Goal: Information Seeking & Learning: Learn about a topic

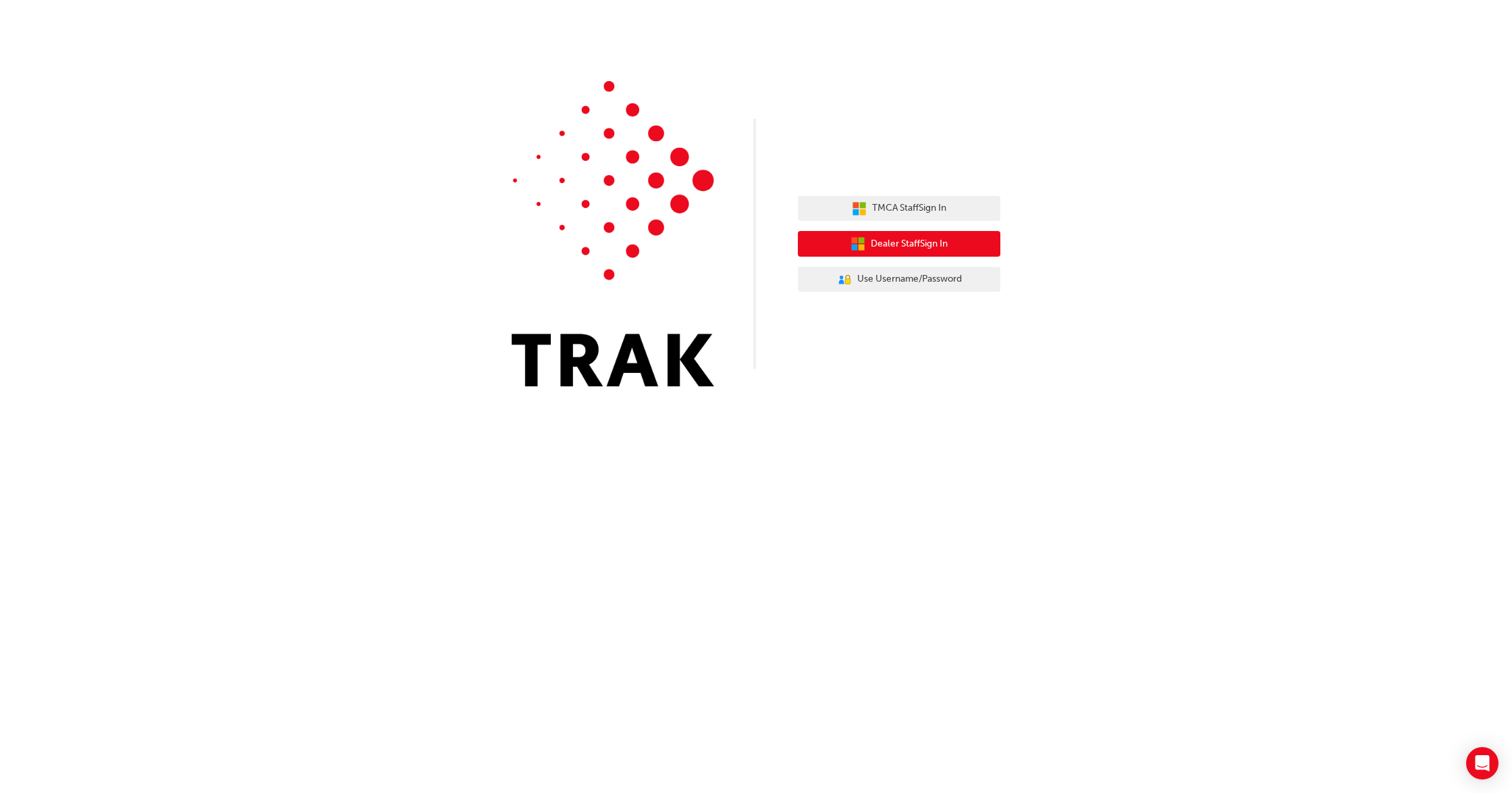
click at [919, 241] on span "Dealer Staff Sign In" at bounding box center [909, 244] width 77 height 16
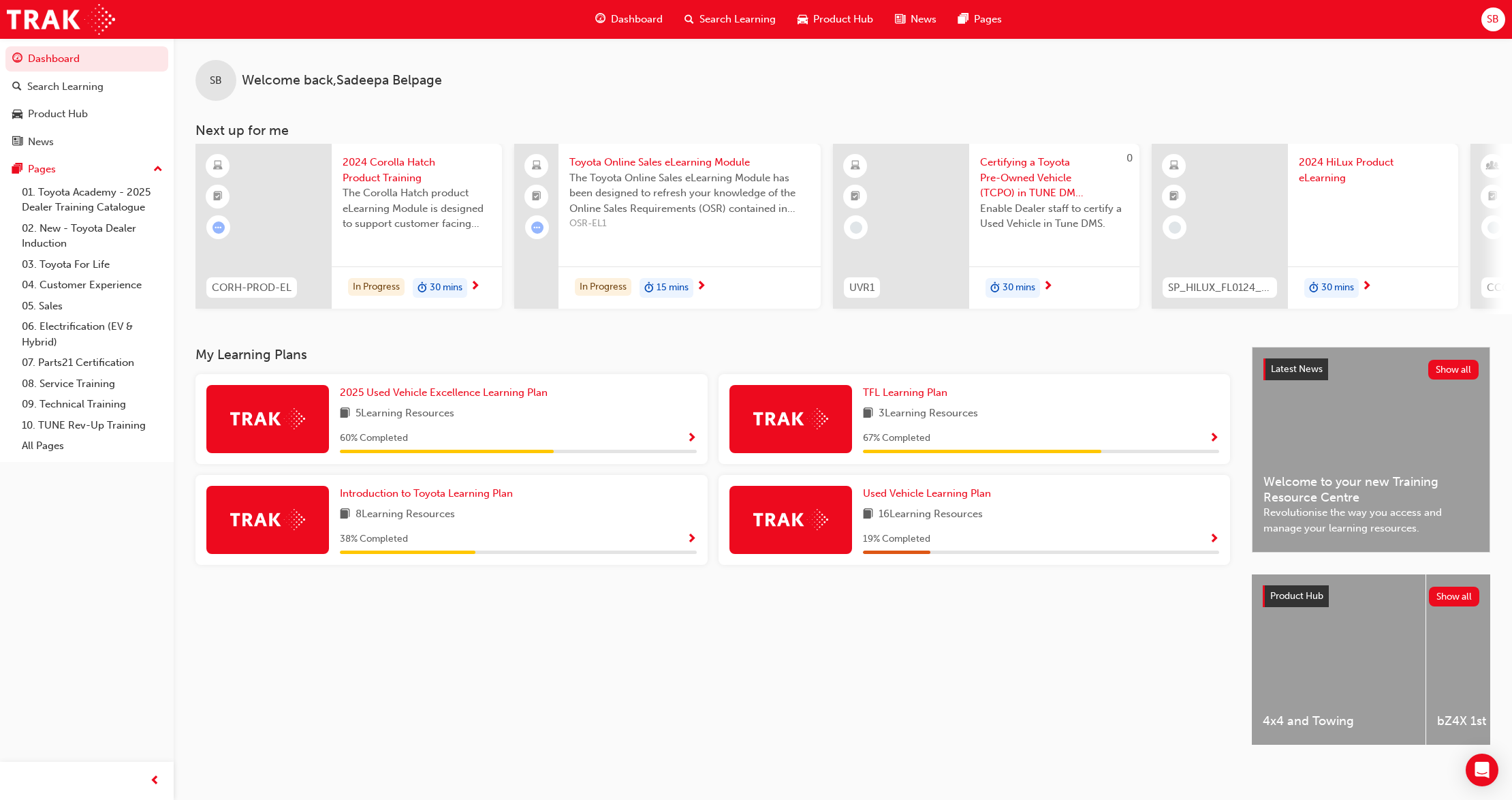
click at [459, 281] on span "30 mins" at bounding box center [446, 288] width 33 height 16
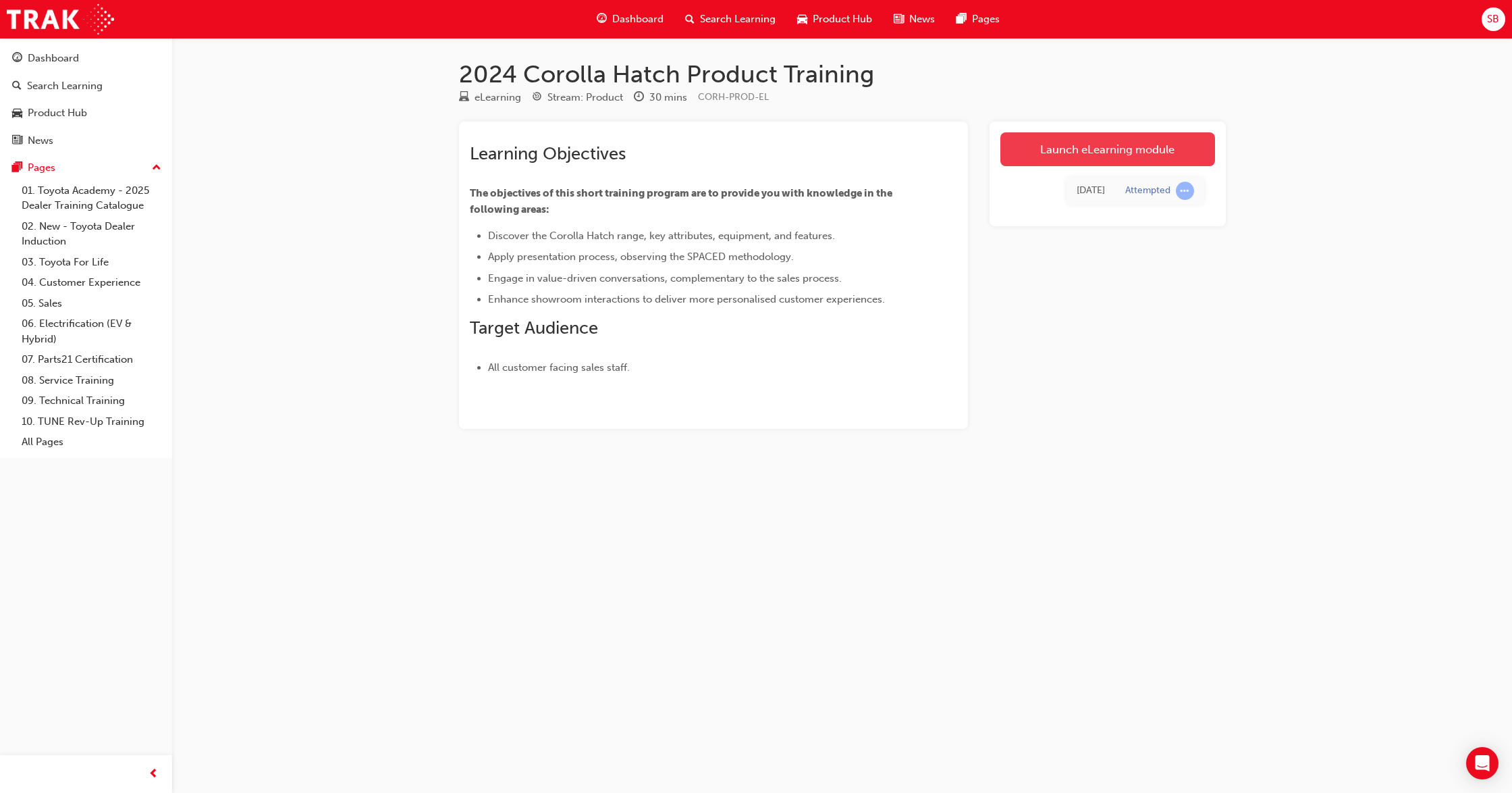
click at [1127, 151] on link "Launch eLearning module" at bounding box center [1107, 149] width 215 height 34
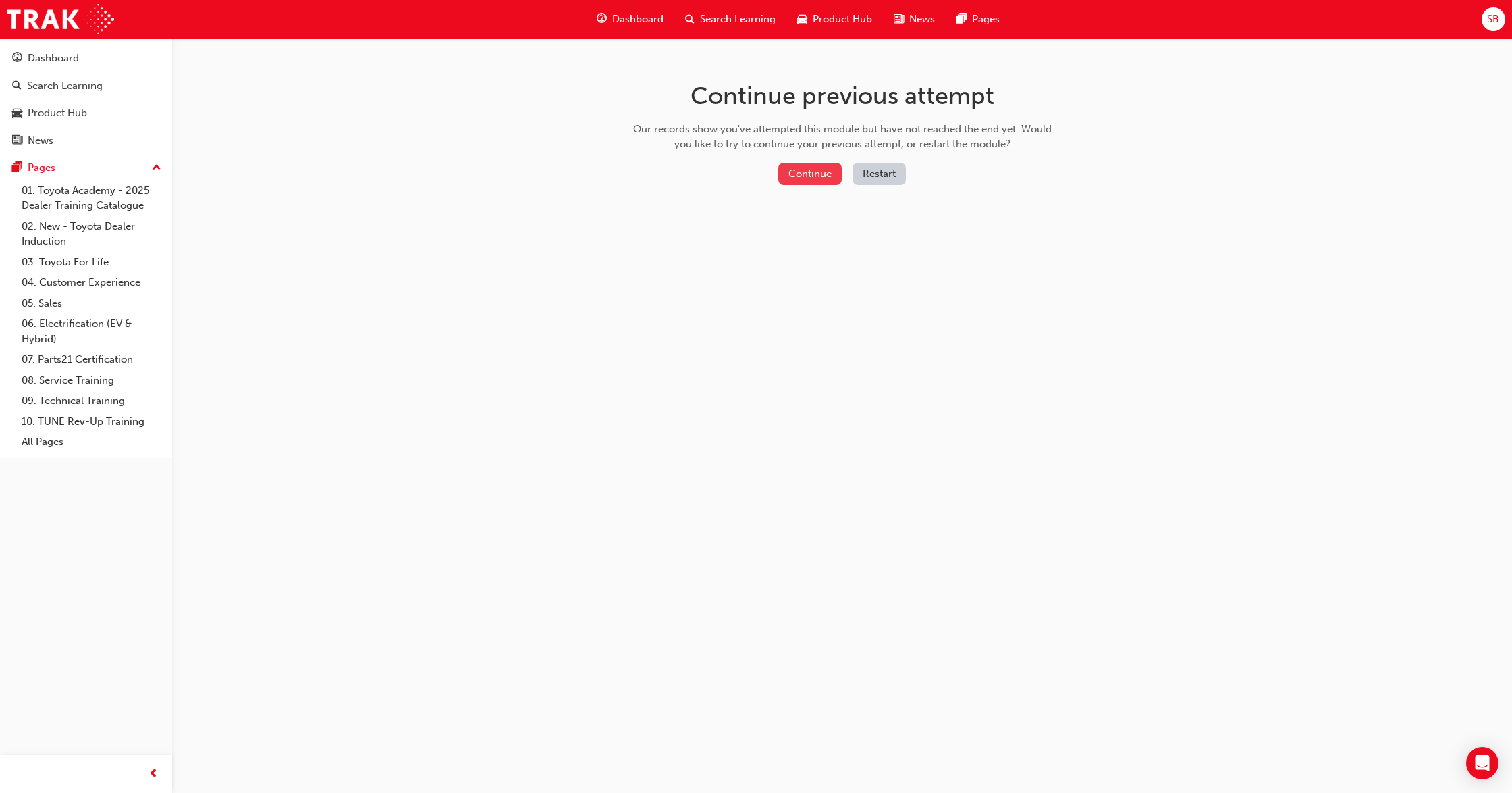
click at [809, 179] on button "Continue" at bounding box center [810, 174] width 64 height 23
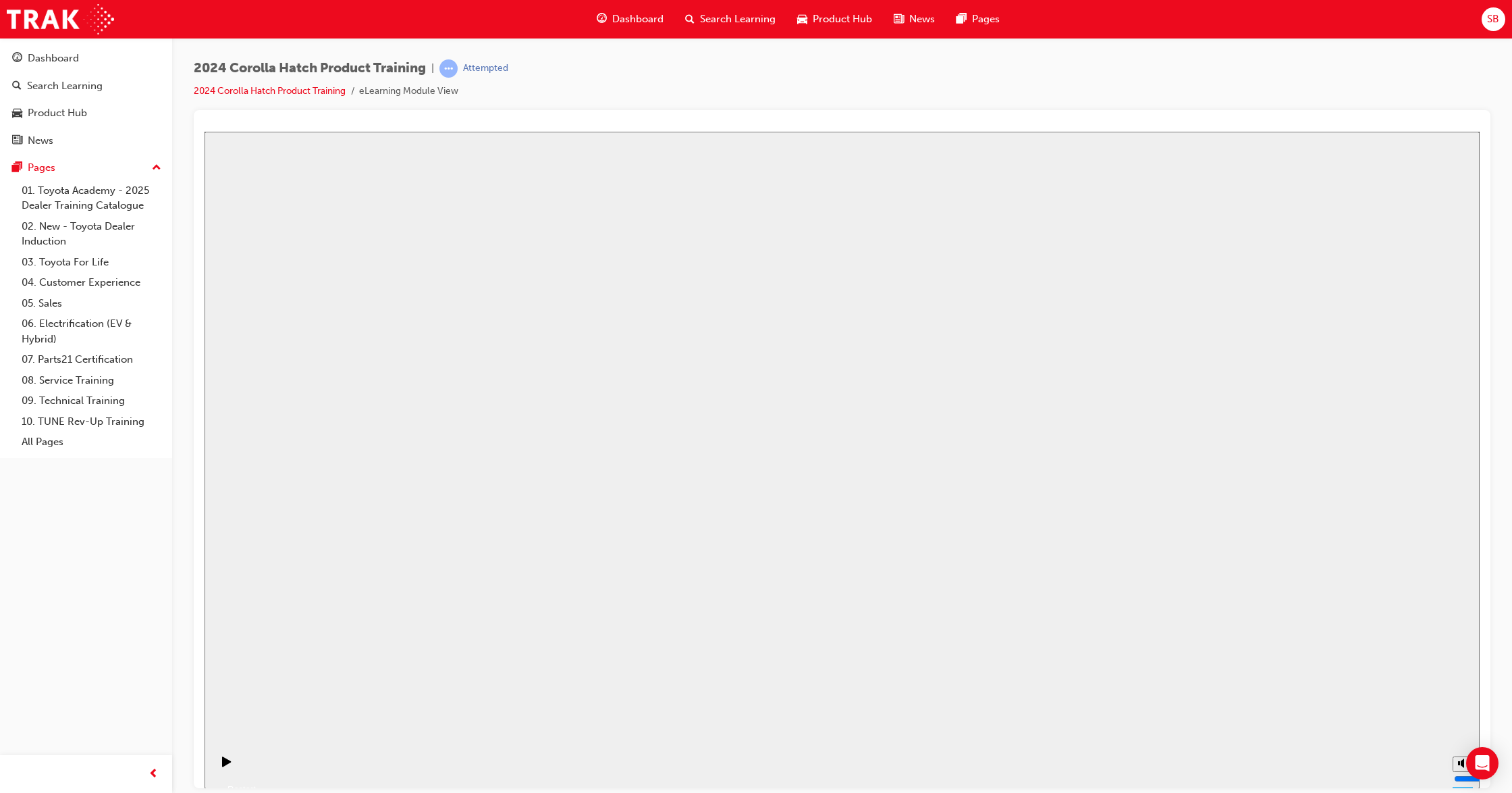
click at [256, 765] on button "Resume" at bounding box center [230, 772] width 52 height 16
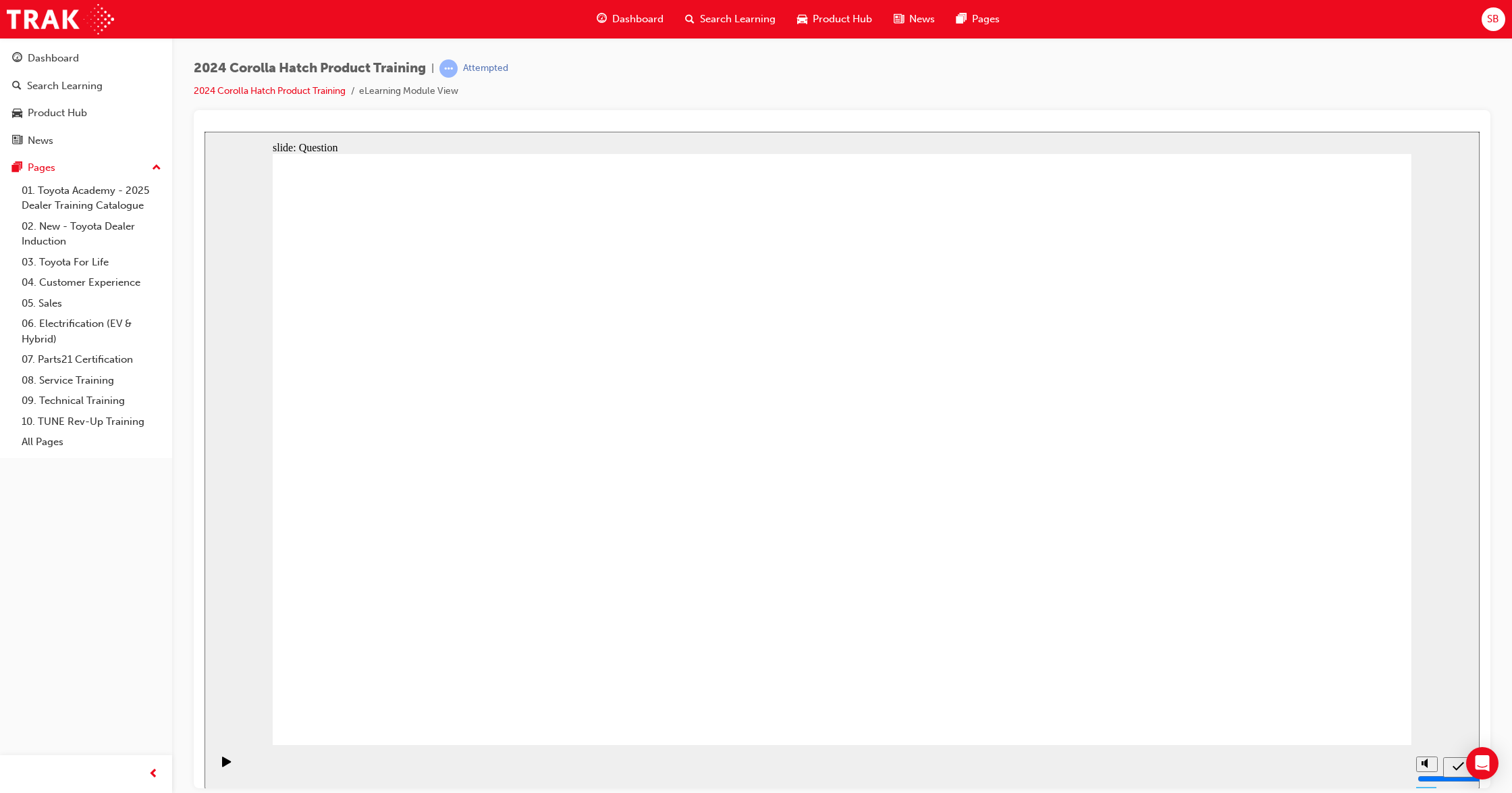
radio input "true"
drag, startPoint x: 971, startPoint y: 420, endPoint x: 973, endPoint y: 395, distance: 25.1
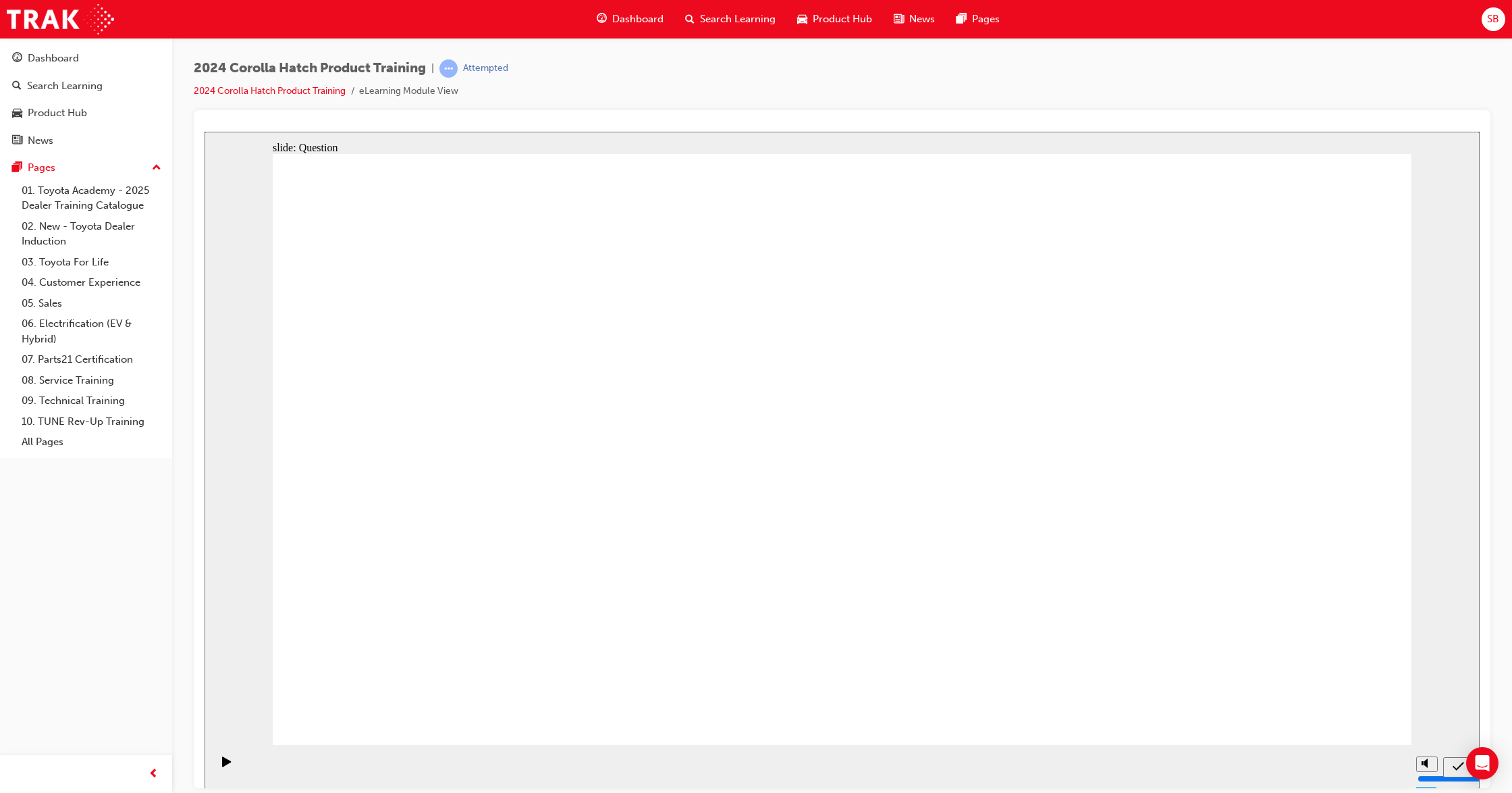
radio input "true"
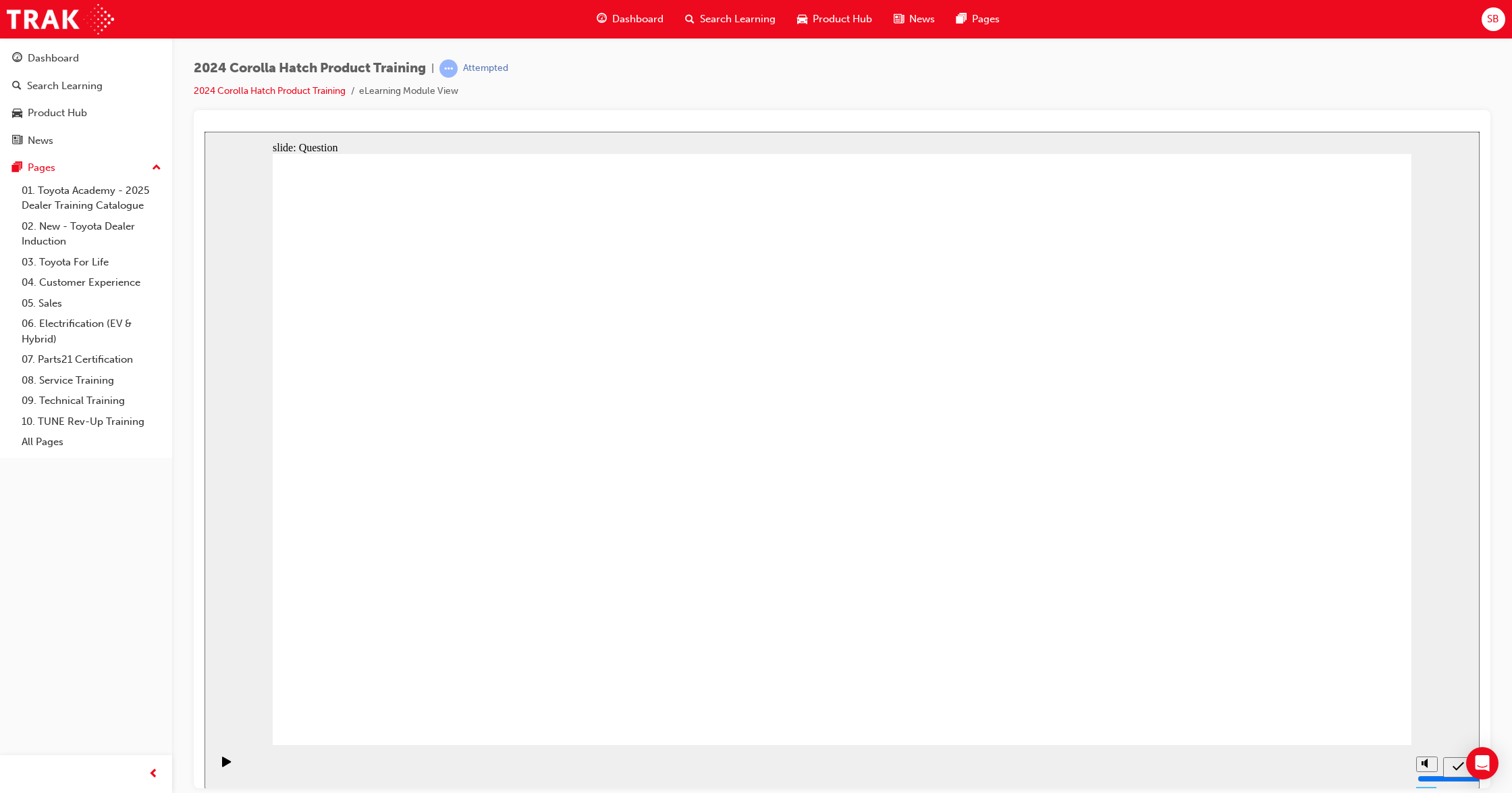
radio input "true"
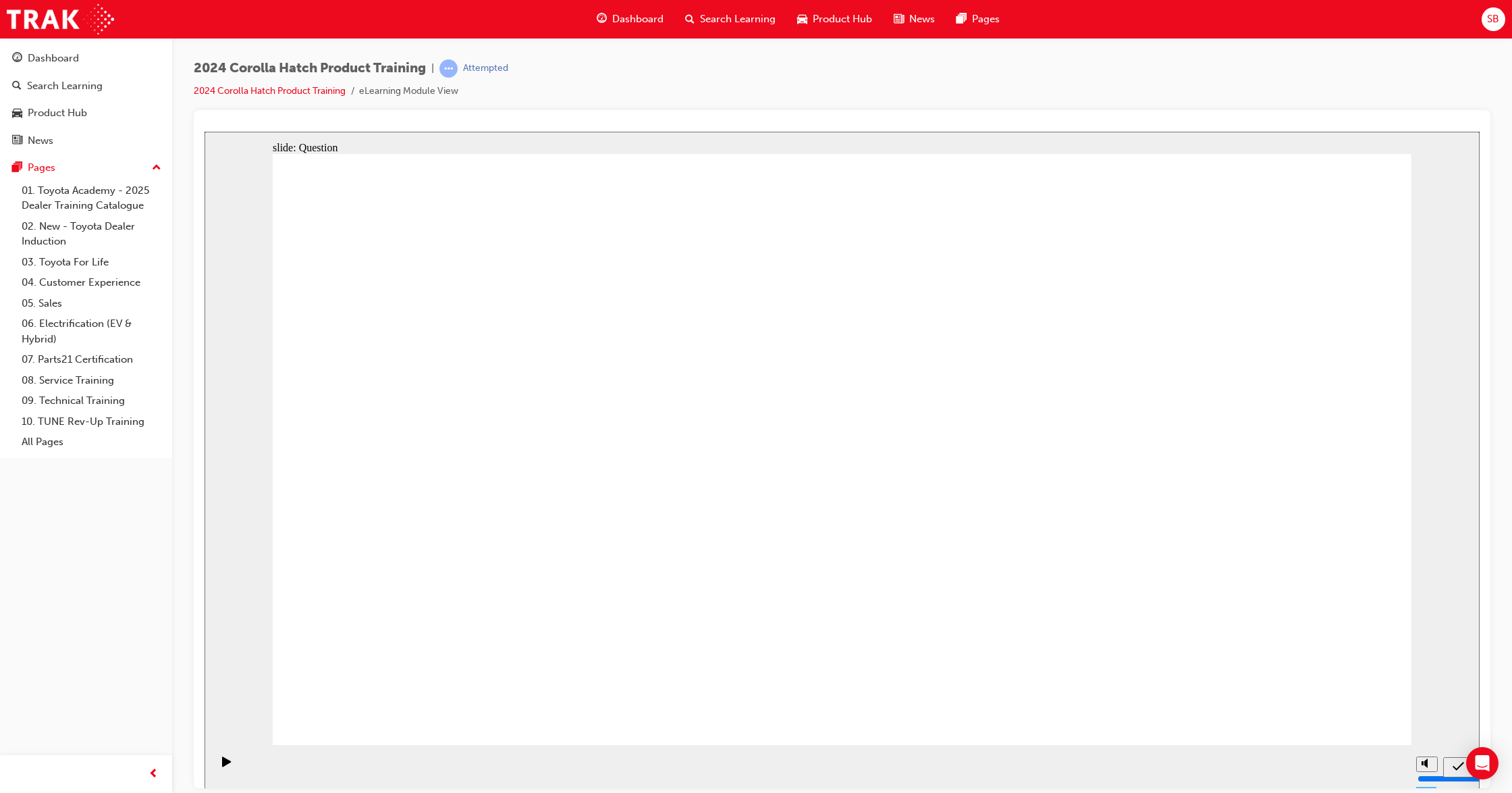
drag, startPoint x: 635, startPoint y: 445, endPoint x: 443, endPoint y: 615, distance: 256.4
drag, startPoint x: 473, startPoint y: 446, endPoint x: 668, endPoint y: 627, distance: 266.1
drag, startPoint x: 668, startPoint y: 627, endPoint x: 602, endPoint y: 465, distance: 174.9
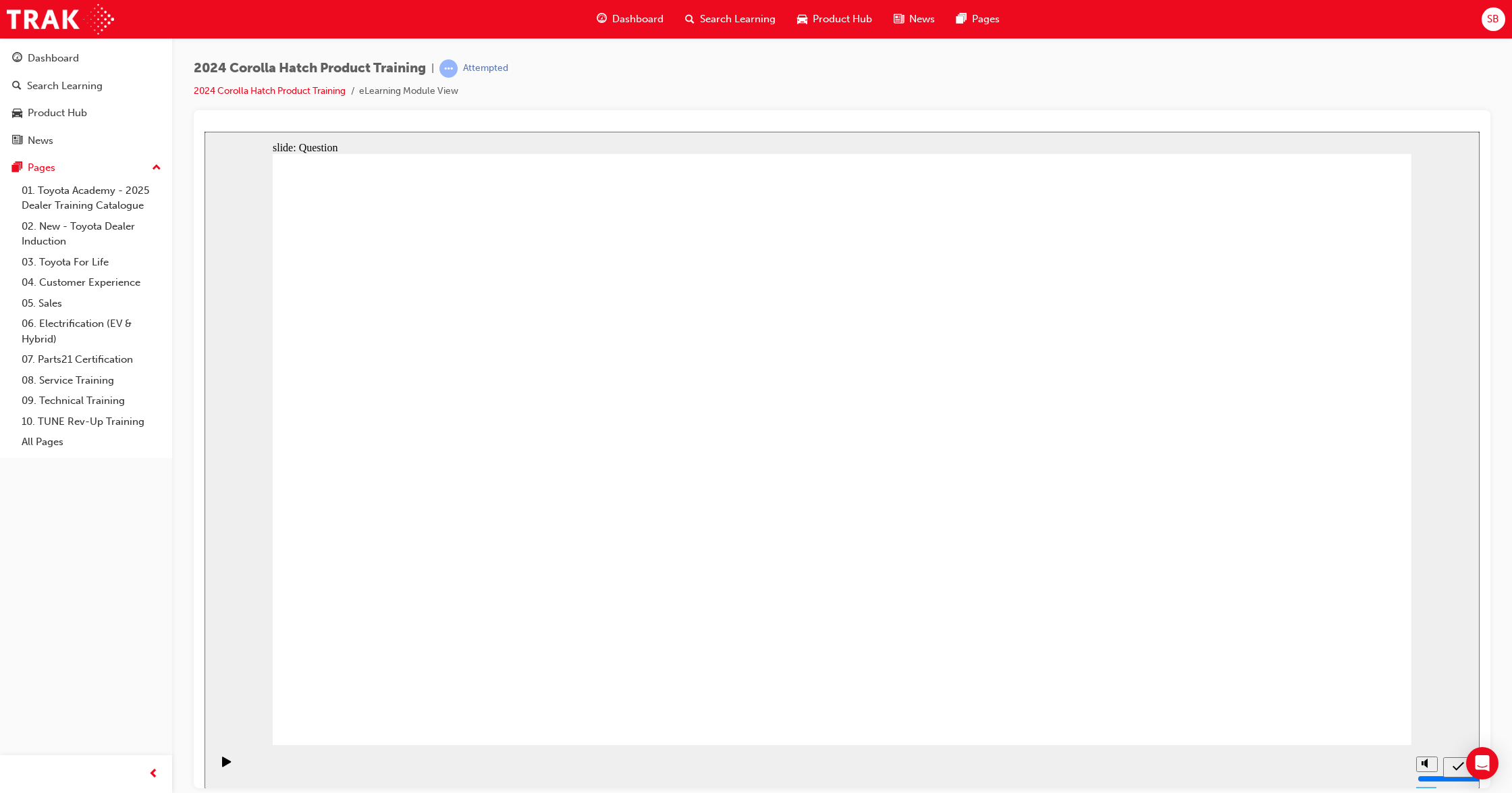
drag, startPoint x: 602, startPoint y: 465, endPoint x: 657, endPoint y: 620, distance: 164.5
drag, startPoint x: 665, startPoint y: 620, endPoint x: 662, endPoint y: 613, distance: 7.6
drag, startPoint x: 1032, startPoint y: 448, endPoint x: 848, endPoint y: 614, distance: 247.8
drag, startPoint x: 614, startPoint y: 600, endPoint x: 605, endPoint y: 398, distance: 202.2
drag, startPoint x: 661, startPoint y: 387, endPoint x: 671, endPoint y: 577, distance: 190.3
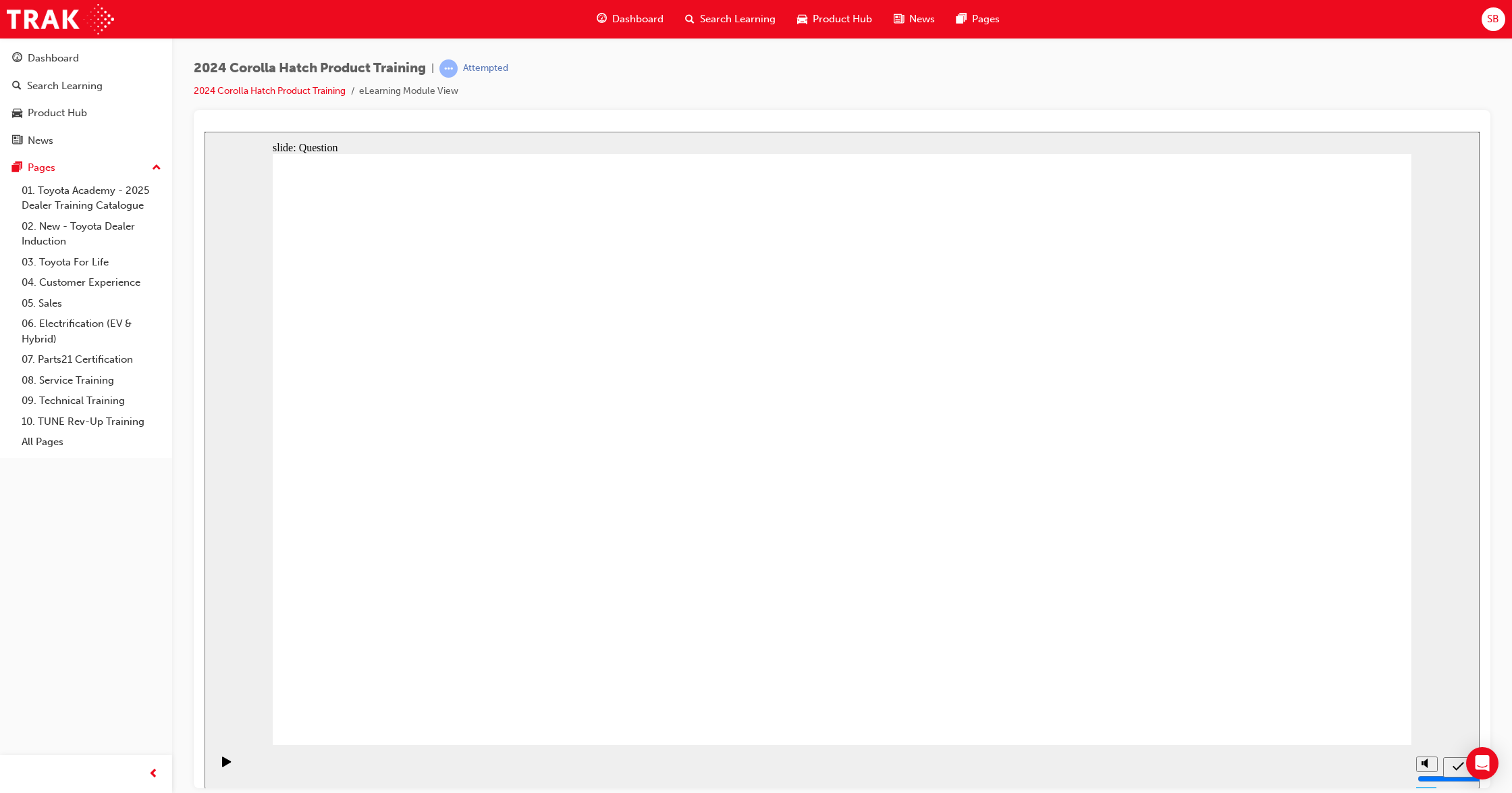
drag, startPoint x: 826, startPoint y: 438, endPoint x: 1026, endPoint y: 620, distance: 270.4
drag, startPoint x: 1242, startPoint y: 429, endPoint x: 1243, endPoint y: 605, distance: 176.0
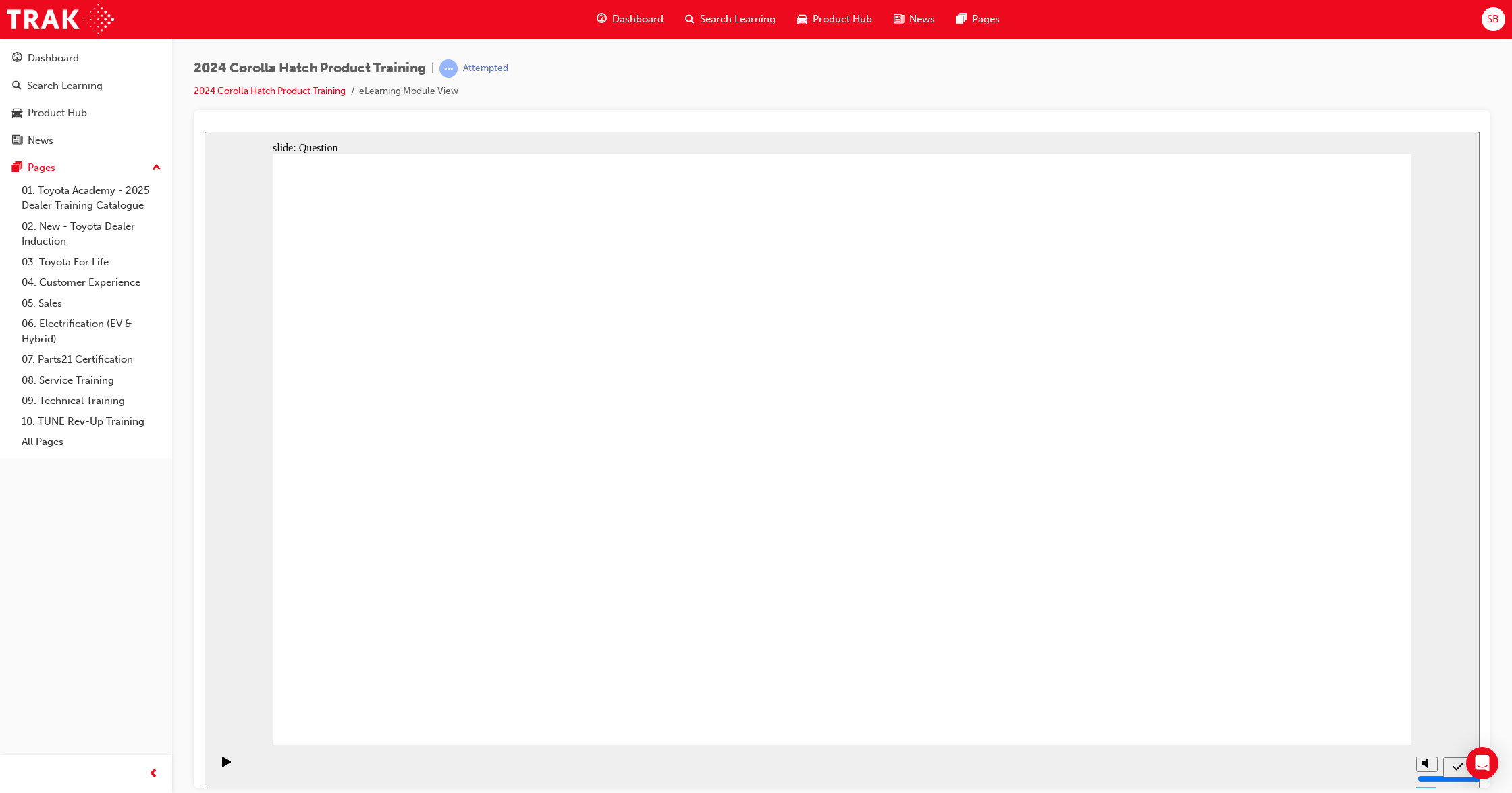
radio input "true"
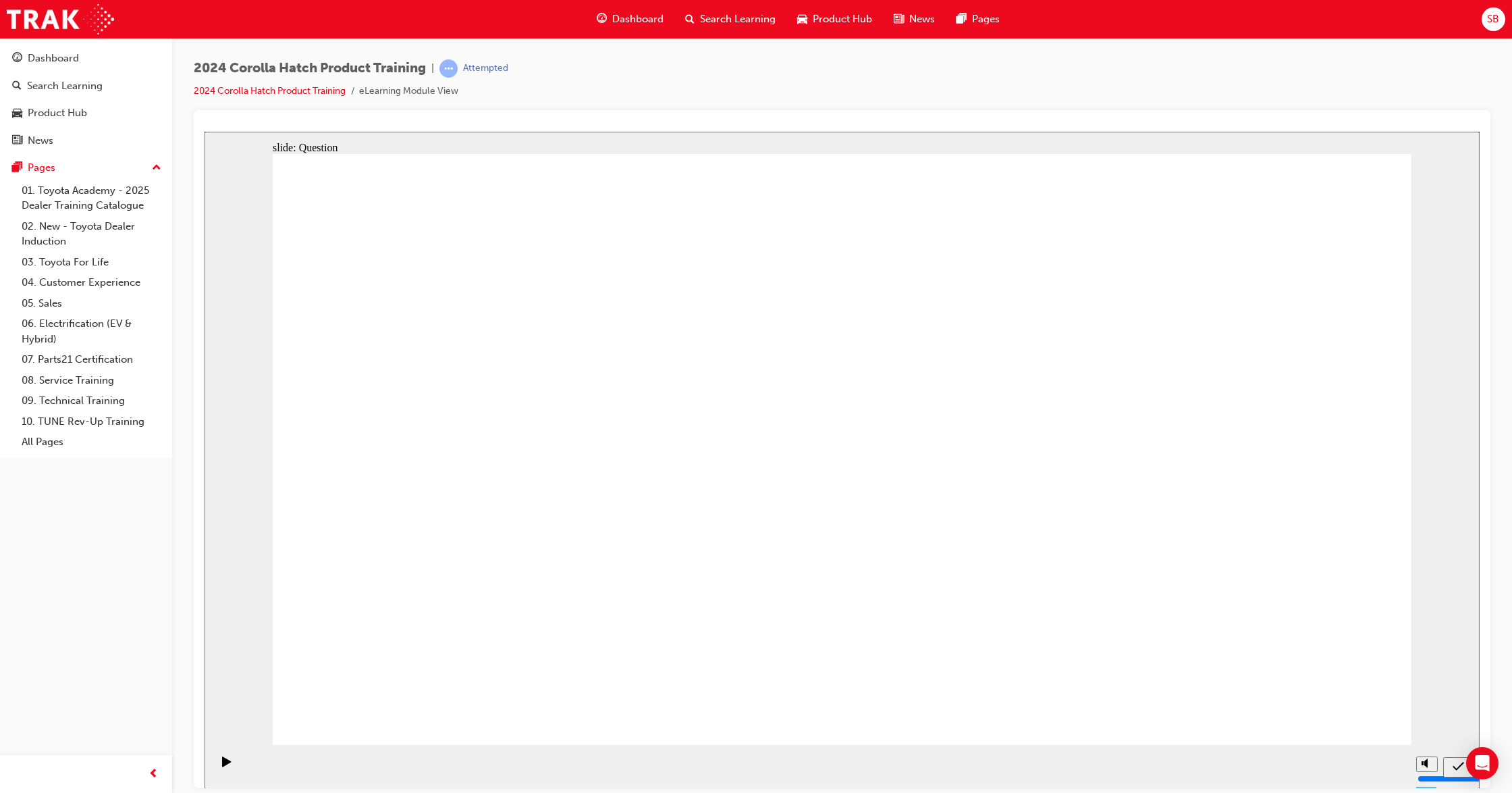
radio input "true"
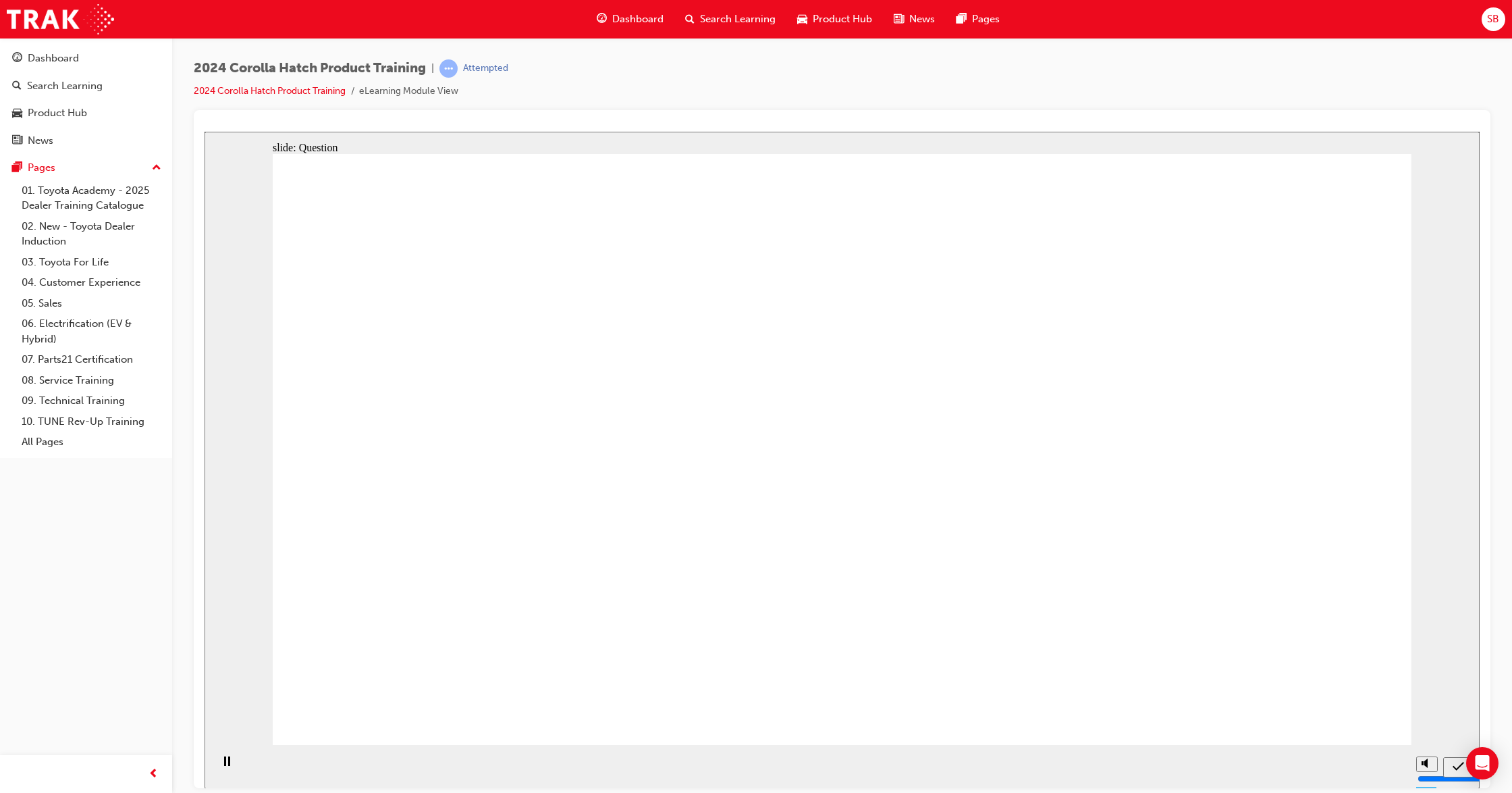
radio input "true"
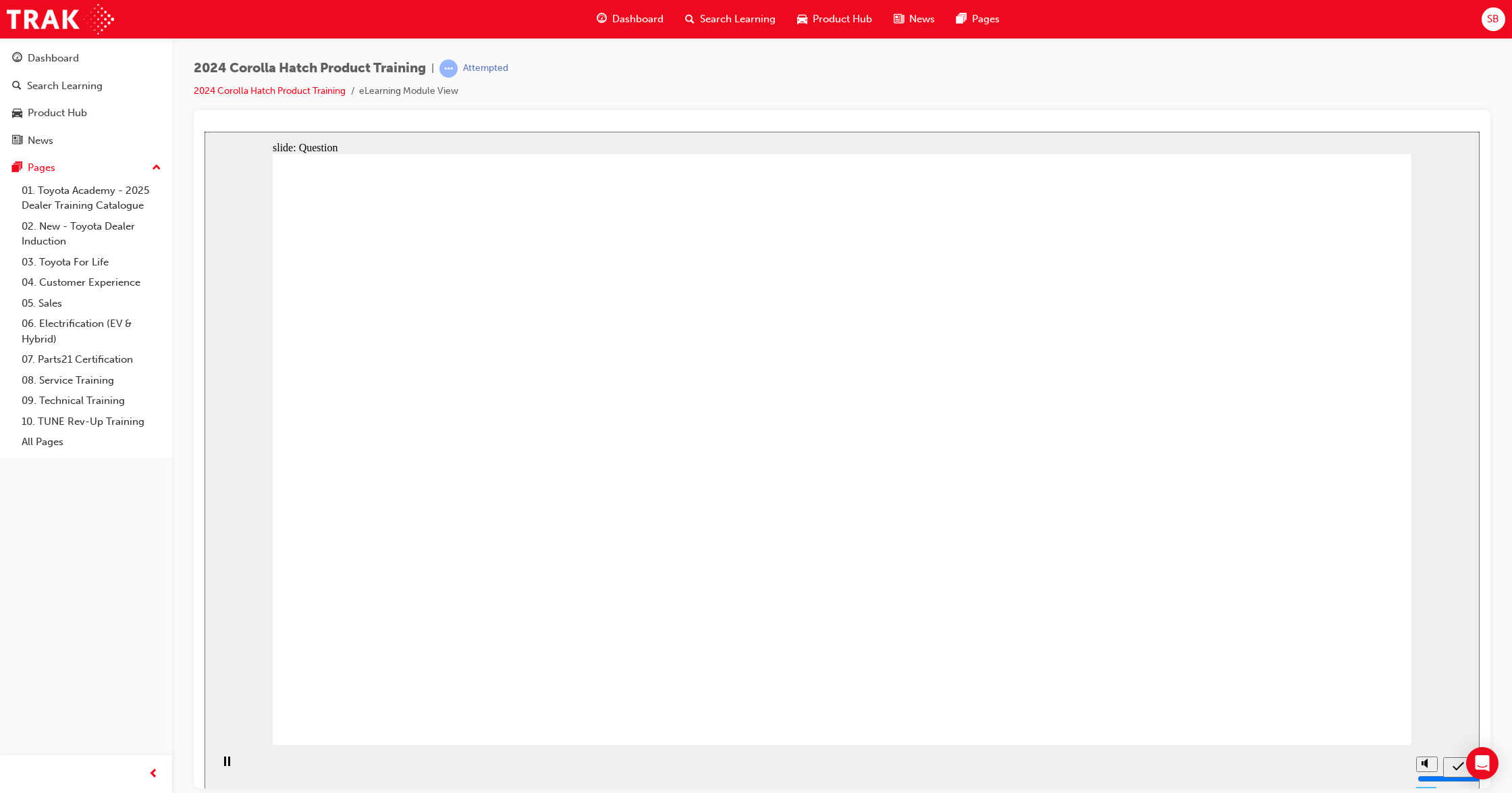
drag, startPoint x: 697, startPoint y: 447, endPoint x: 499, endPoint y: 616, distance: 260.3
drag, startPoint x: 479, startPoint y: 451, endPoint x: 686, endPoint y: 619, distance: 266.6
drag, startPoint x: 1049, startPoint y: 429, endPoint x: 859, endPoint y: 602, distance: 257.0
drag, startPoint x: 824, startPoint y: 444, endPoint x: 1030, endPoint y: 600, distance: 258.4
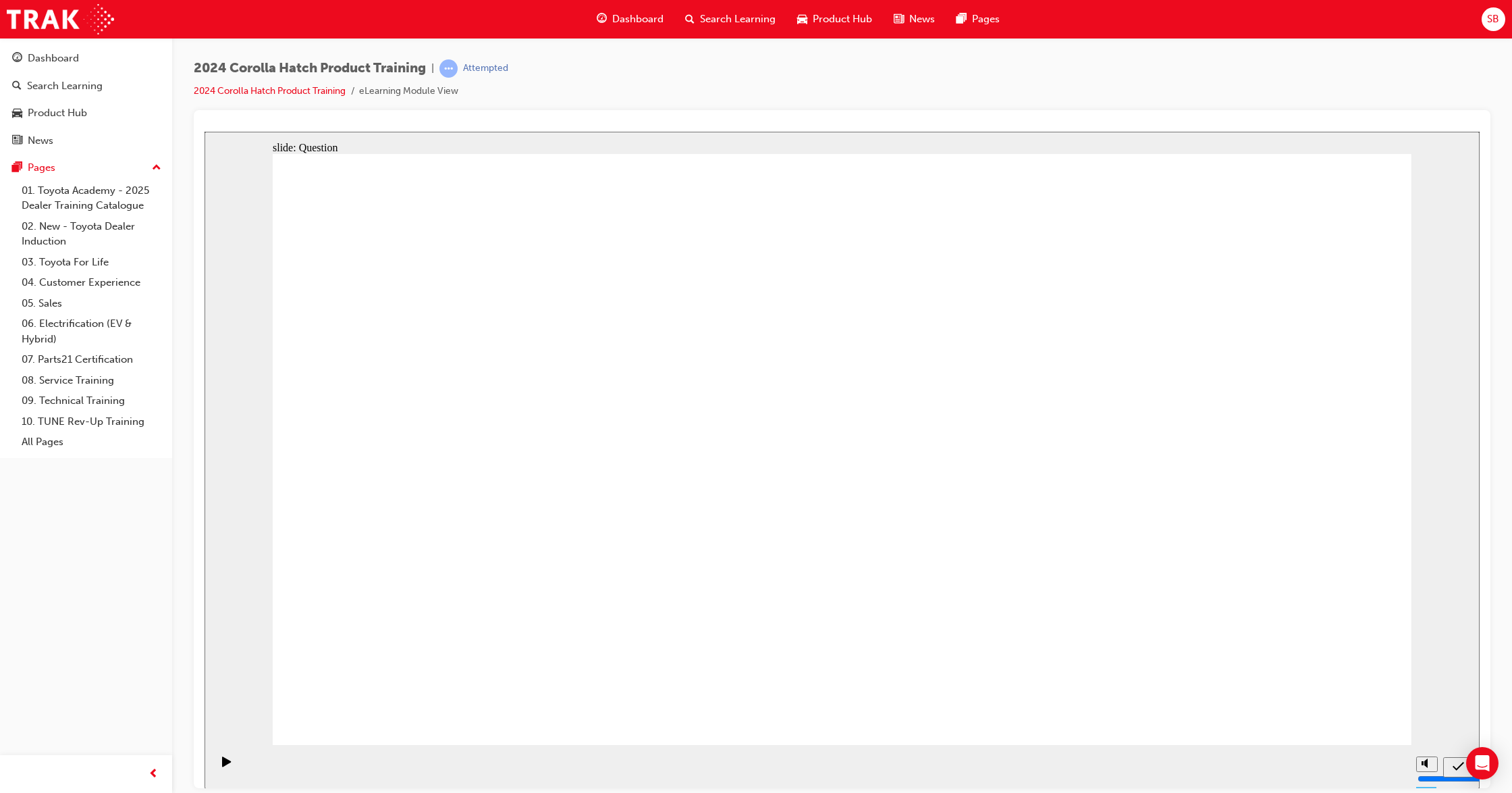
drag, startPoint x: 1224, startPoint y: 433, endPoint x: 1229, endPoint y: 602, distance: 169.1
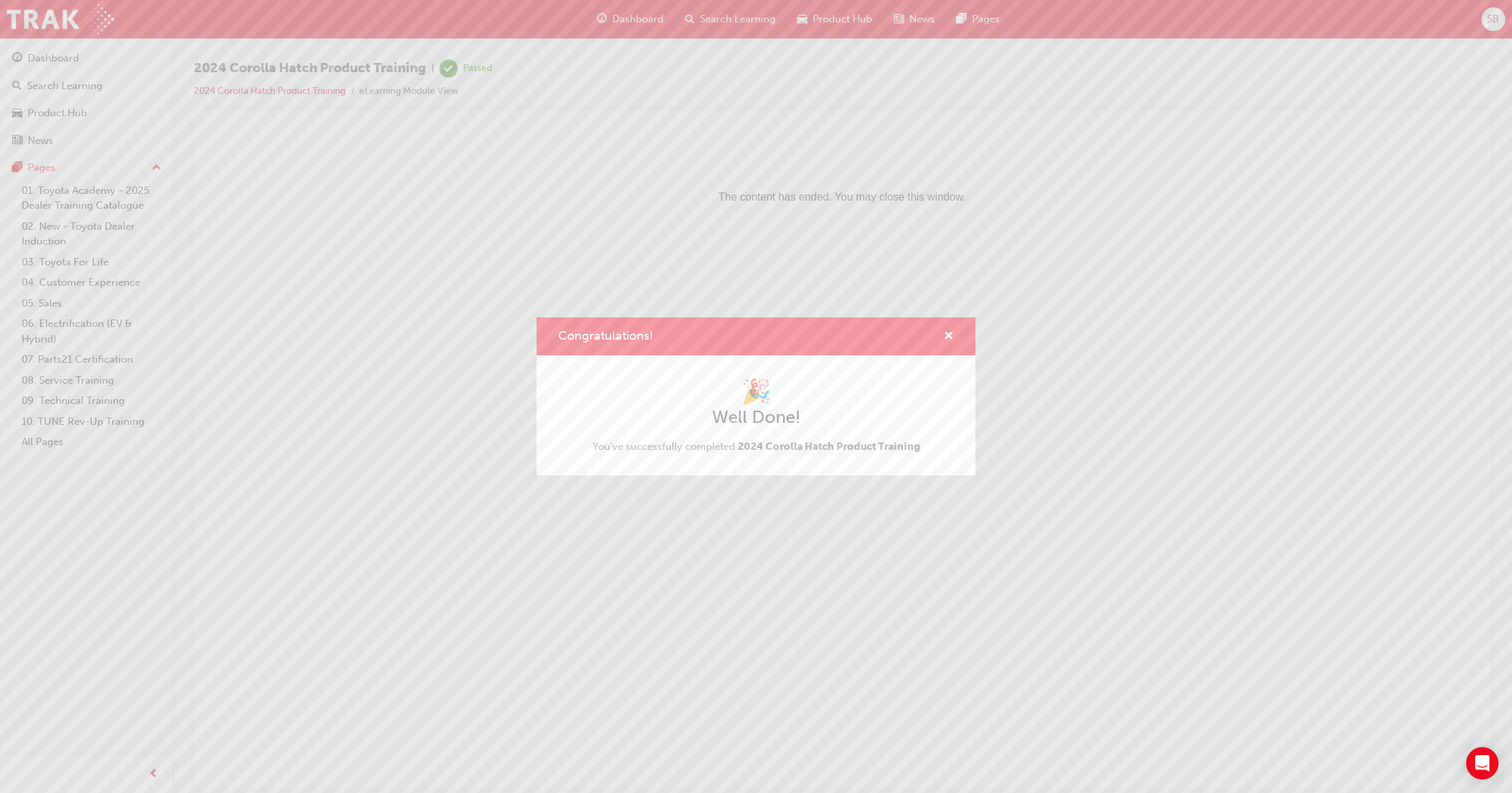
click at [956, 332] on div "Congratulations!" at bounding box center [756, 336] width 439 height 38
click at [945, 333] on span "cross-icon" at bounding box center [948, 337] width 10 height 12
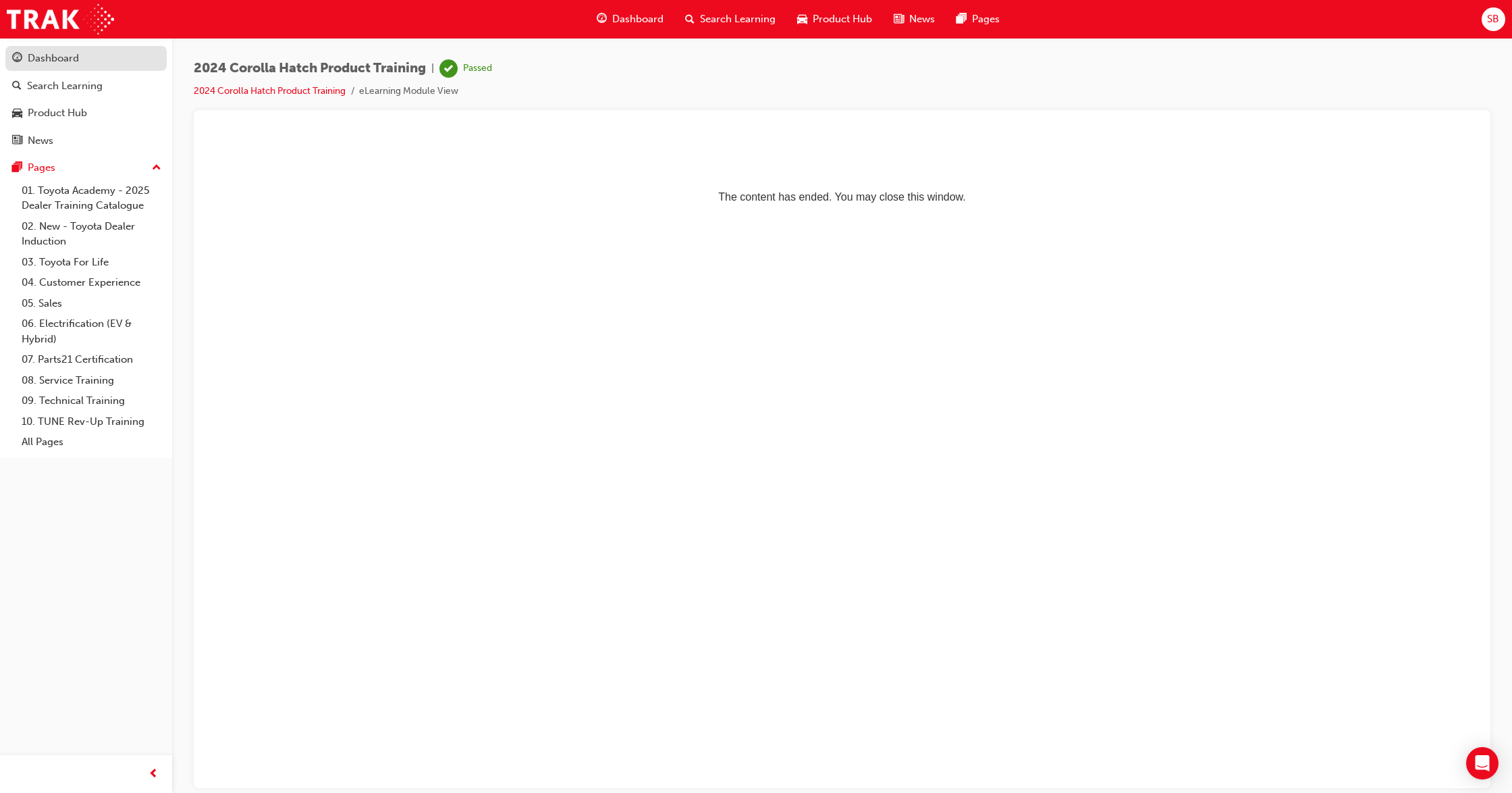
click at [52, 54] on div "Dashboard" at bounding box center [53, 58] width 52 height 16
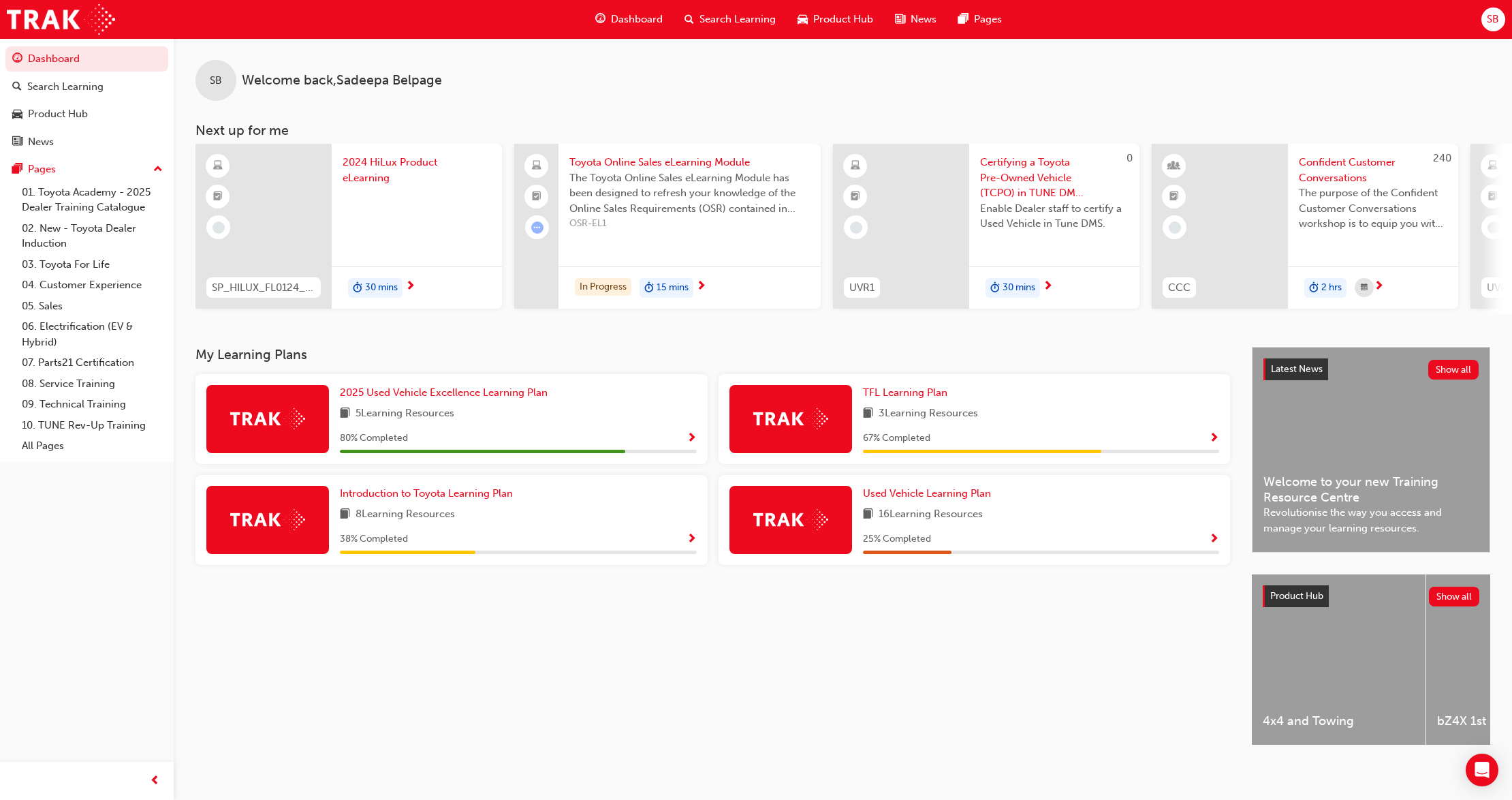
click at [378, 278] on div "30 mins" at bounding box center [376, 289] width 55 height 21
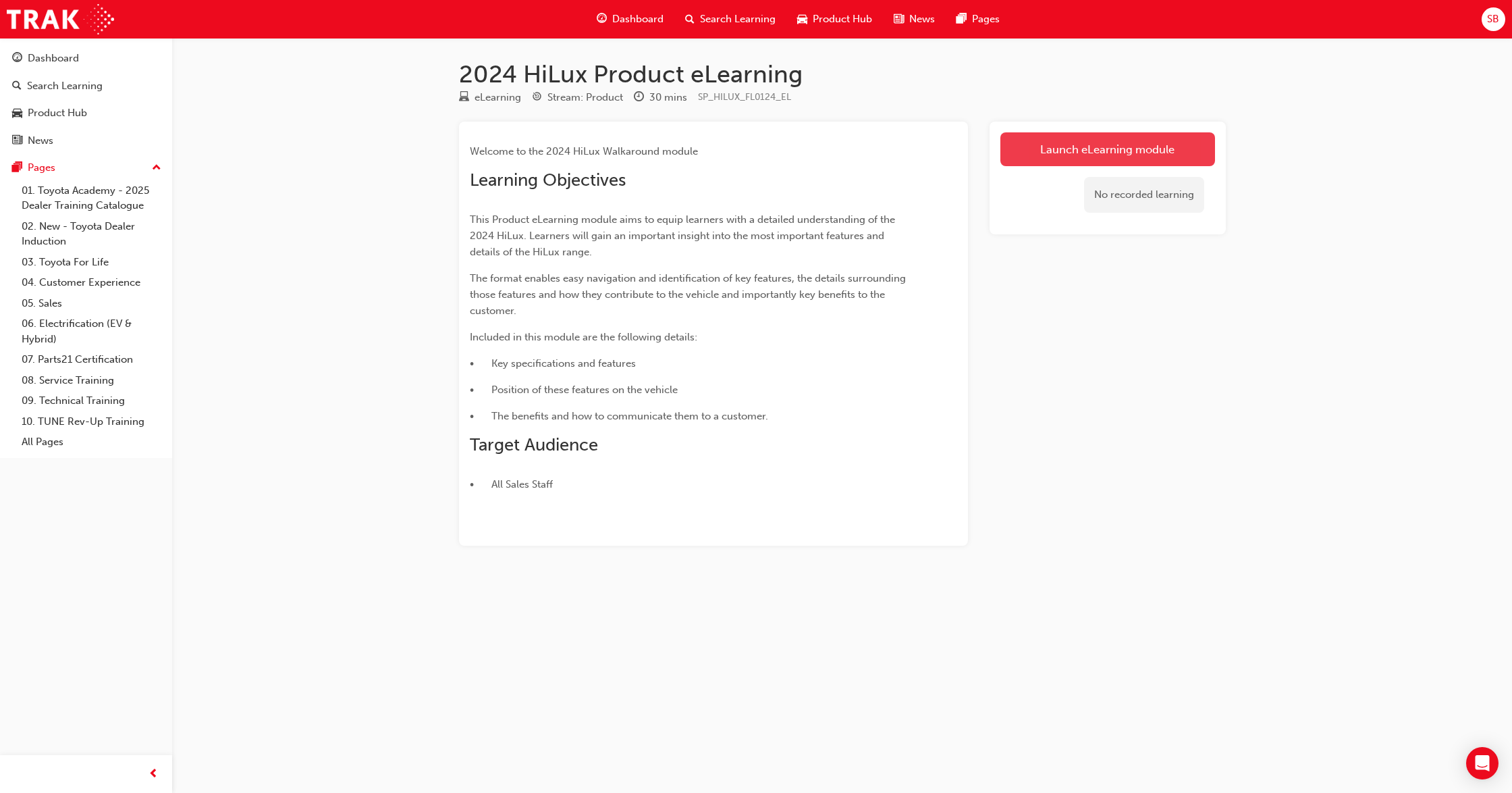
click at [1051, 151] on link "Launch eLearning module" at bounding box center [1107, 149] width 215 height 34
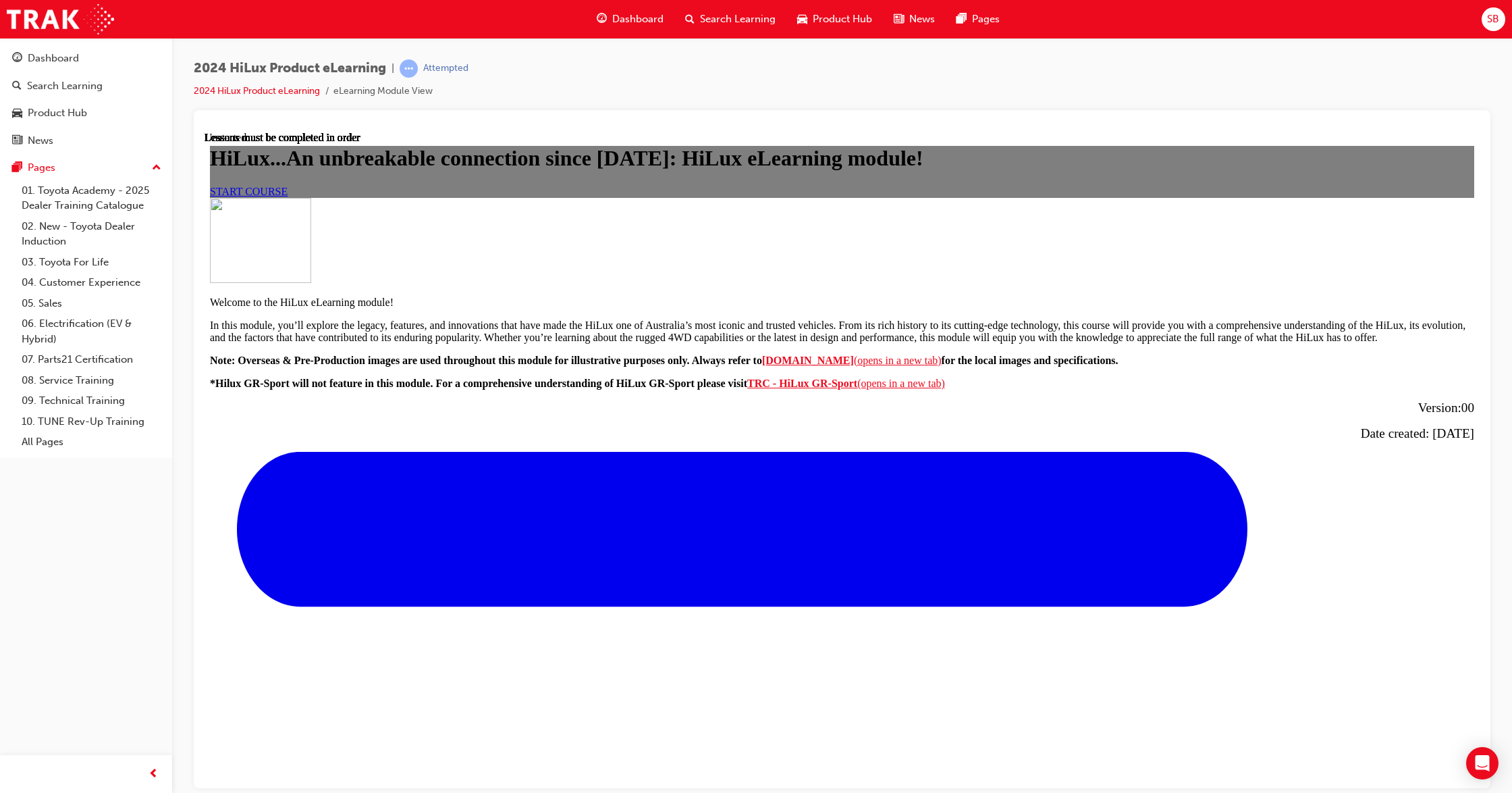
scroll to position [841, 0]
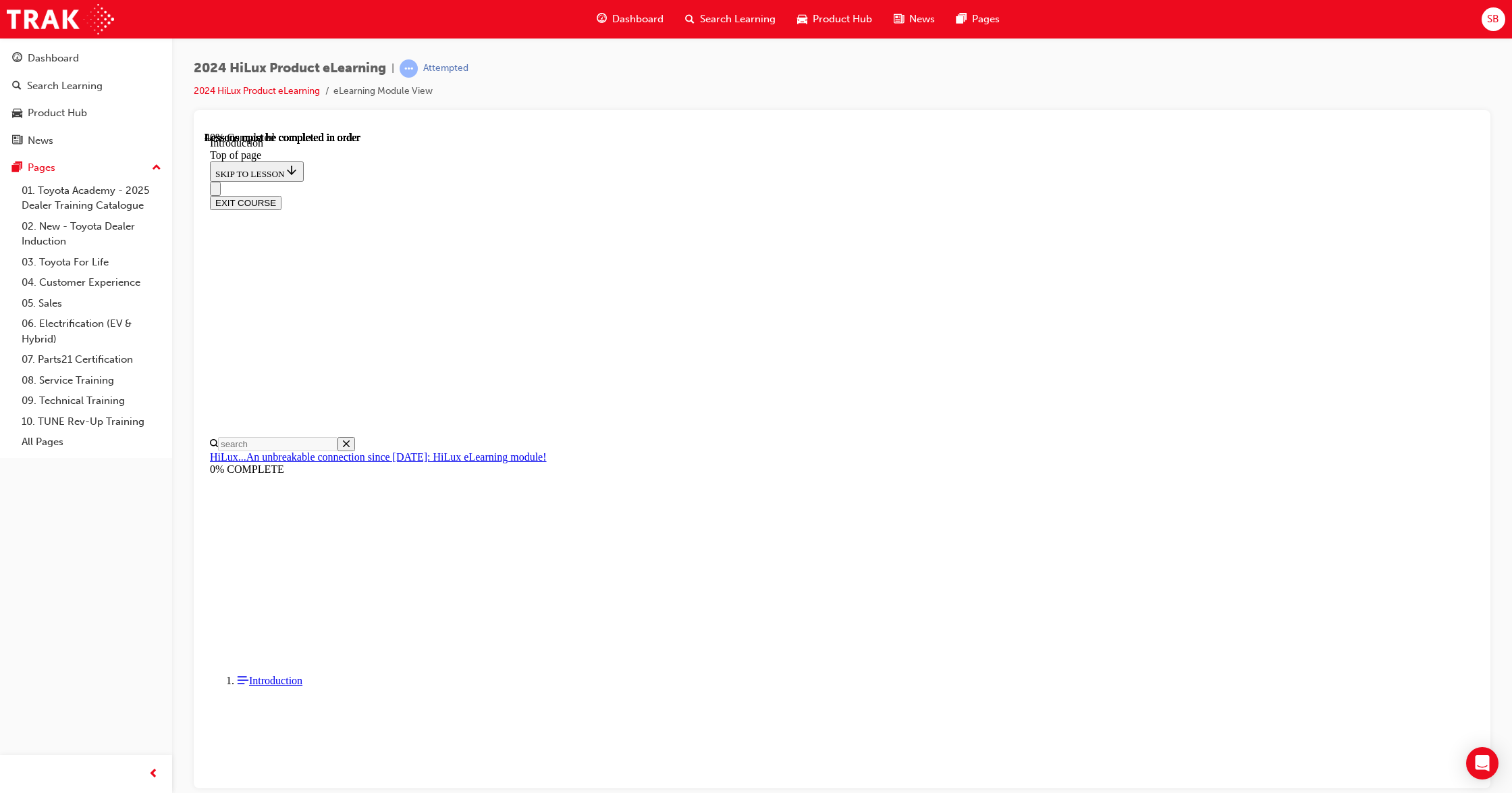
scroll to position [546, 0]
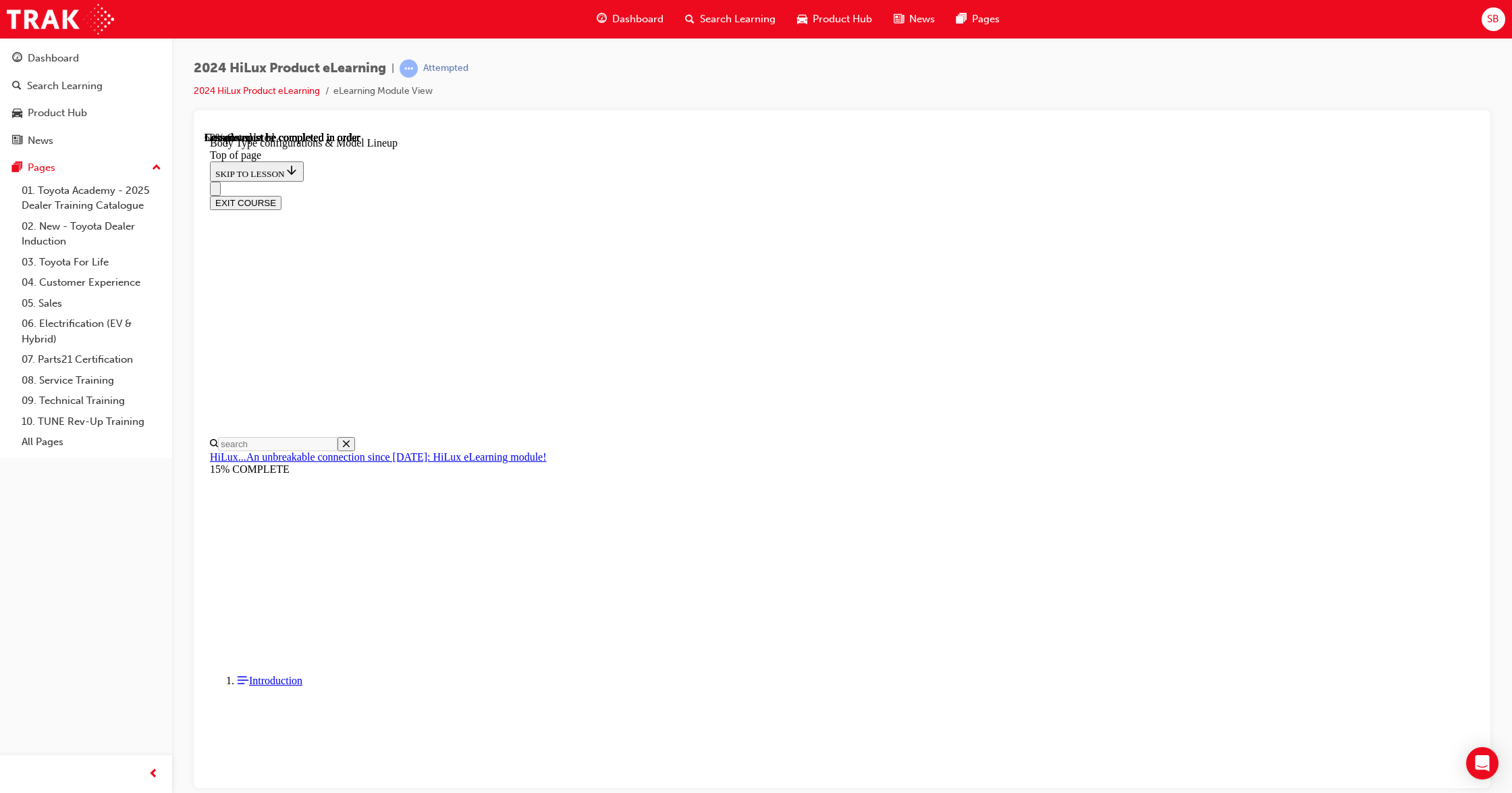
scroll to position [519, 0]
click at [860, 181] on div "EXIT COURSE" at bounding box center [835, 195] width 1250 height 28
click at [943, 181] on div "EXIT COURSE" at bounding box center [835, 195] width 1250 height 28
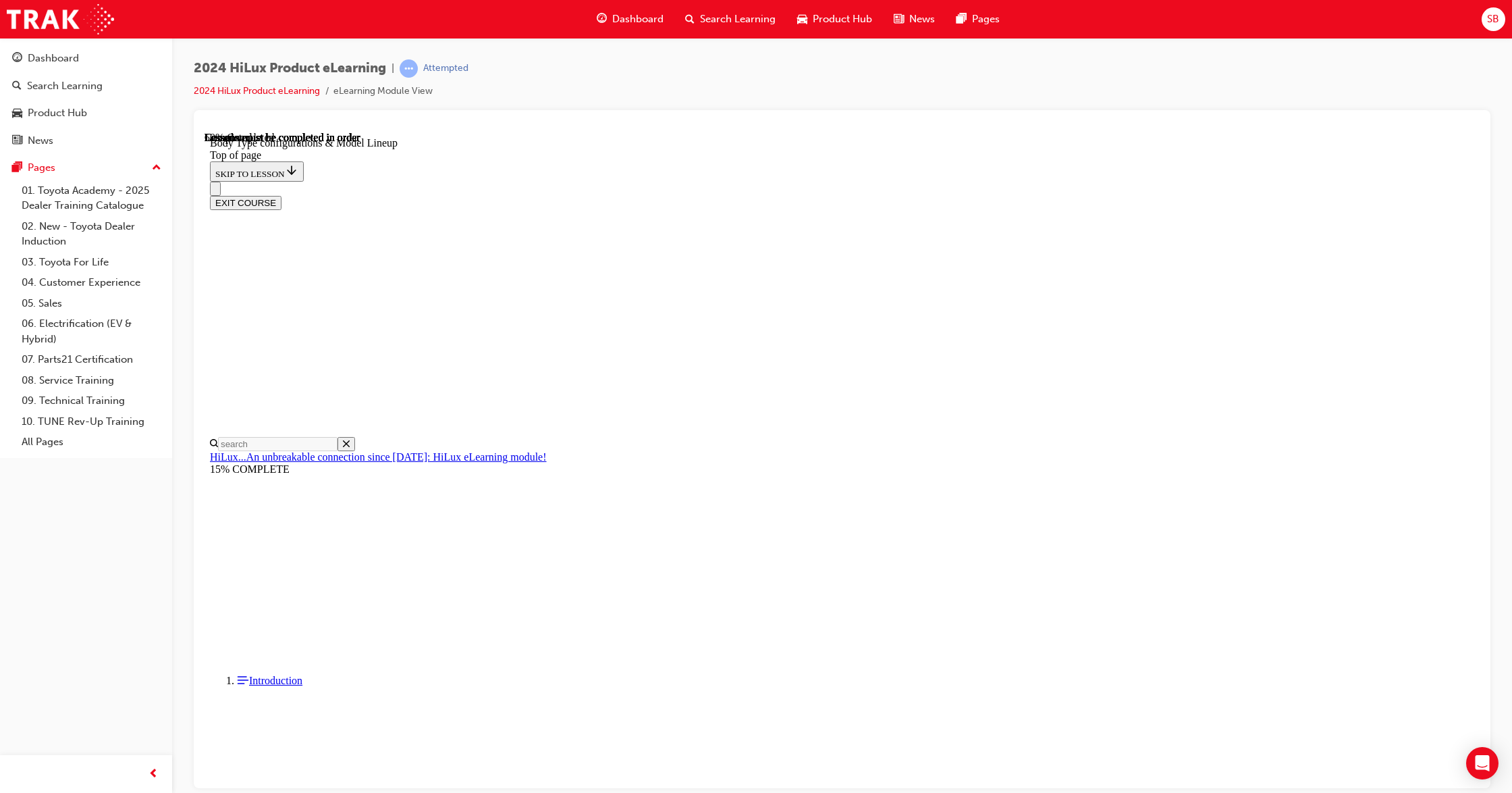
drag, startPoint x: 959, startPoint y: 748, endPoint x: 959, endPoint y: 740, distance: 8.0
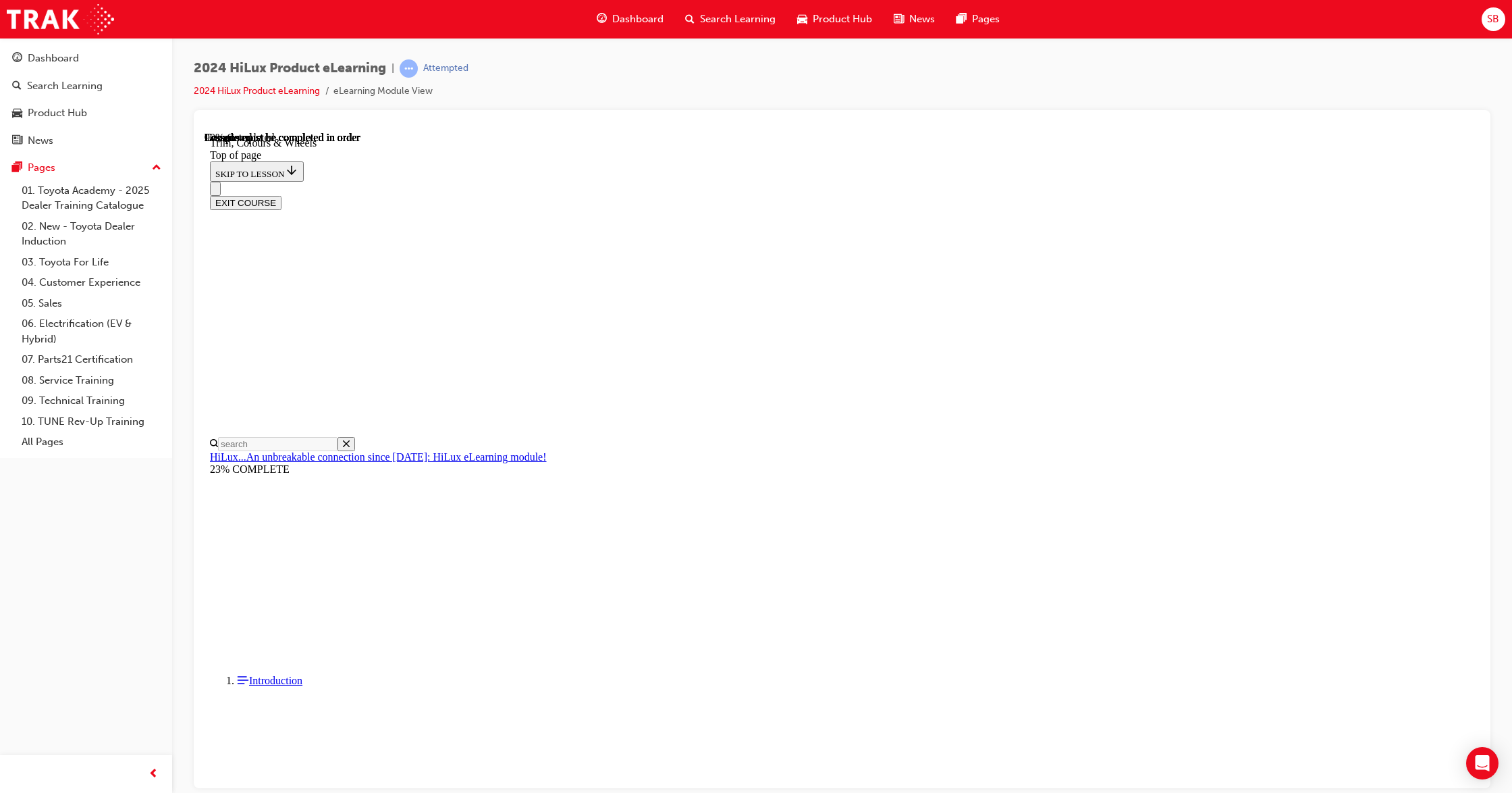
scroll to position [1877, 0]
drag, startPoint x: 195, startPoint y: 70, endPoint x: 390, endPoint y: 76, distance: 195.1
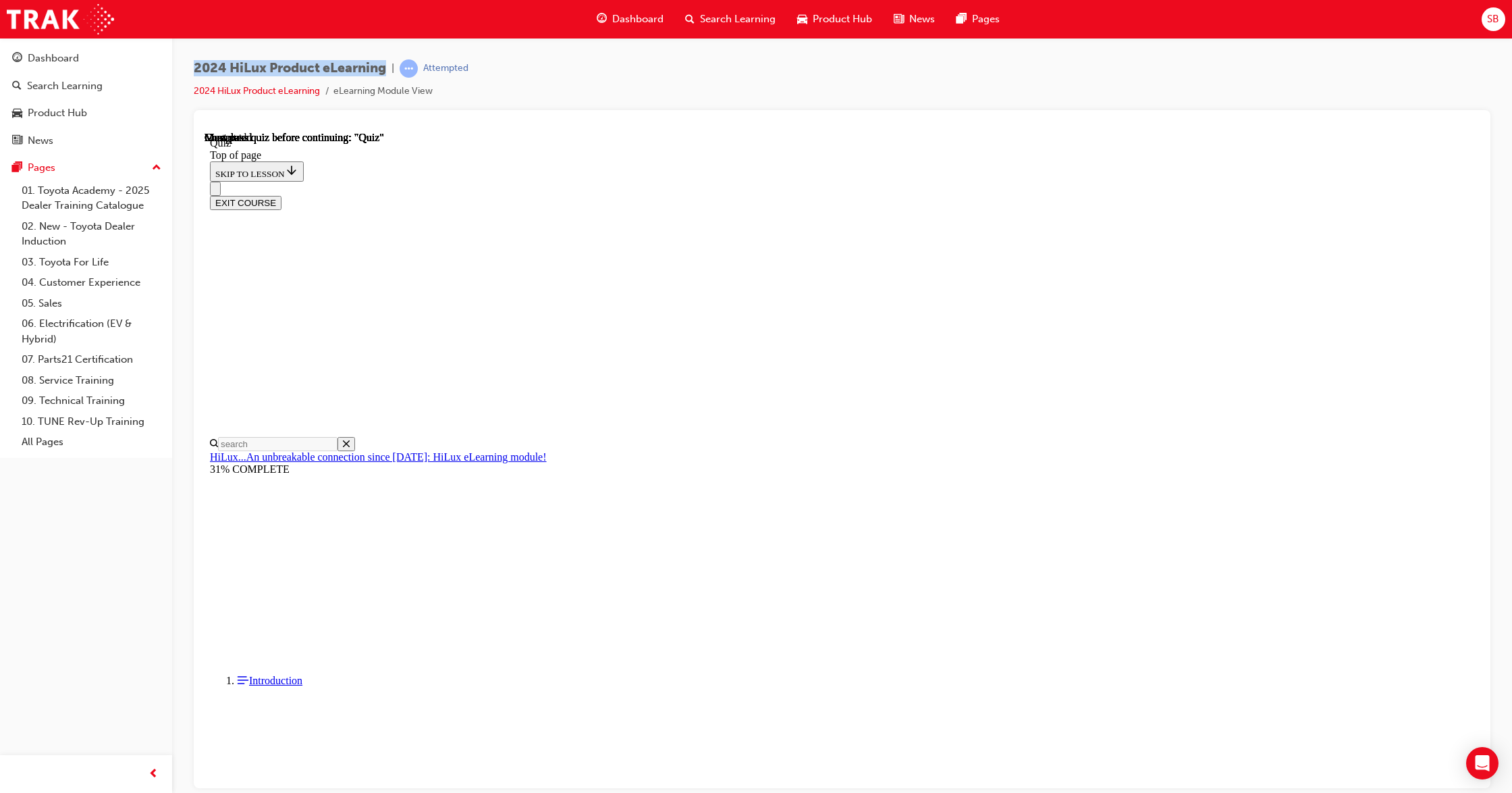
click at [390, 76] on div "2024 HiLux Product eLearning | Attempted" at bounding box center [331, 68] width 275 height 18
copy span "2024 HiLux Product eLearning"
drag, startPoint x: 702, startPoint y: 330, endPoint x: 836, endPoint y: 653, distance: 349.7
copy div "HiLux is renowned for its versatility as both a work vehicle and a recreational…"
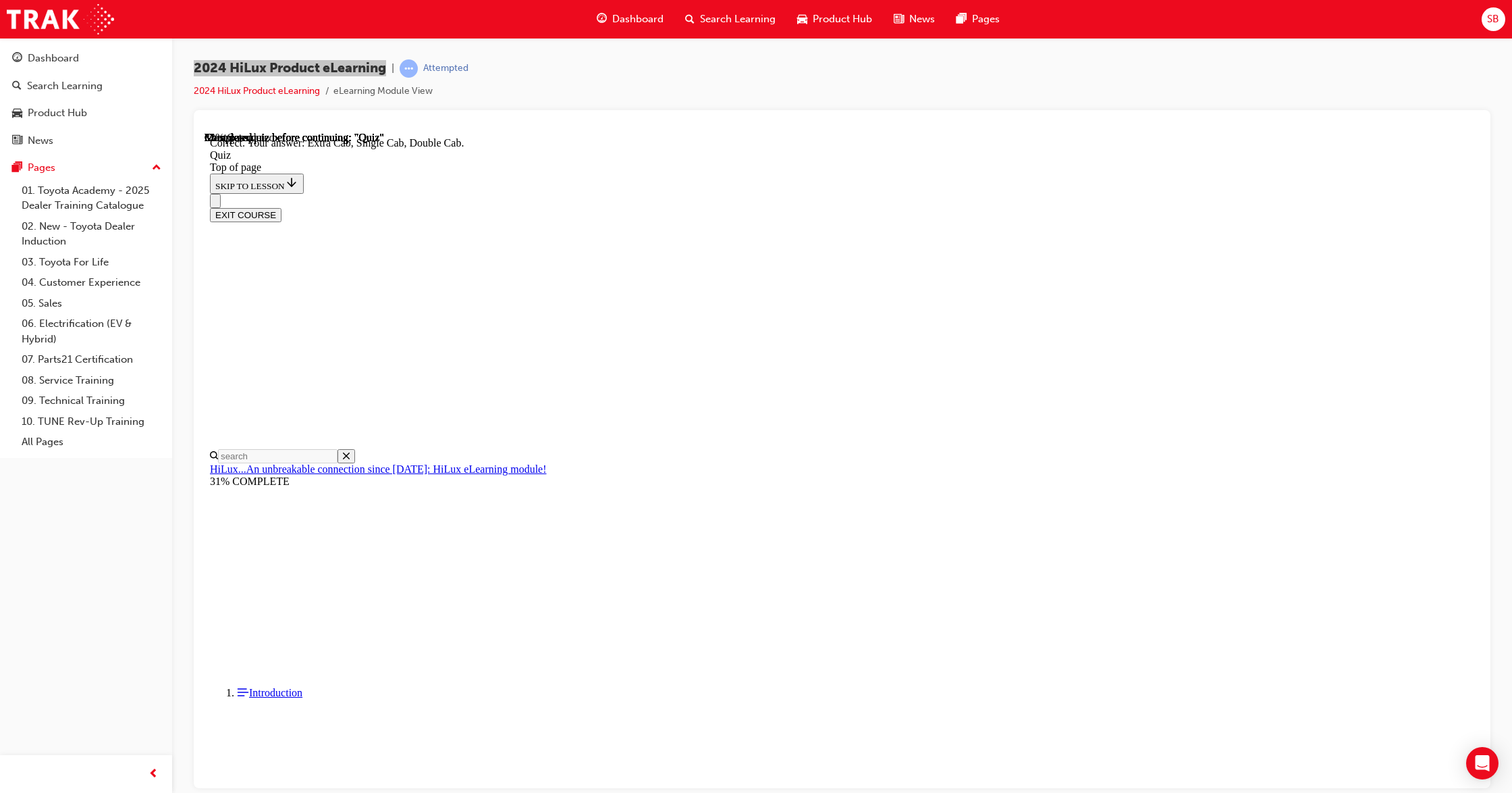
scroll to position [171, 0]
drag, startPoint x: 694, startPoint y: 327, endPoint x: 802, endPoint y: 558, distance: 255.0
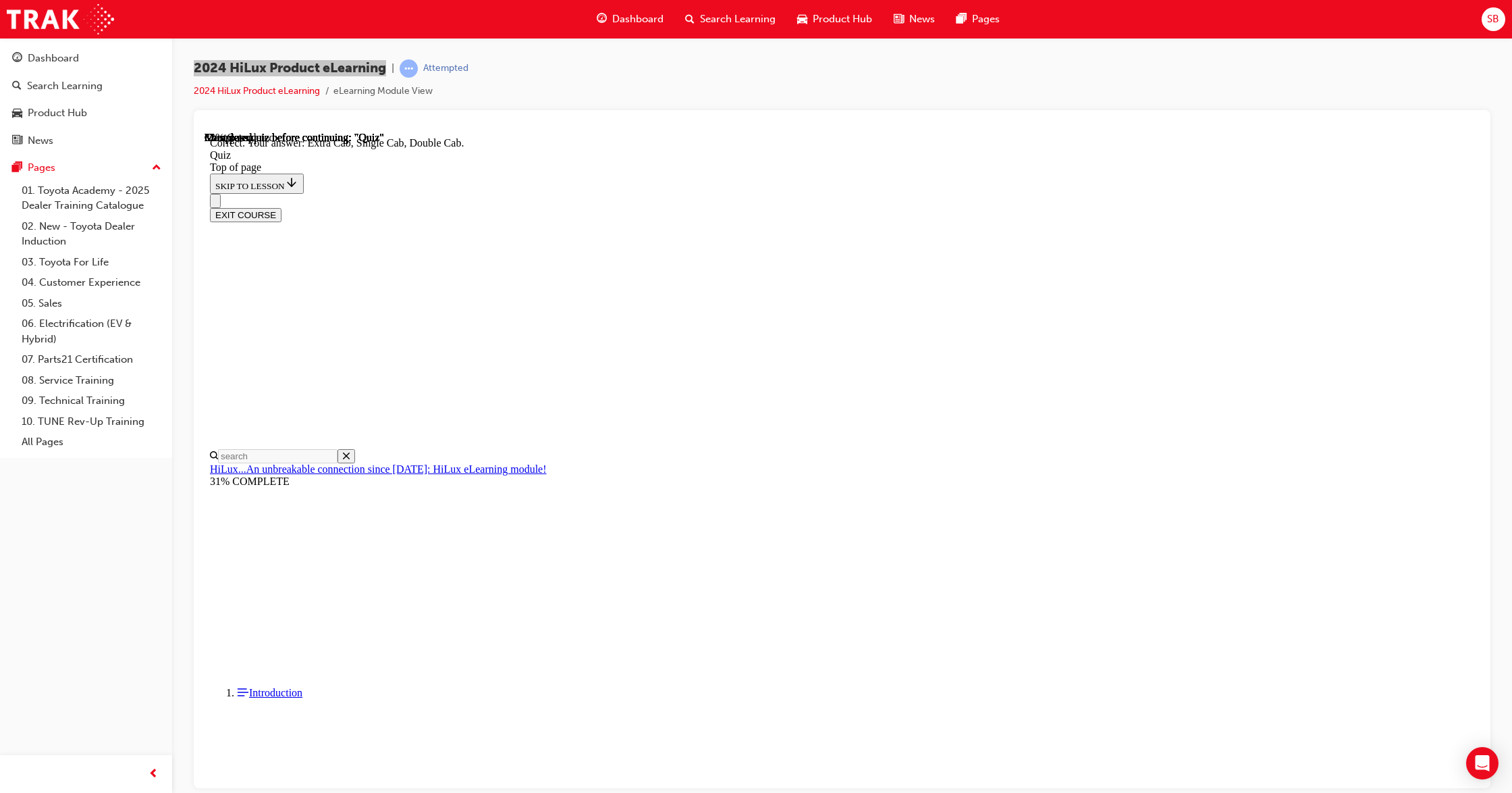
copy div "What Deck variants is the HiLux available in? Choose all that apply. J-deck B-d…"
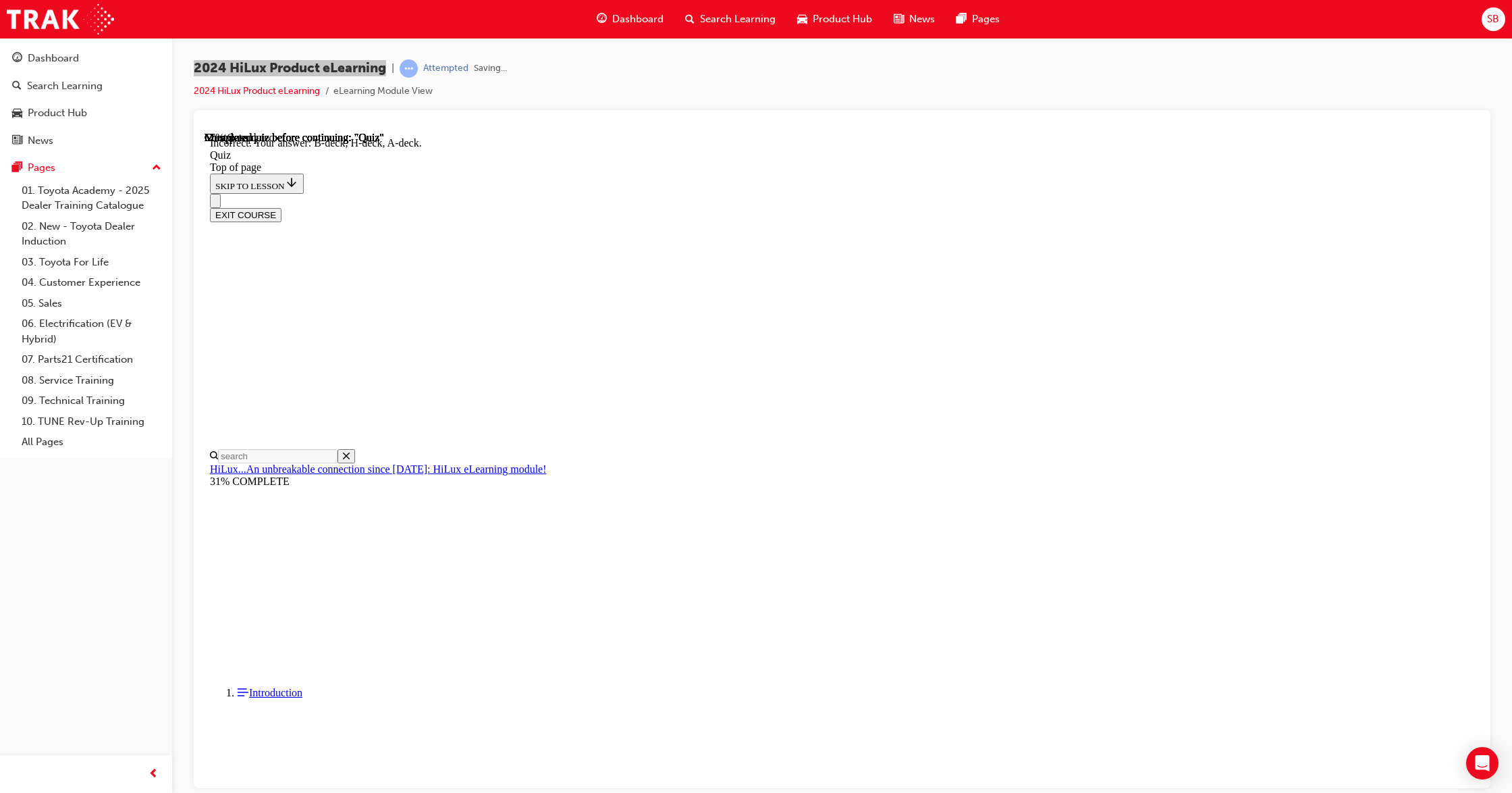
scroll to position [71, 0]
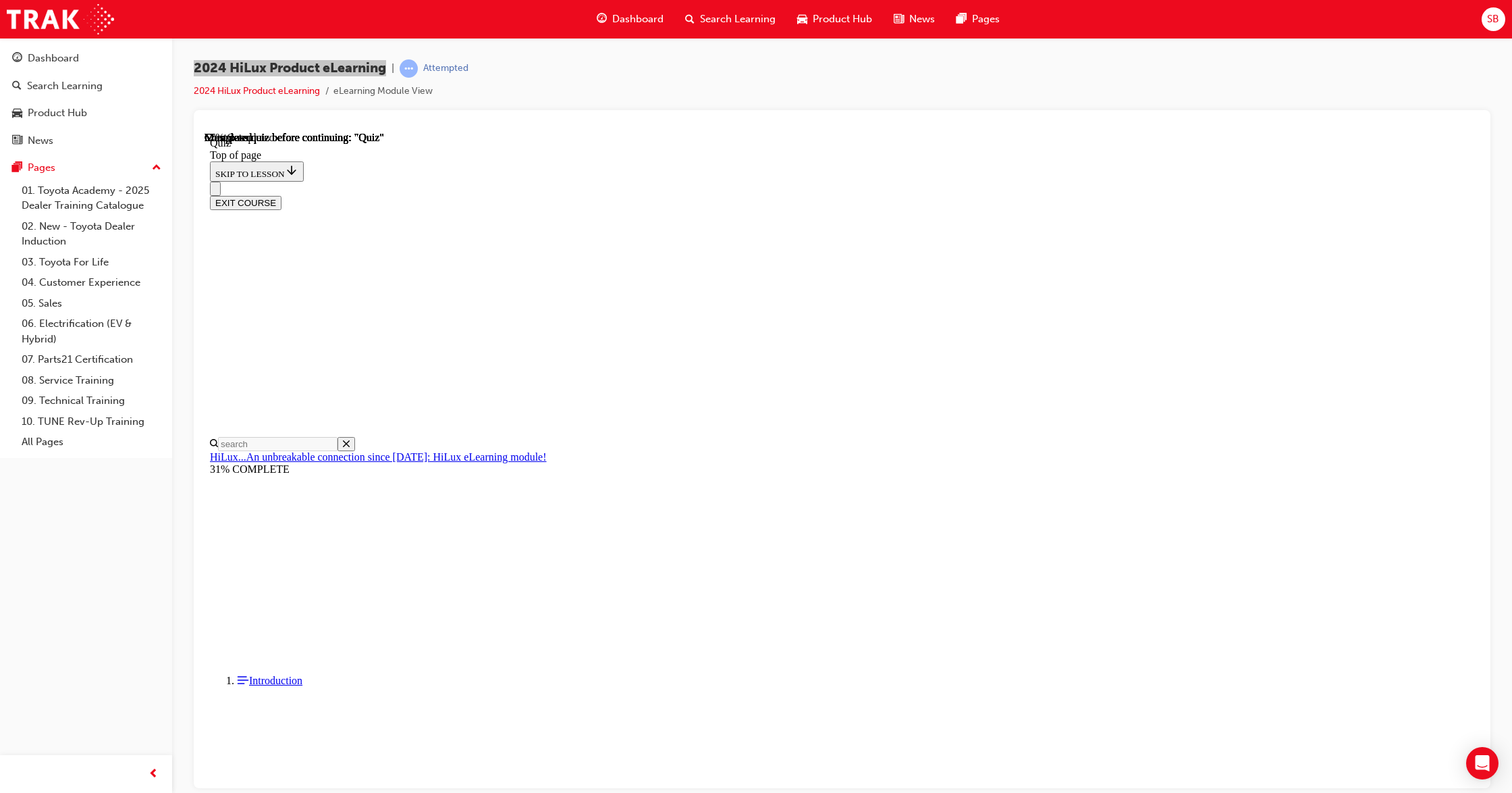
drag, startPoint x: 694, startPoint y: 293, endPoint x: 891, endPoint y: 592, distance: 358.1
copy div "What contributions did Toyota Australia's local Engineering and Design teams ma…"
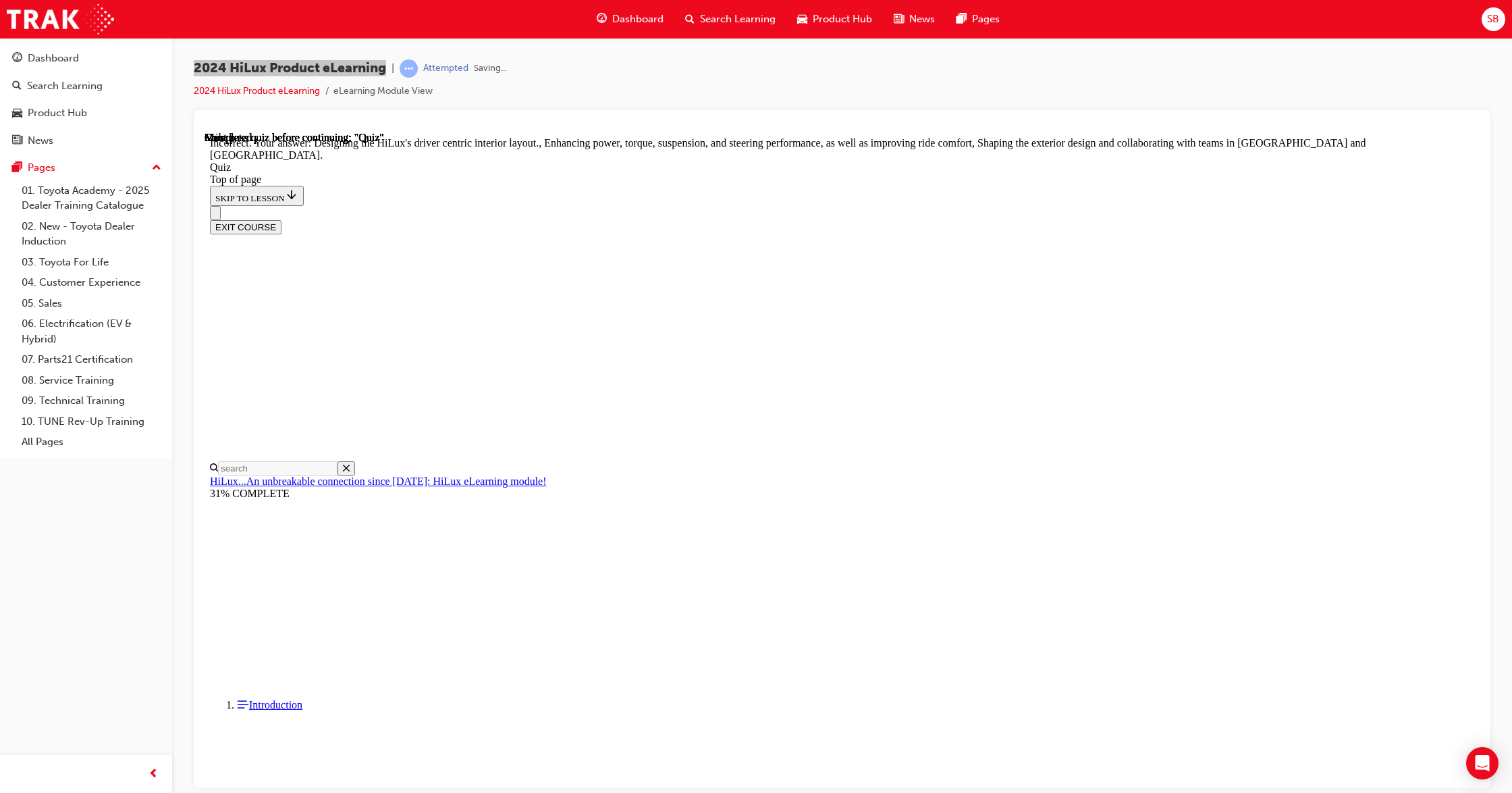
scroll to position [133, 0]
drag, startPoint x: 826, startPoint y: 464, endPoint x: 789, endPoint y: 448, distance: 40.3
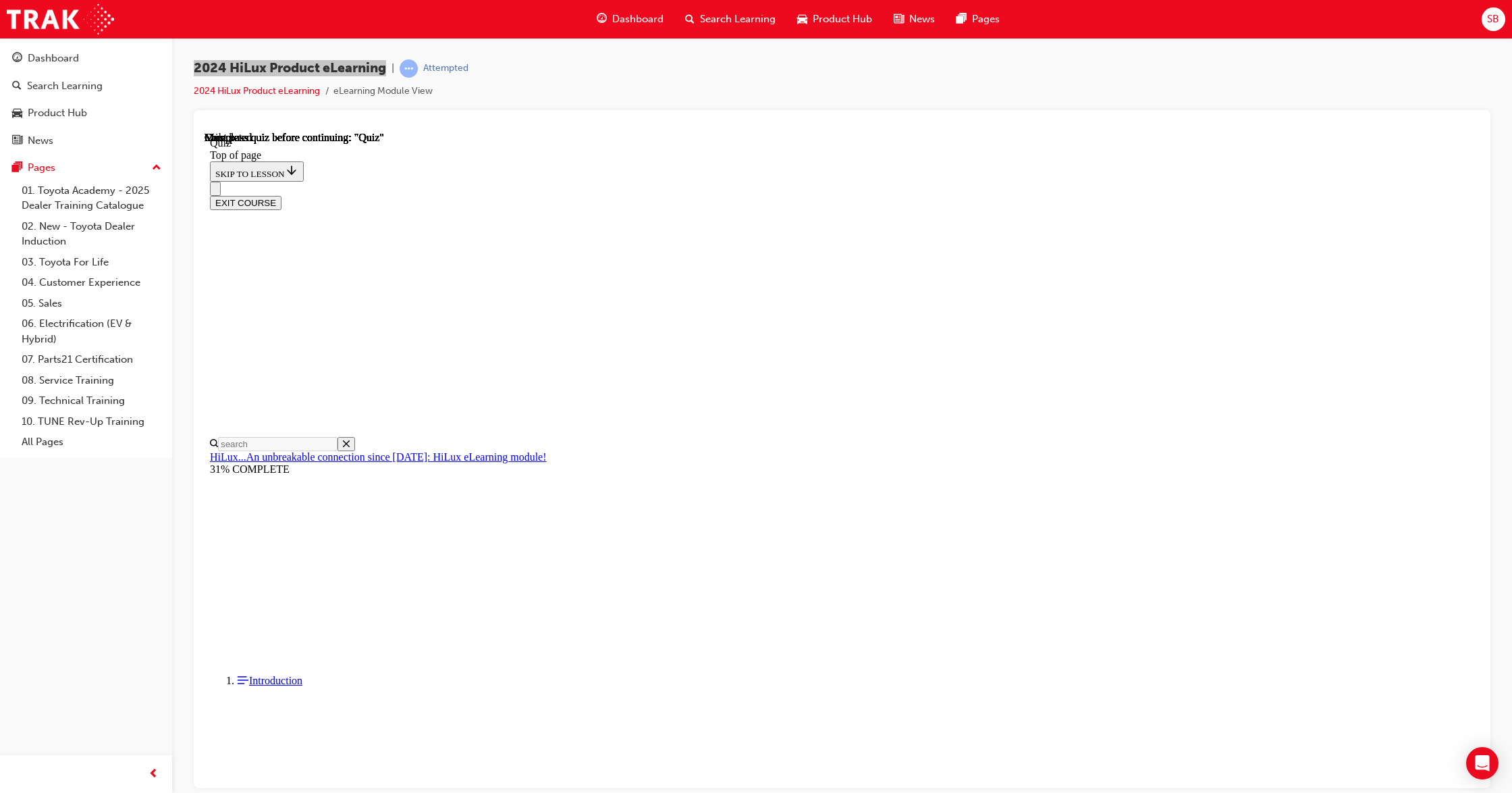
scroll to position [84, 0]
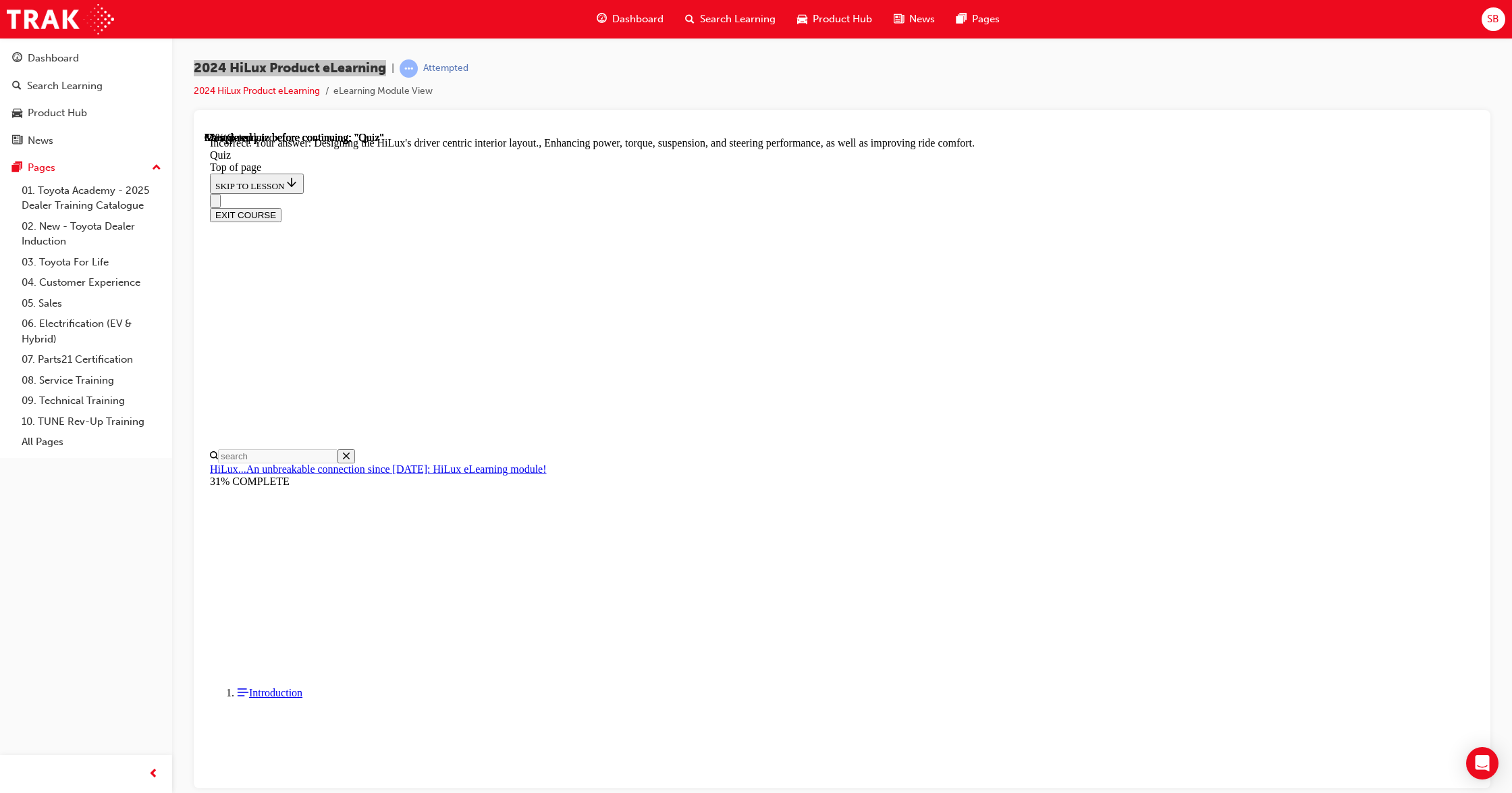
scroll to position [133, 0]
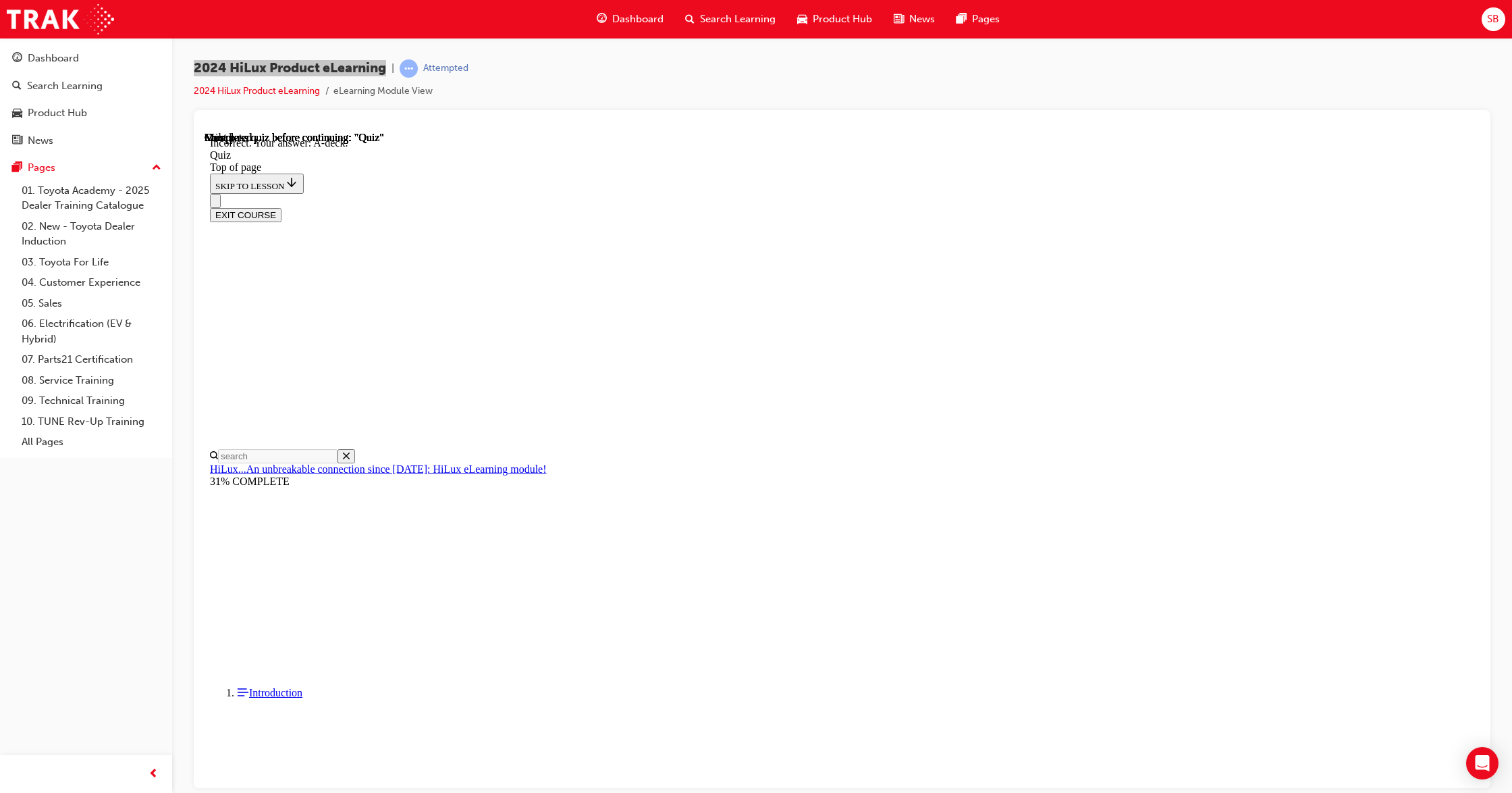
scroll to position [71, 0]
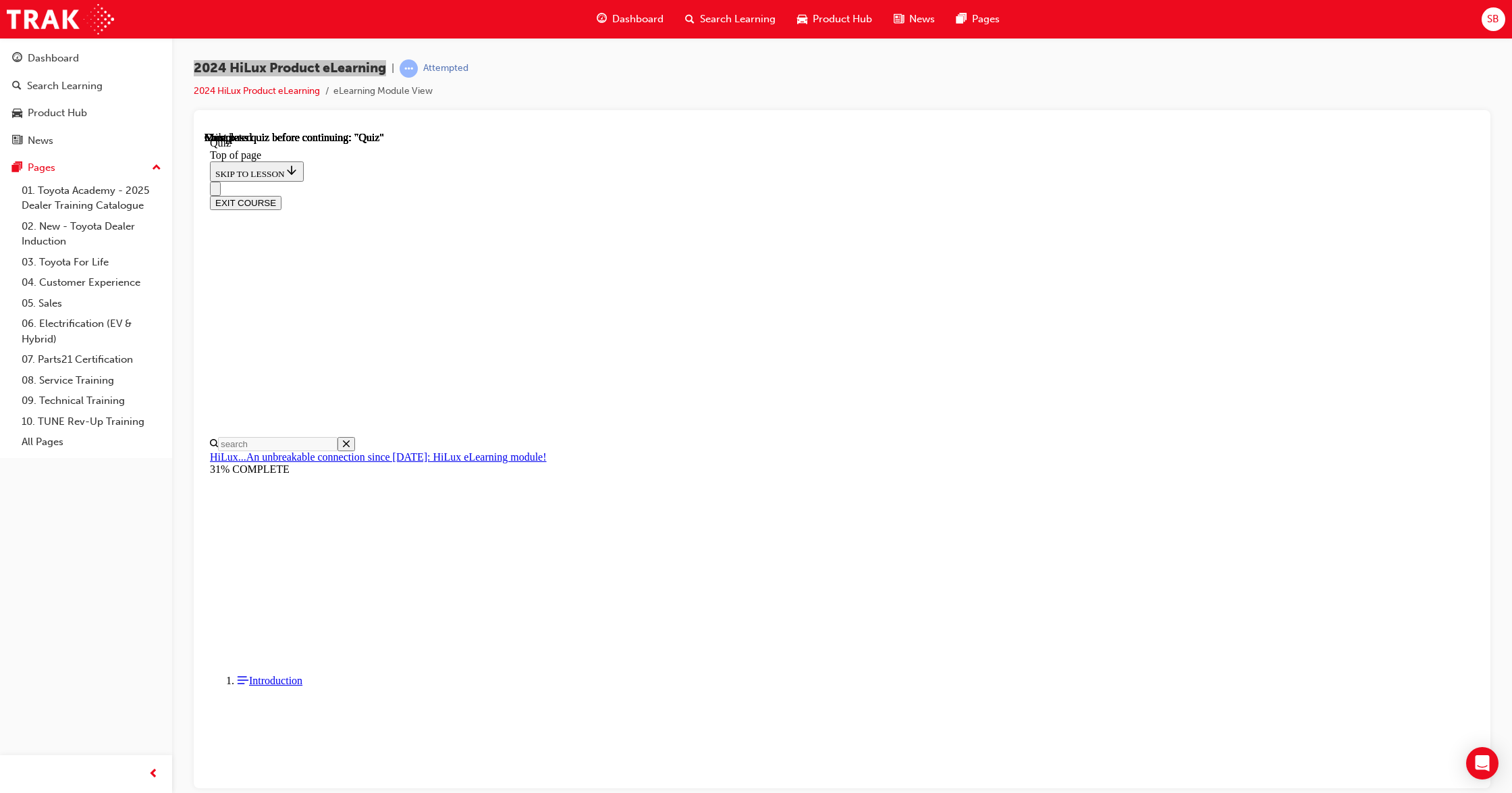
scroll to position [84, 0]
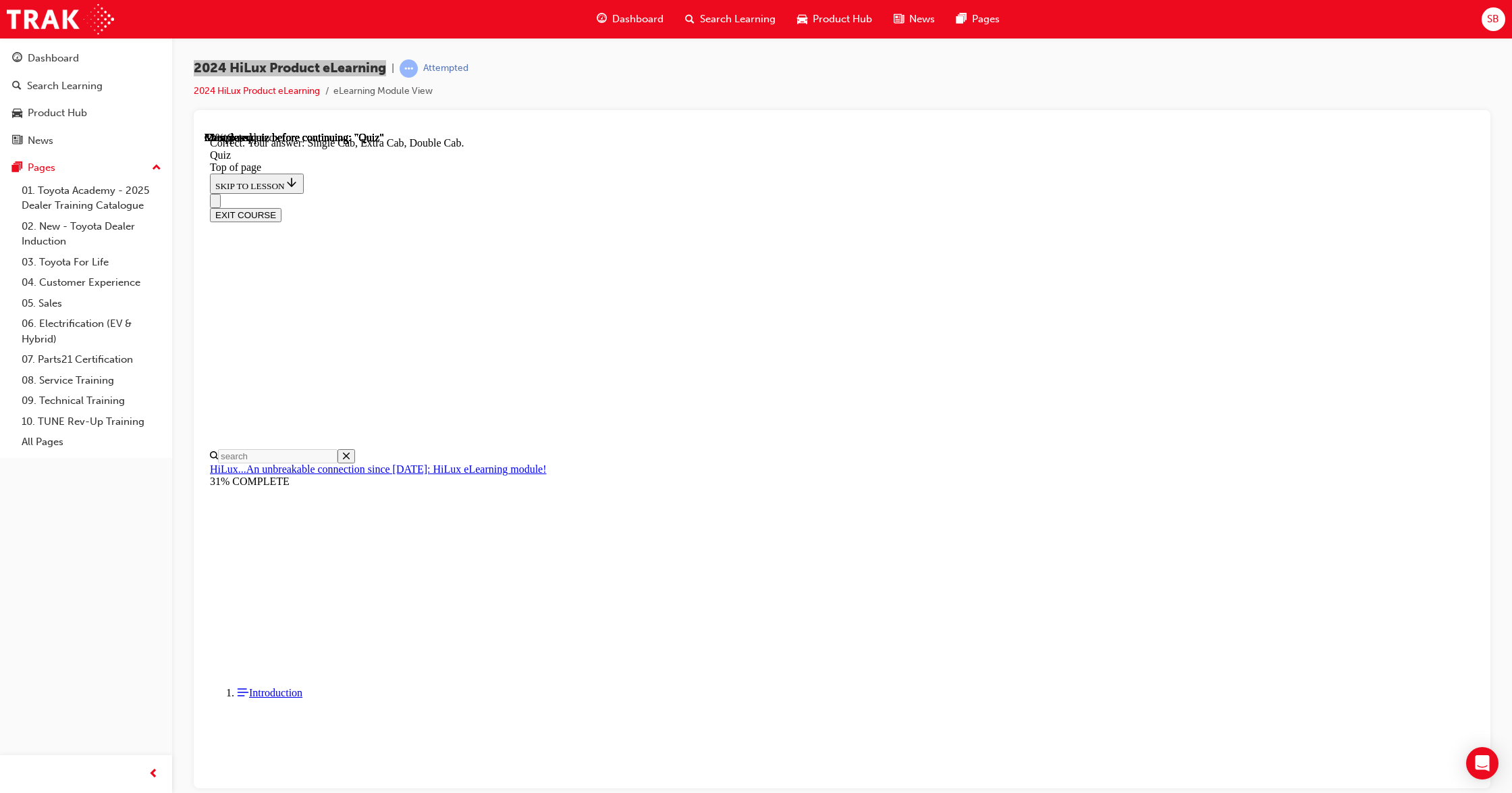
scroll to position [171, 0]
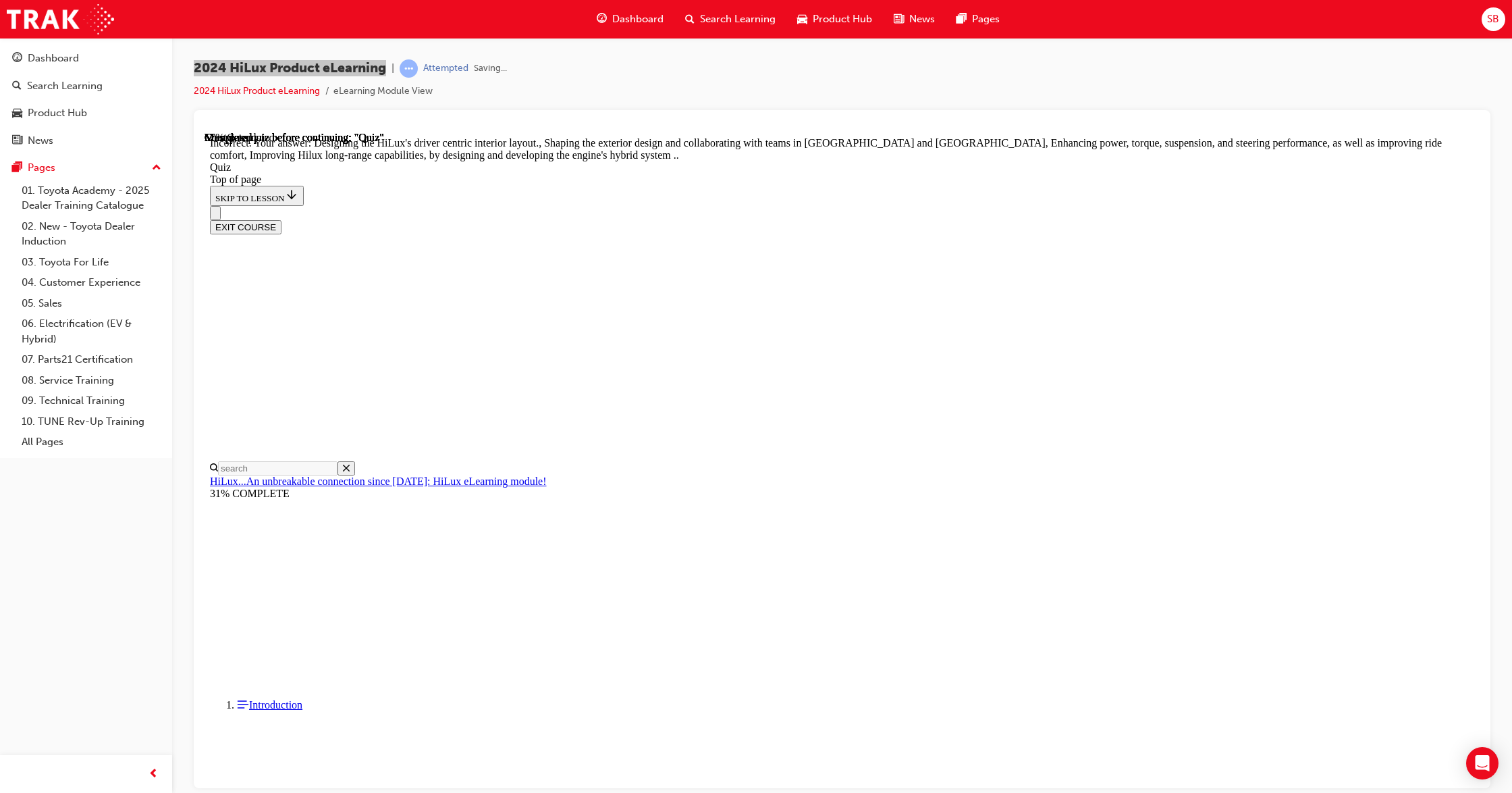
scroll to position [133, 0]
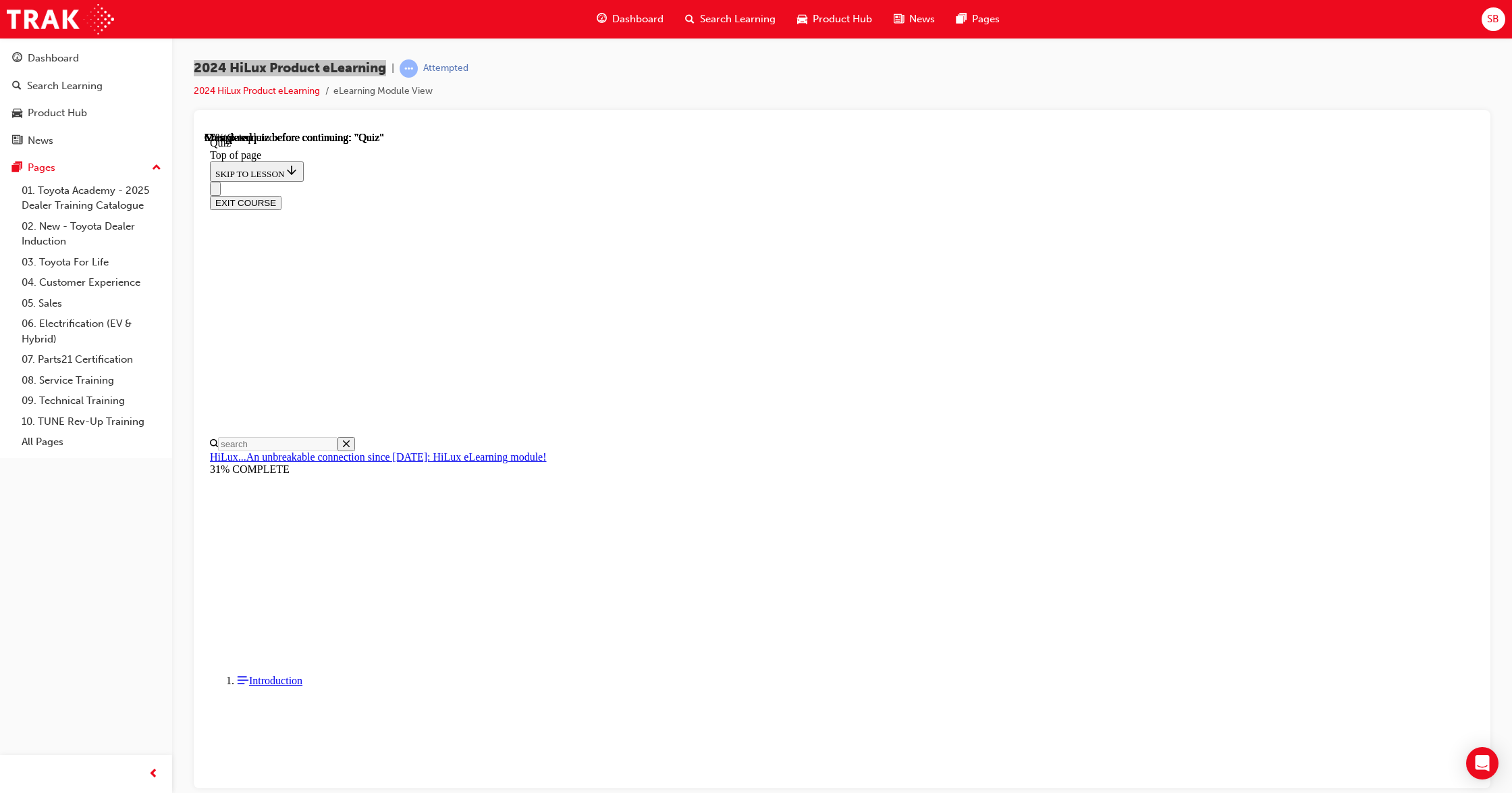
drag, startPoint x: 749, startPoint y: 497, endPoint x: 759, endPoint y: 549, distance: 53.0
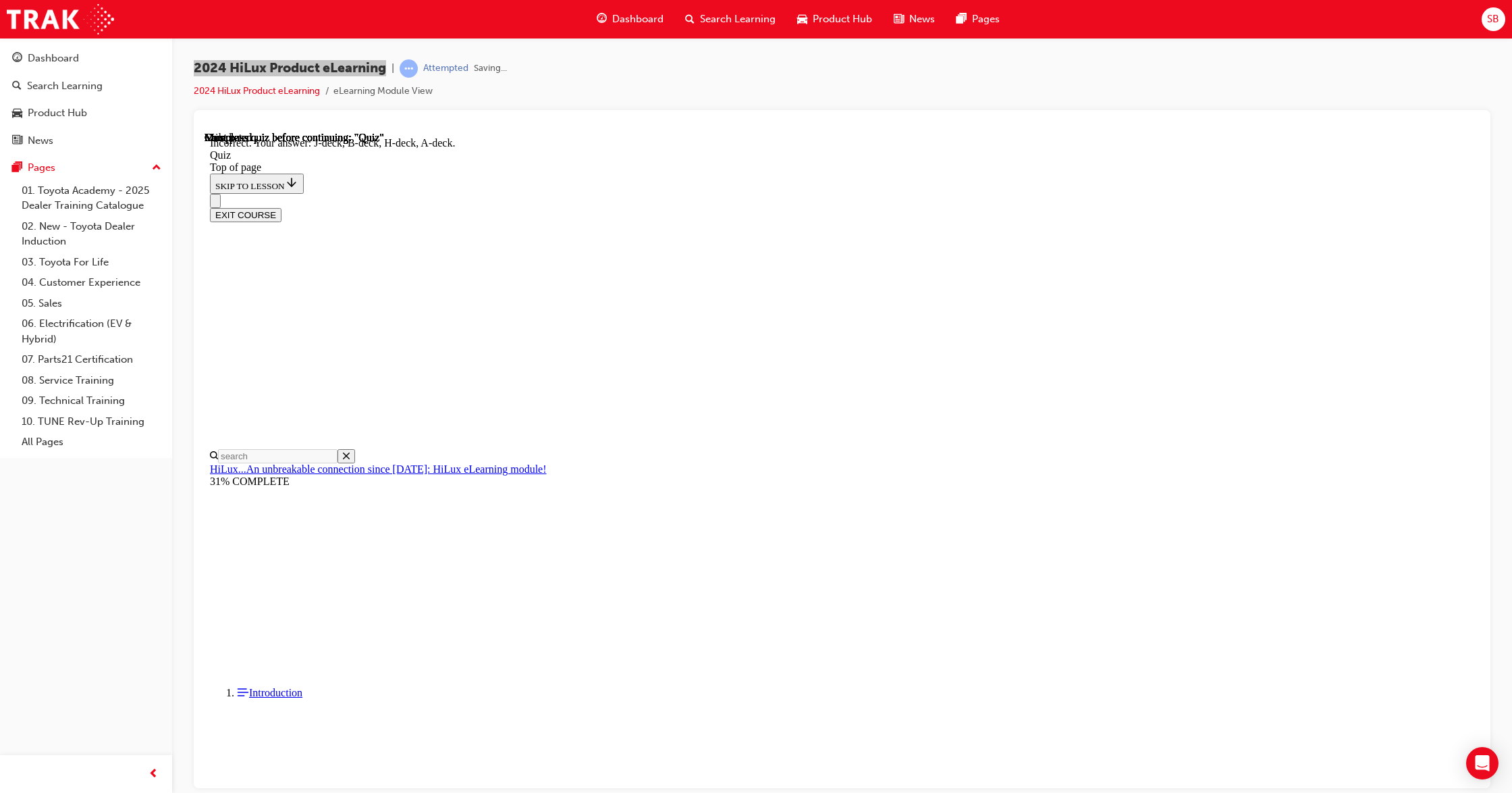
scroll to position [71, 0]
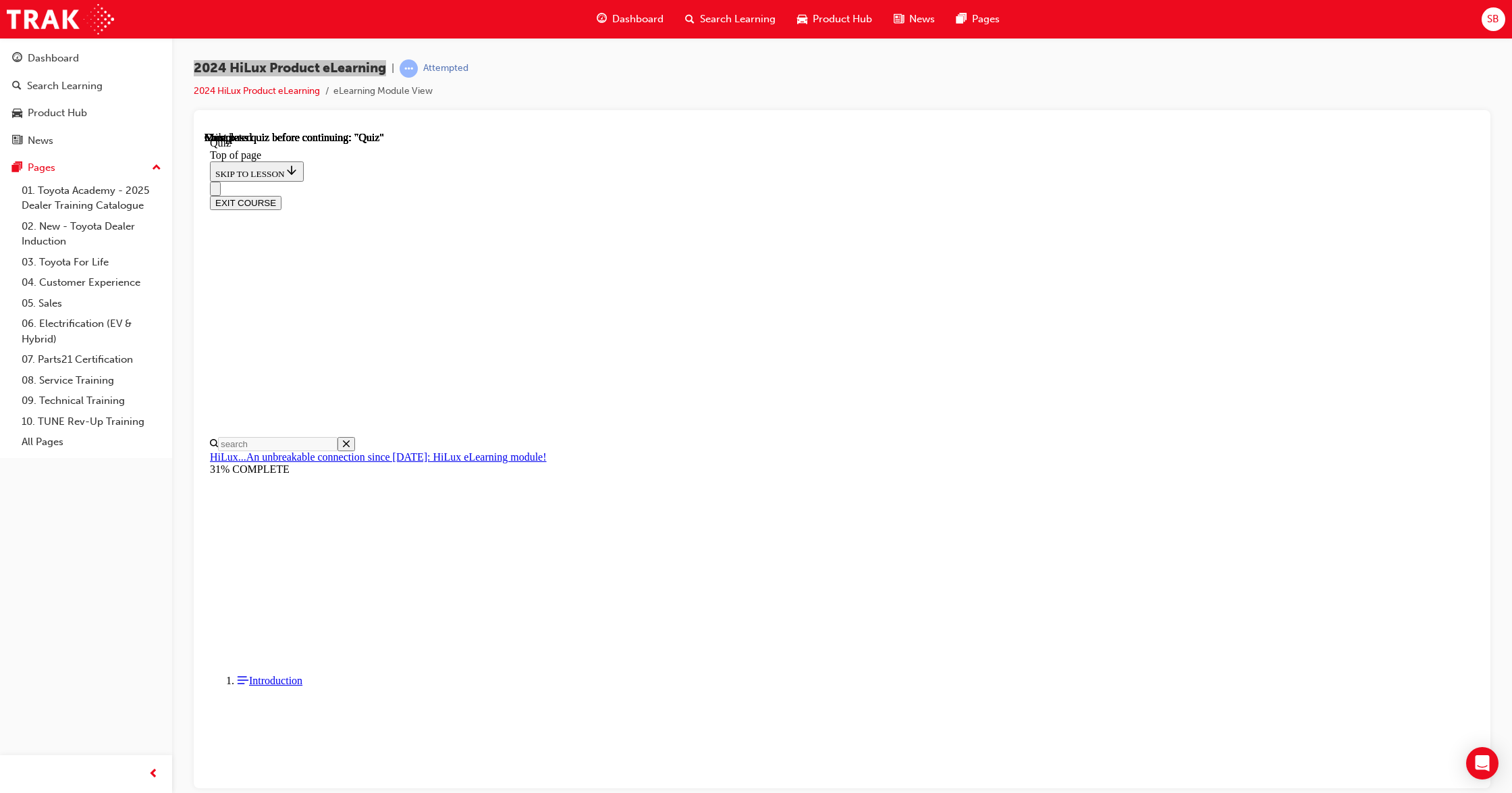
scroll to position [84, 0]
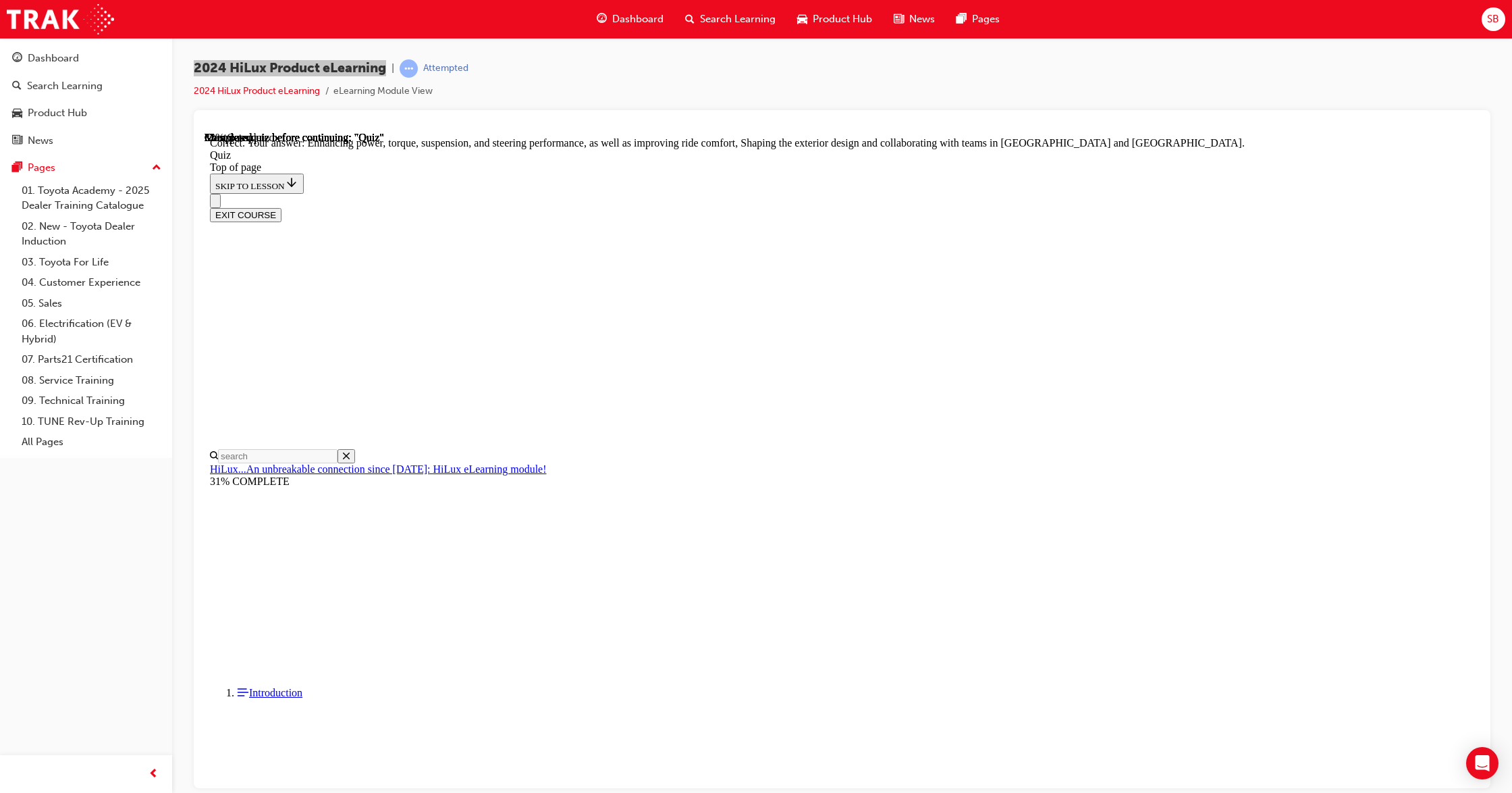
scroll to position [133, 0]
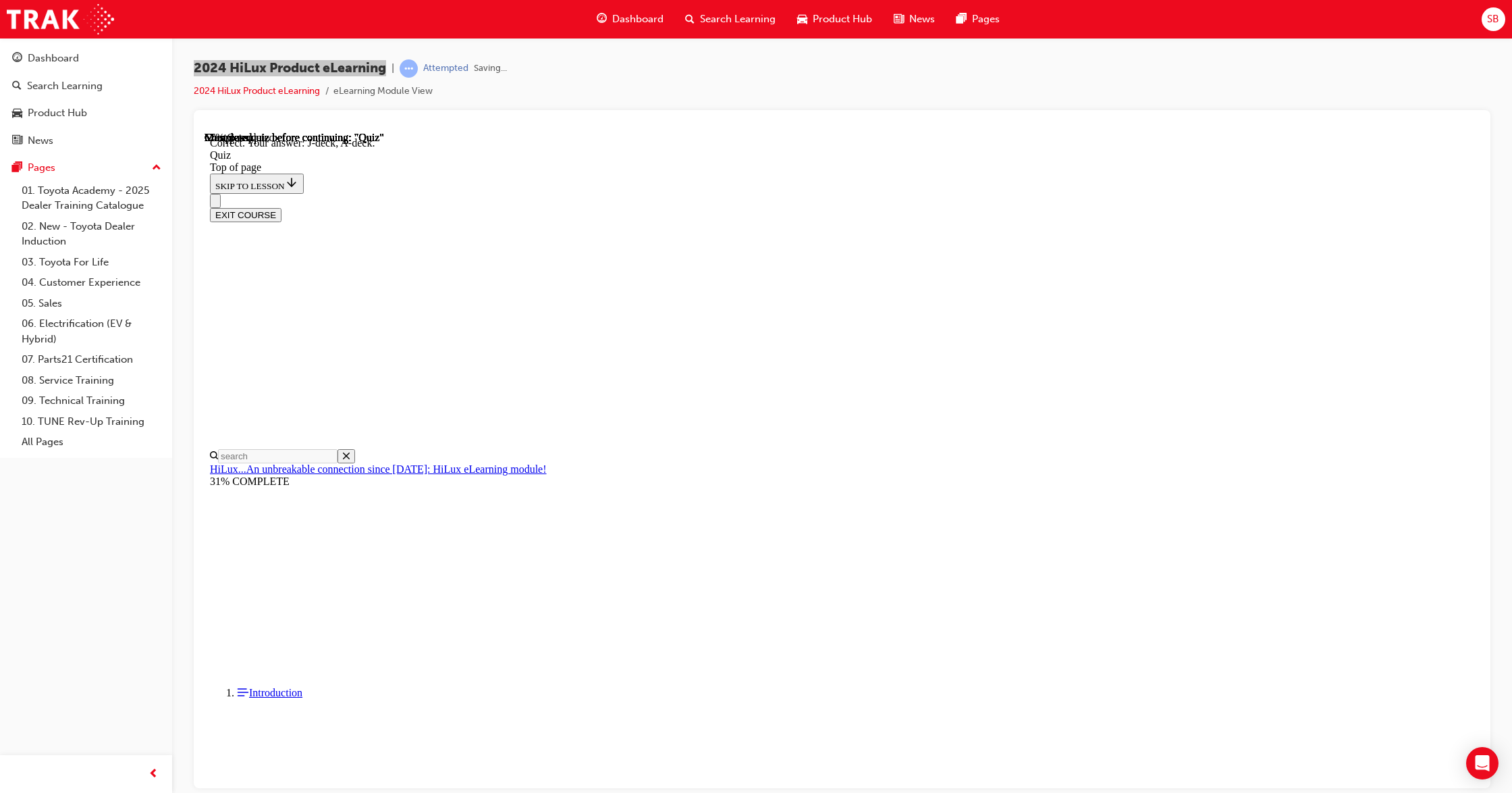
scroll to position [71, 0]
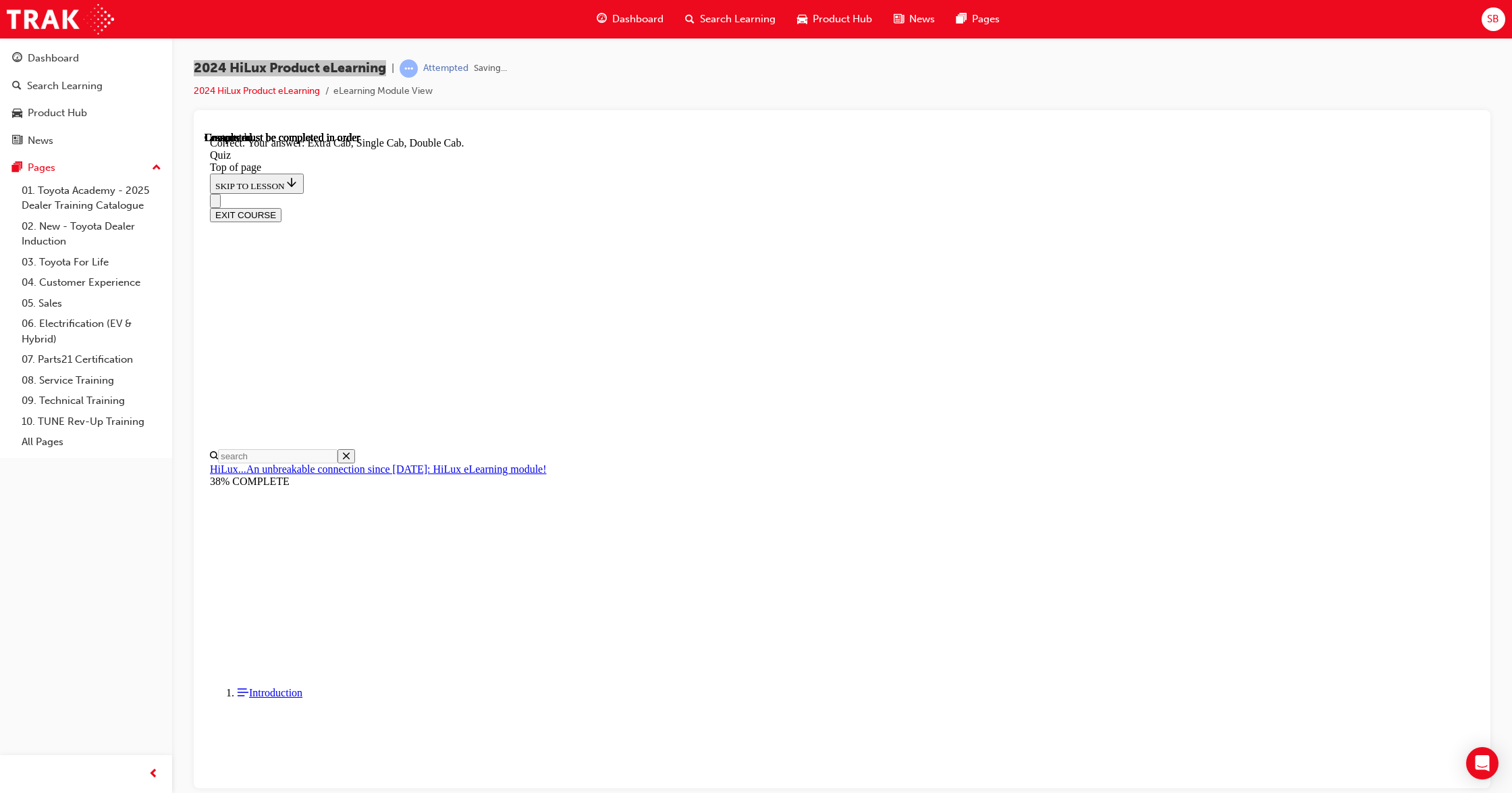
scroll to position [171, 0]
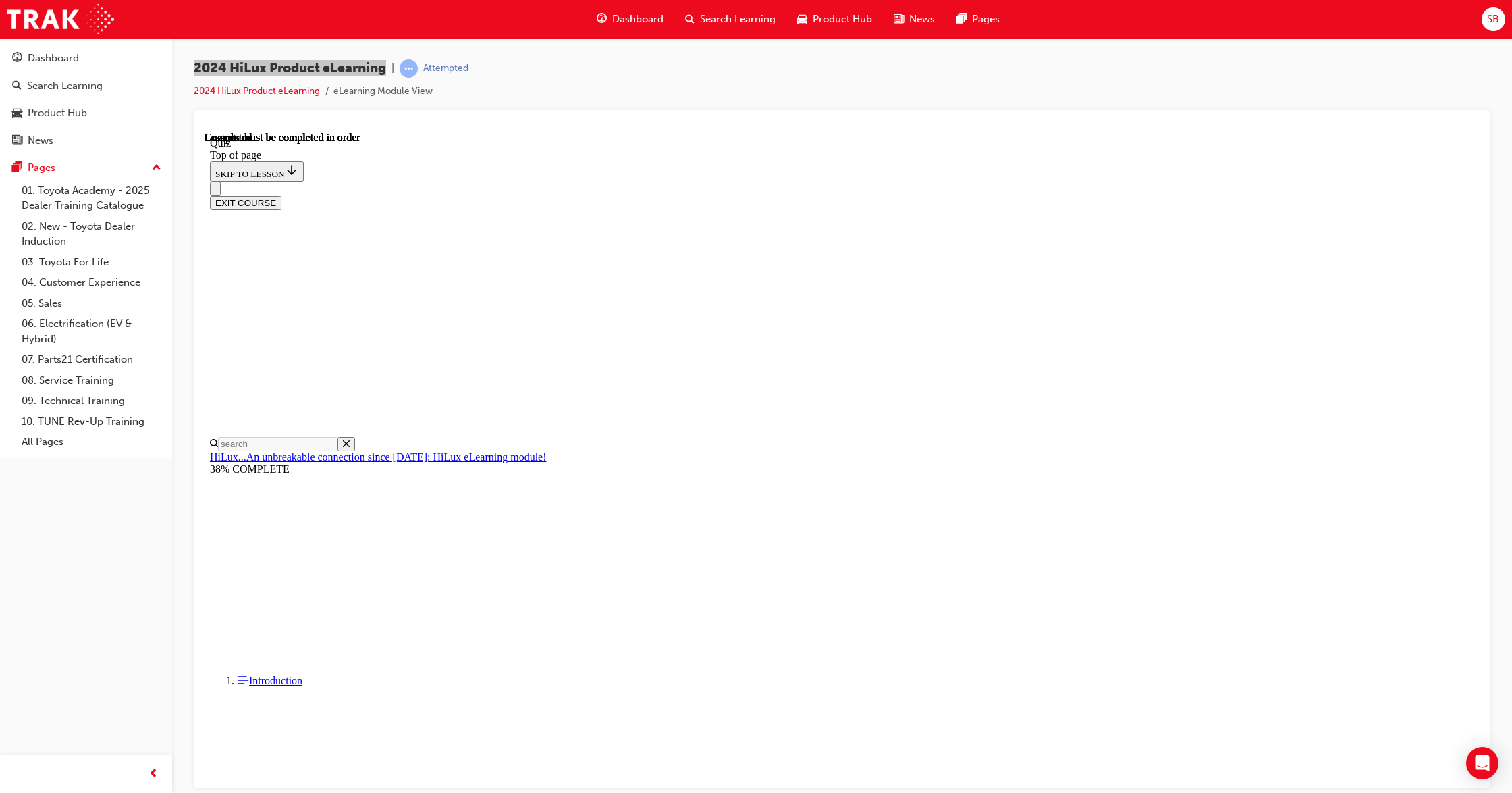
scroll to position [84, 0]
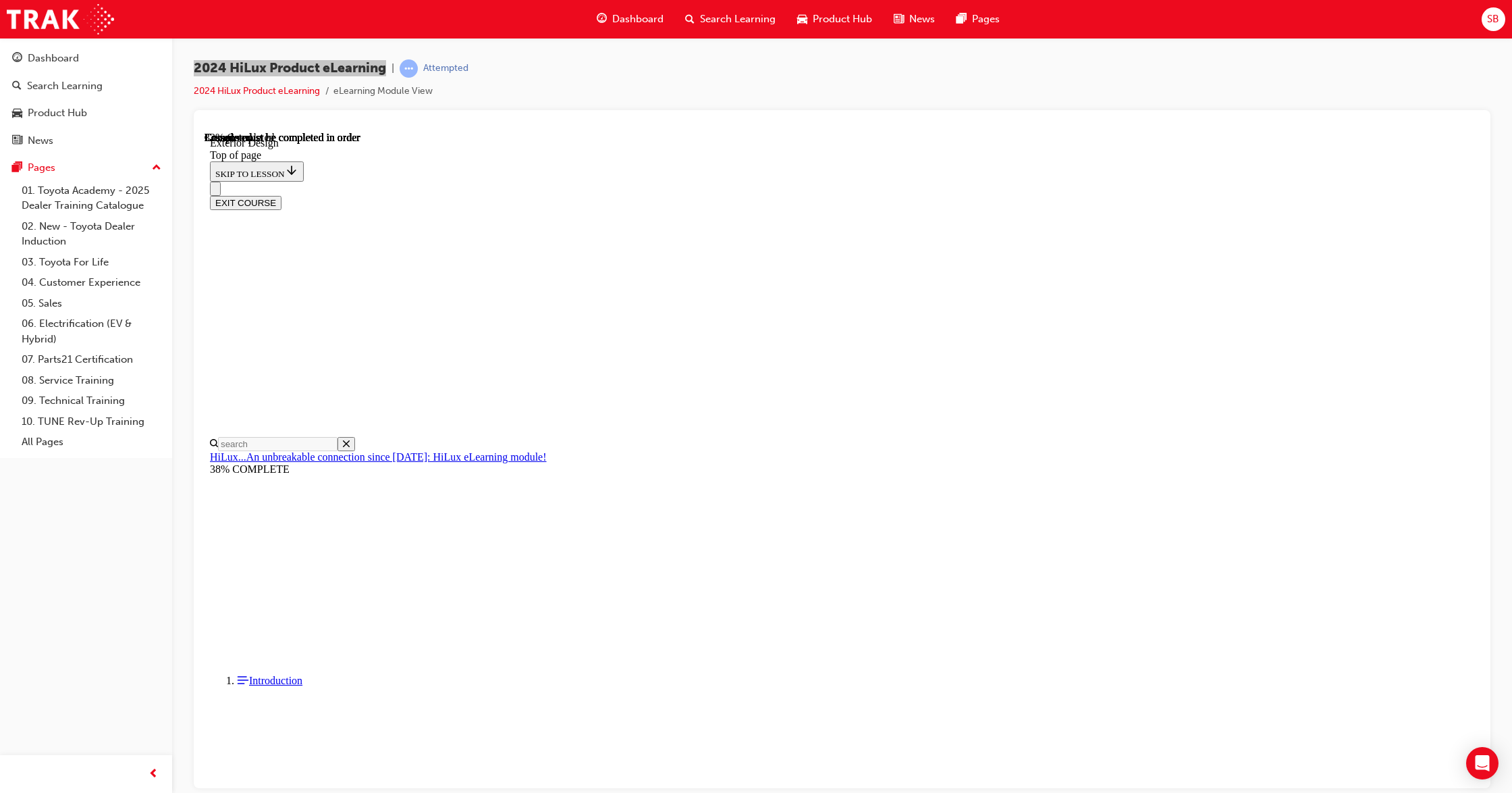
scroll to position [1931, 0]
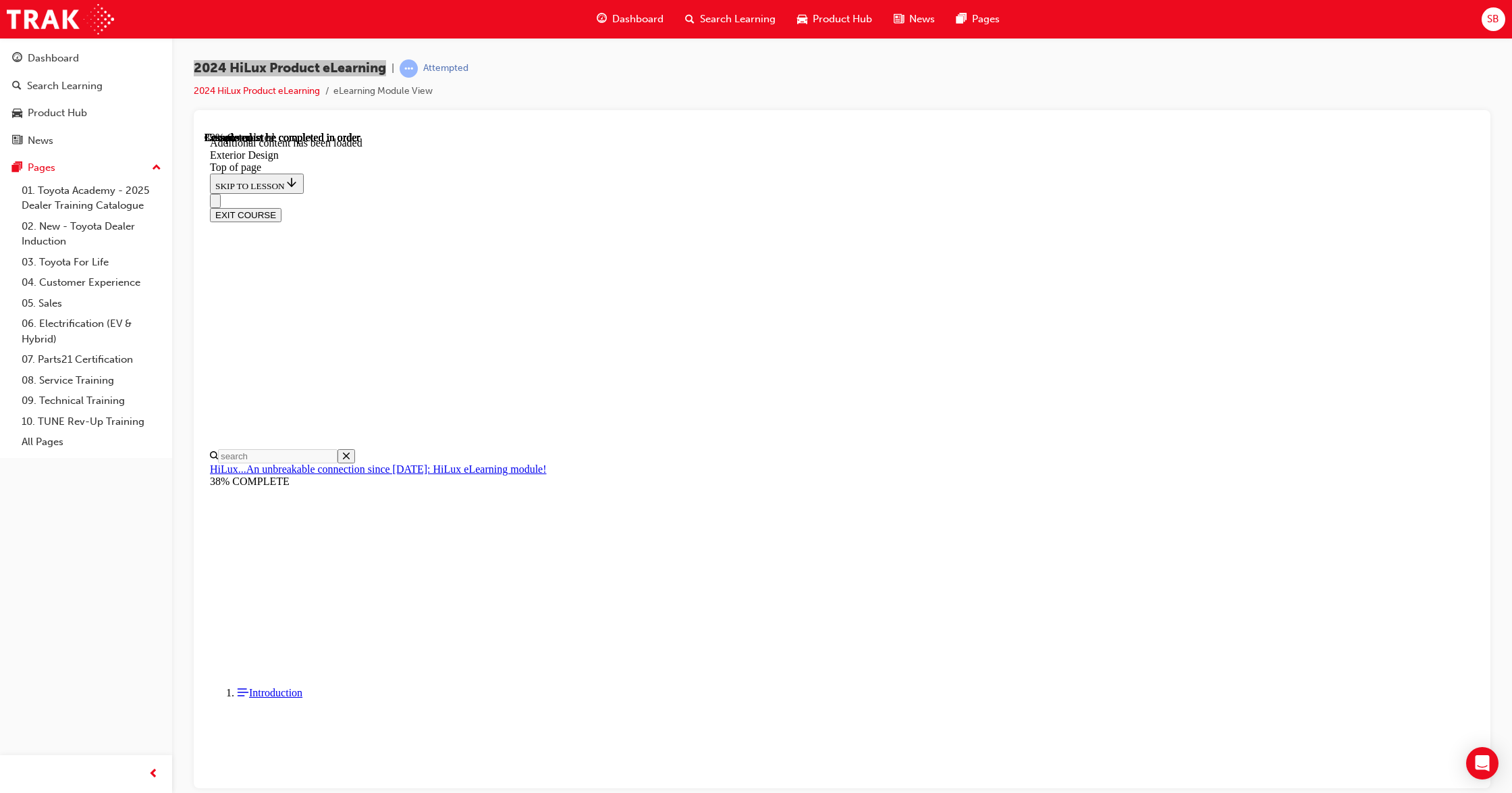
scroll to position [2351, 0]
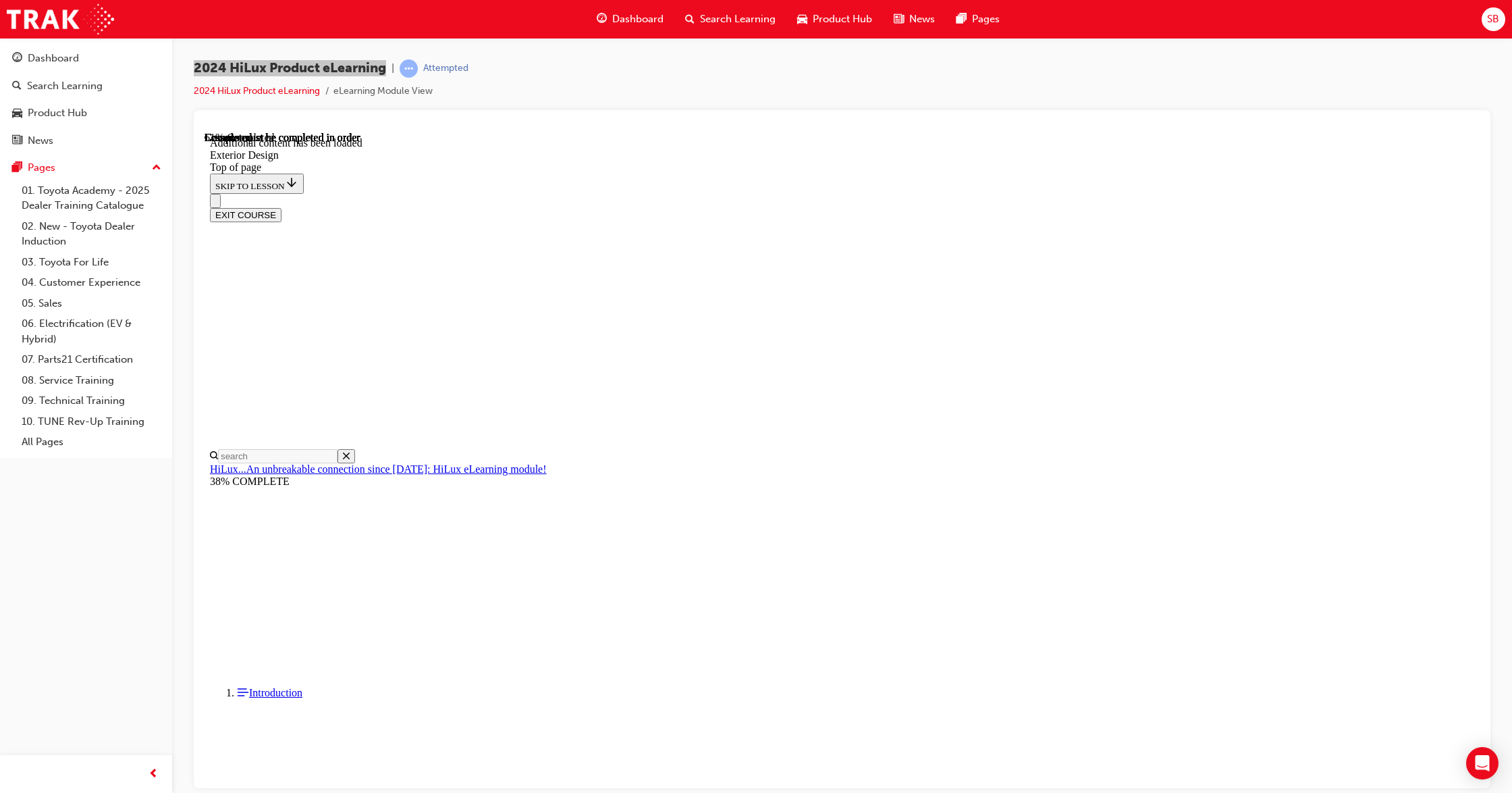
scroll to position [3483, 0]
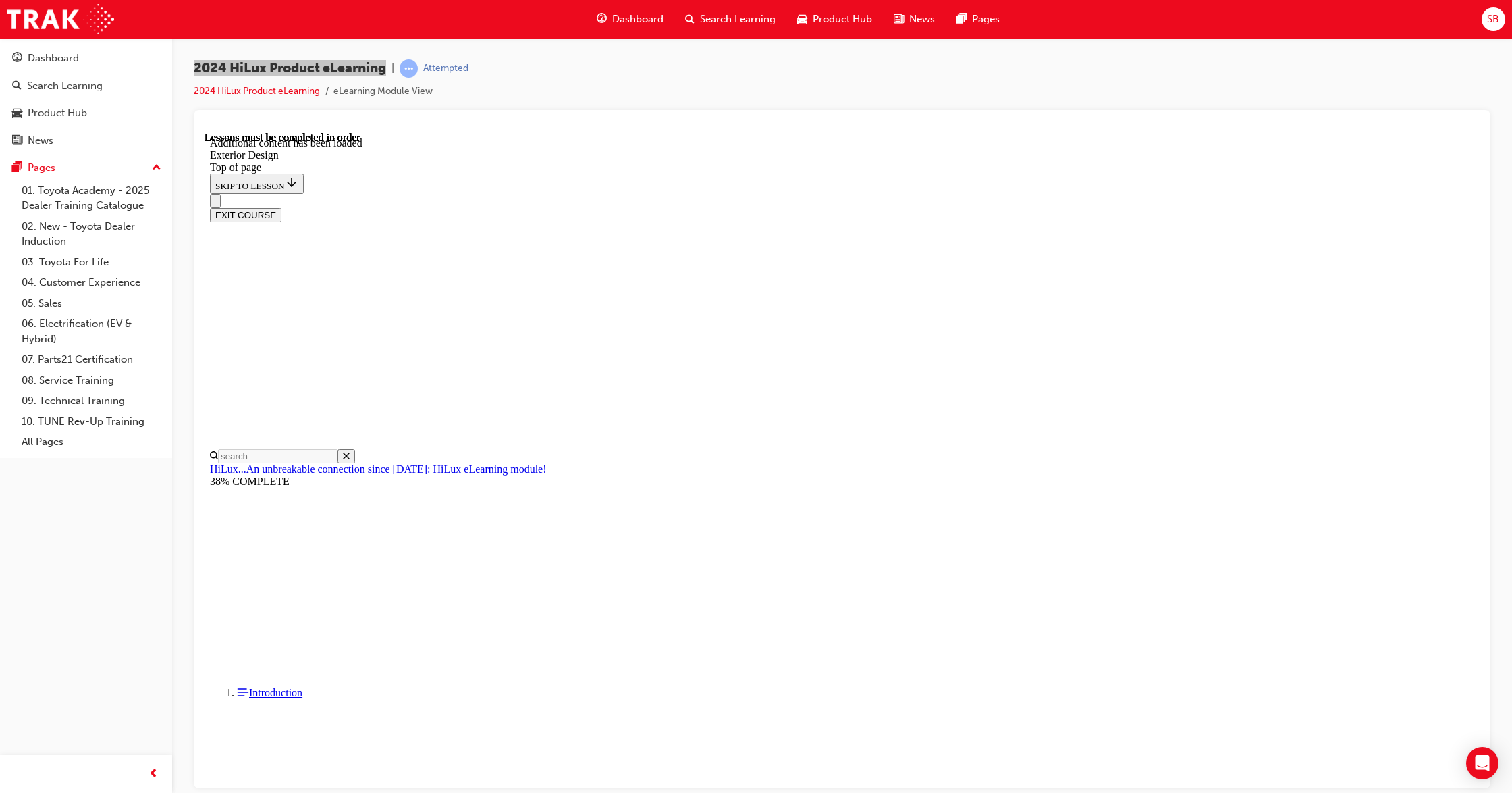
scroll to position [4867, 0]
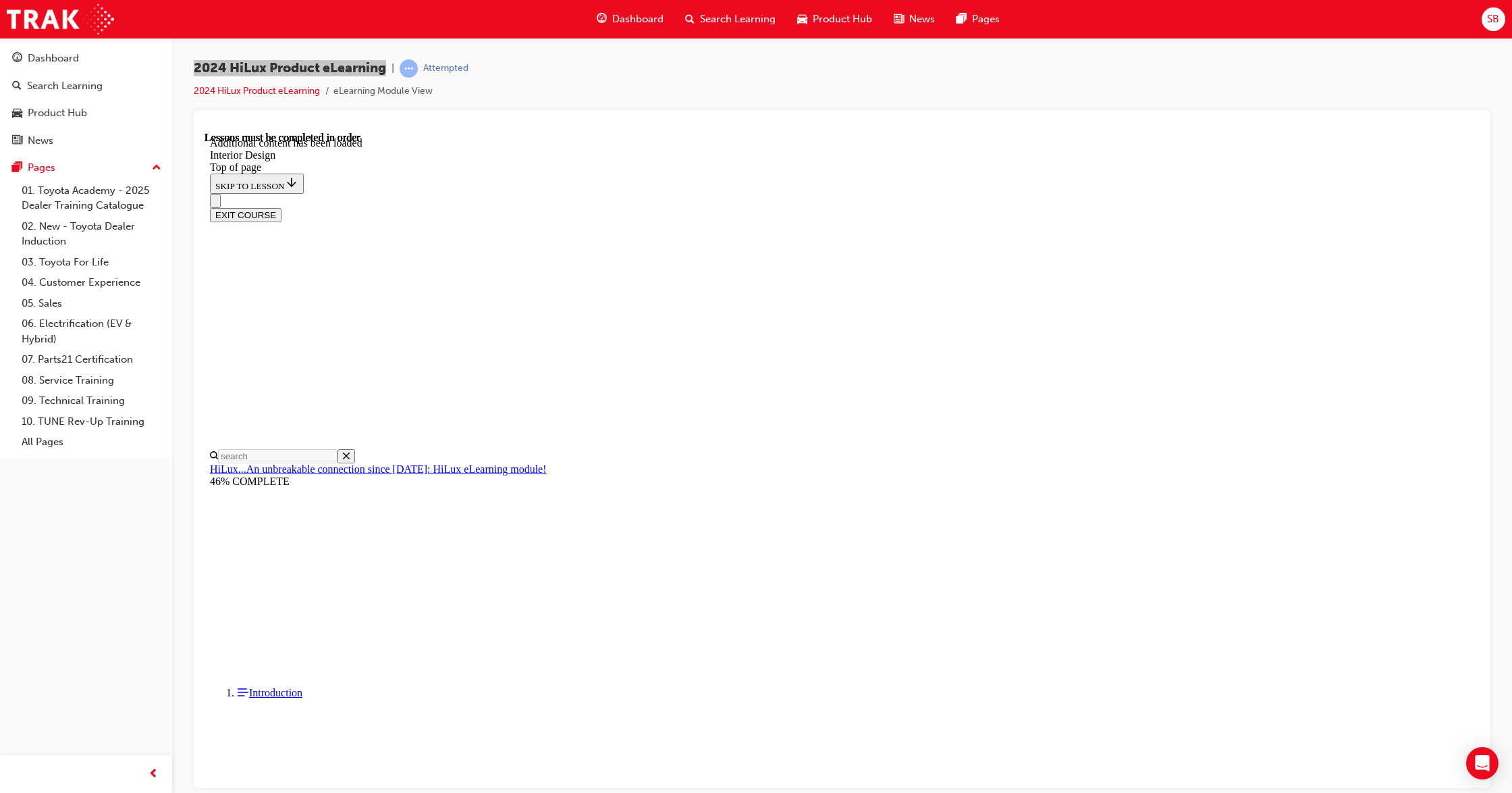
scroll to position [557, 0]
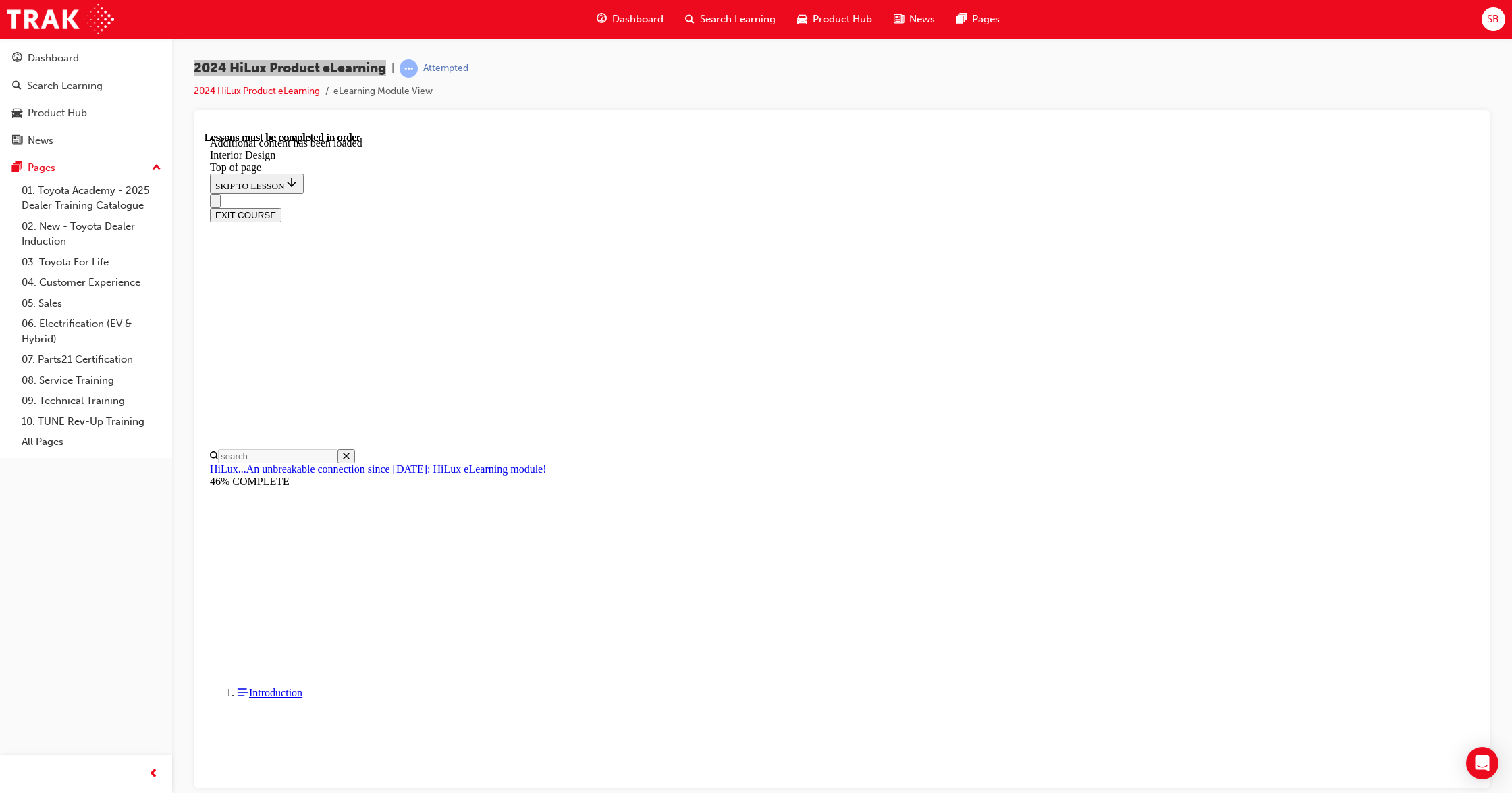
drag, startPoint x: 629, startPoint y: 282, endPoint x: 856, endPoint y: 273, distance: 227.2
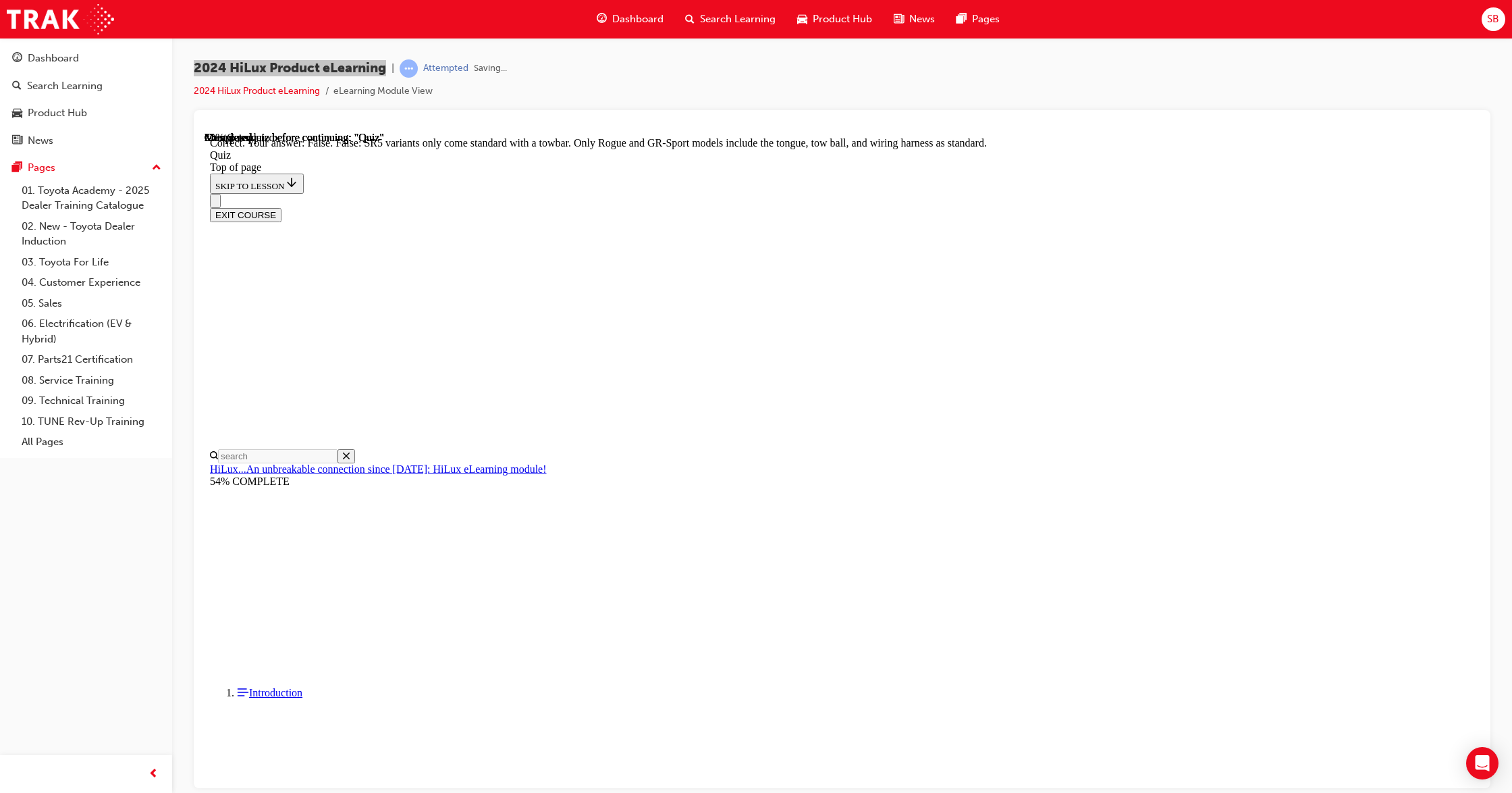
scroll to position [69, 0]
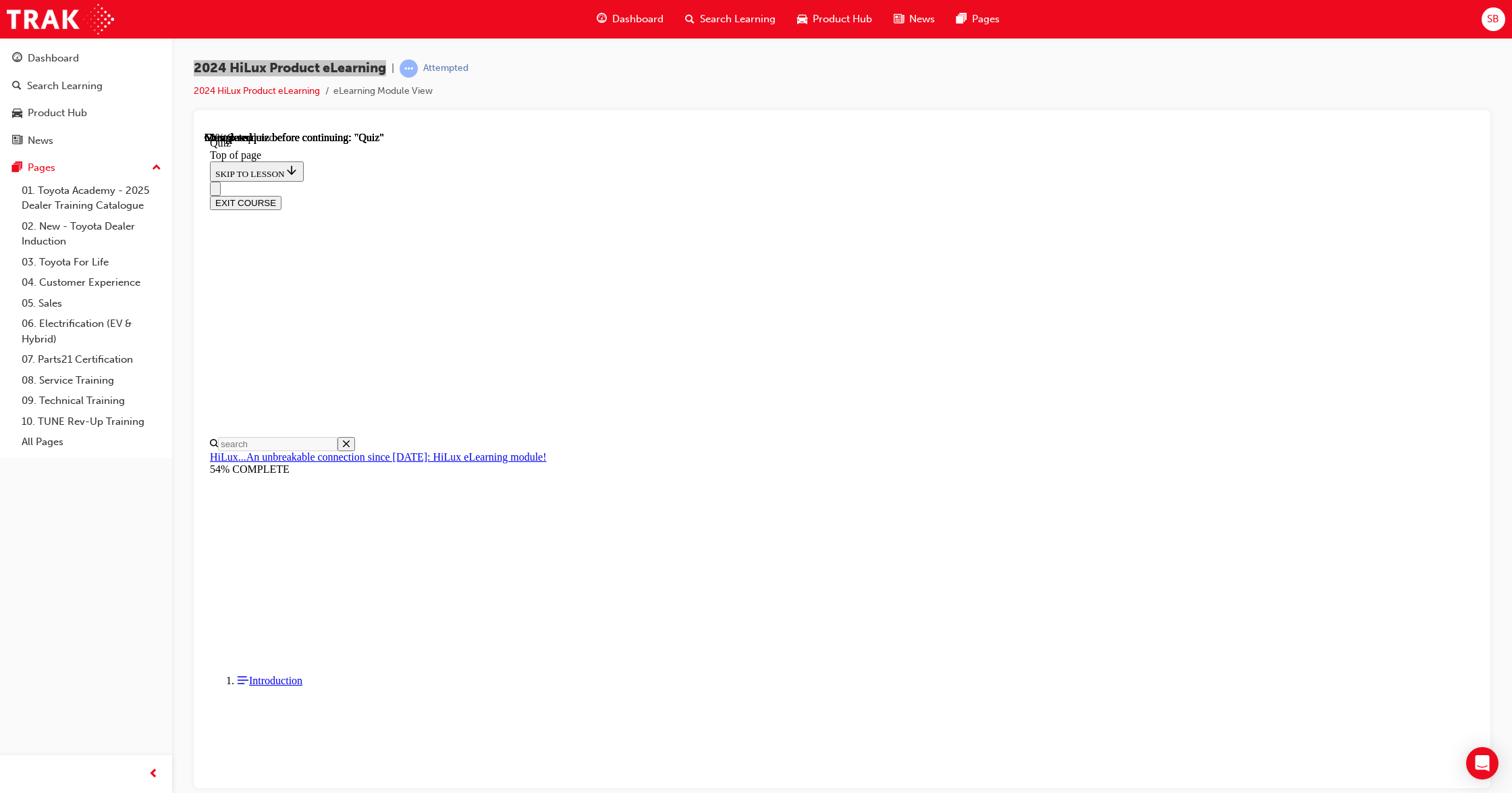
drag, startPoint x: 686, startPoint y: 318, endPoint x: 1005, endPoint y: 516, distance: 375.5
copy div "How many UBS-C ports are standard fitment on SR5, Rogue and GR-Sport automatic …"
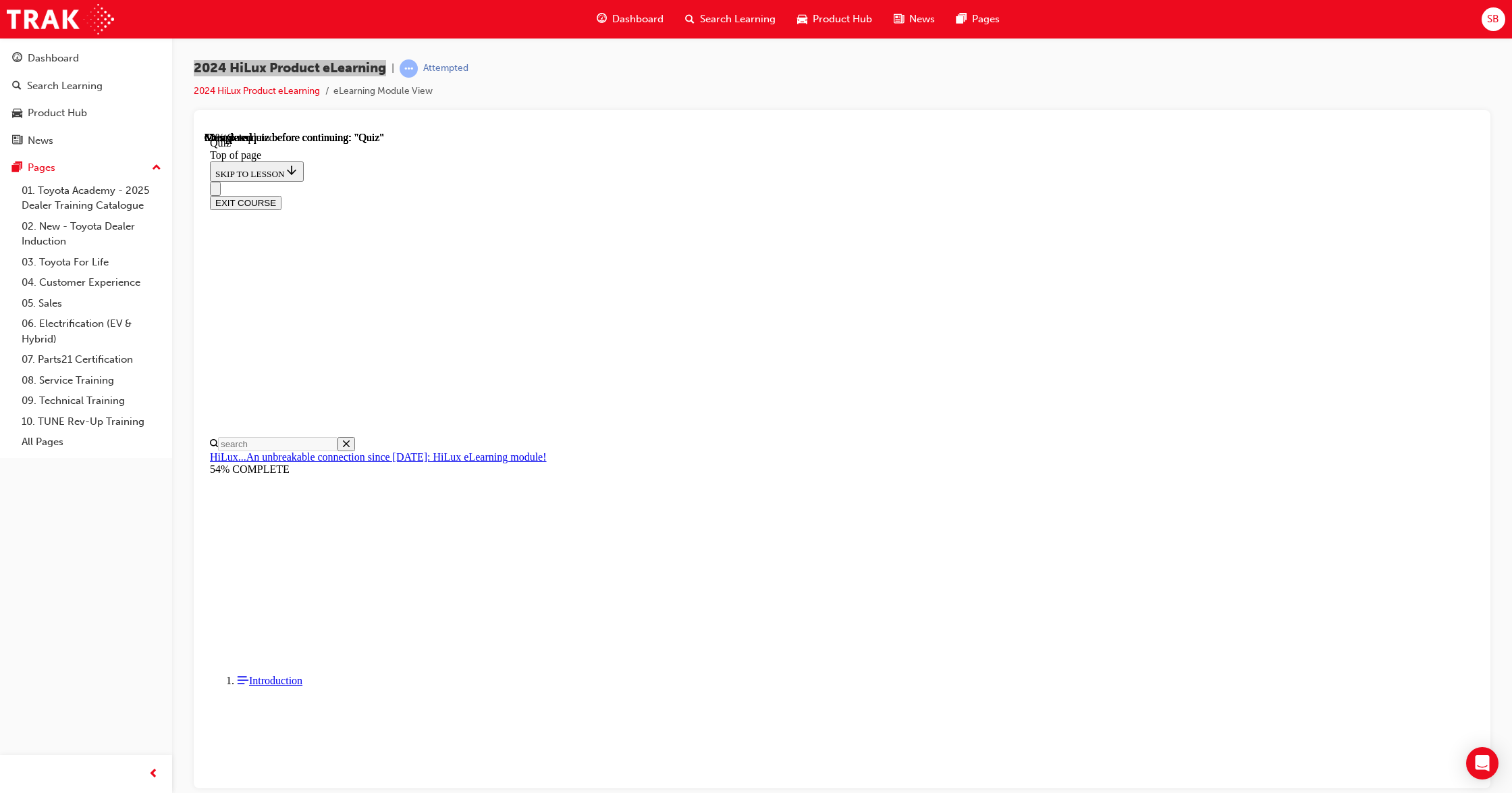
drag, startPoint x: 694, startPoint y: 324, endPoint x: 914, endPoint y: 553, distance: 317.6
copy div "Which features assist with safe parking in the HiLux? Lane Departure Warning Fr…"
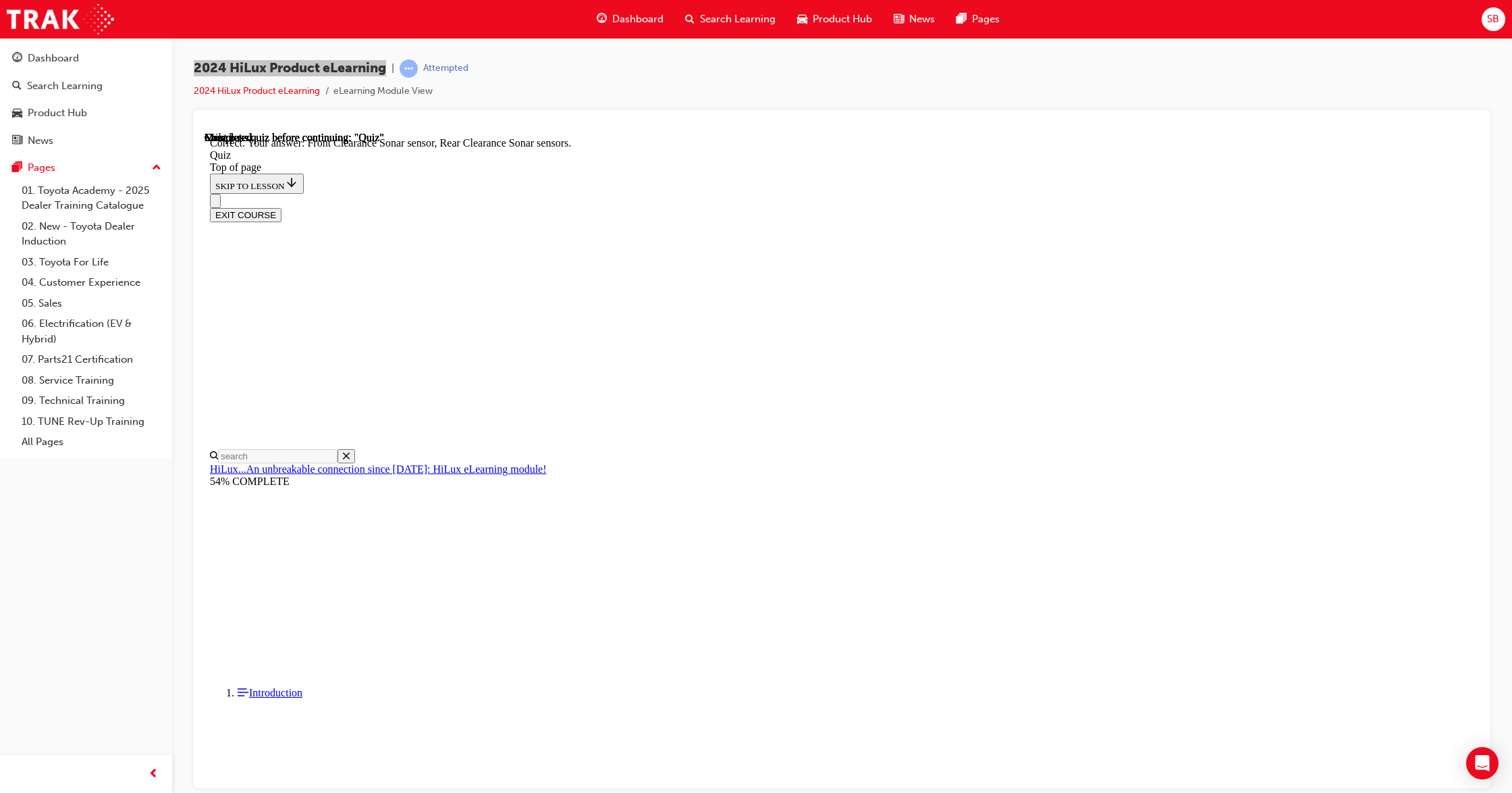
scroll to position [71, 0]
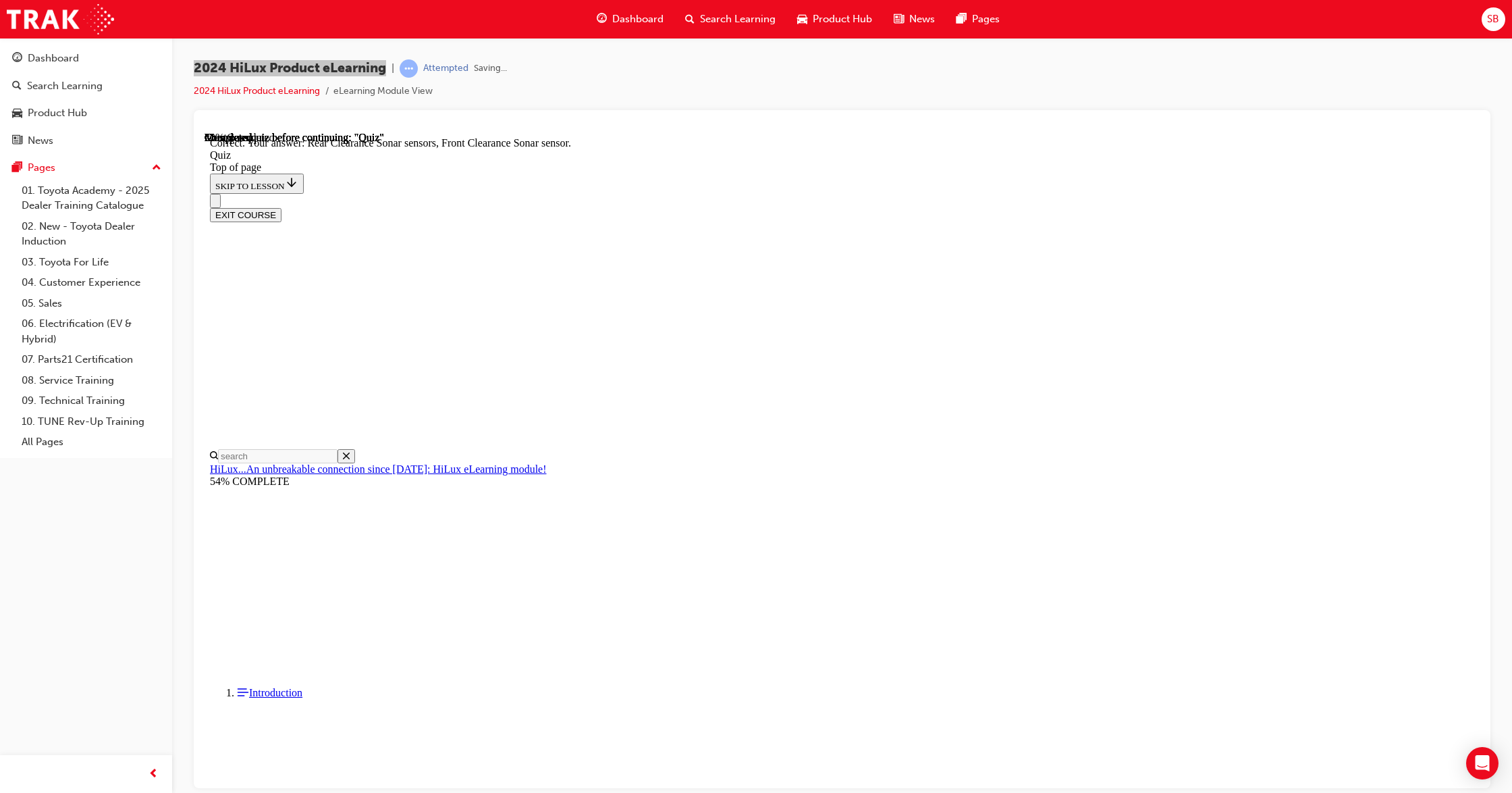
scroll to position [71, 0]
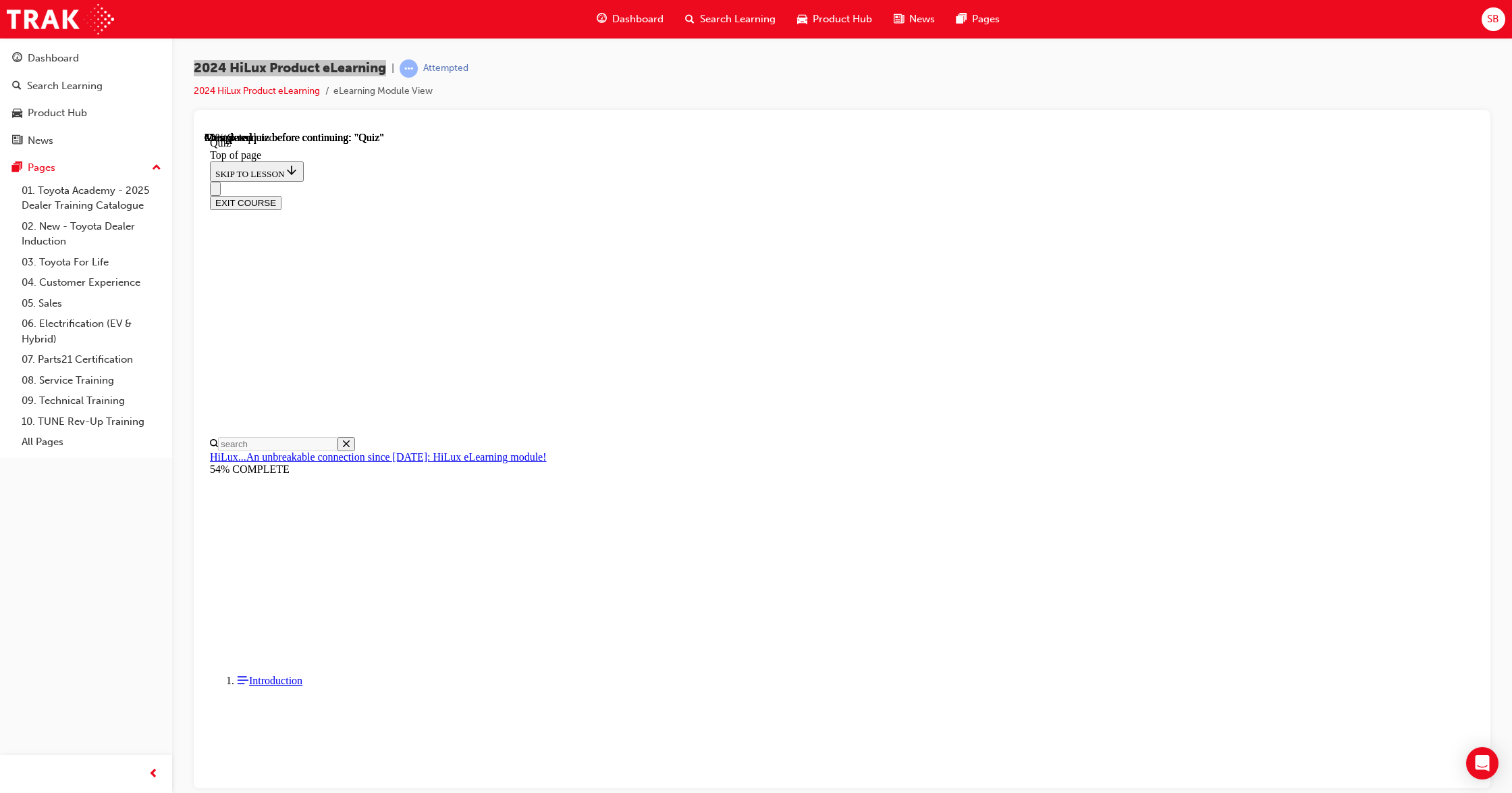
scroll to position [42, 0]
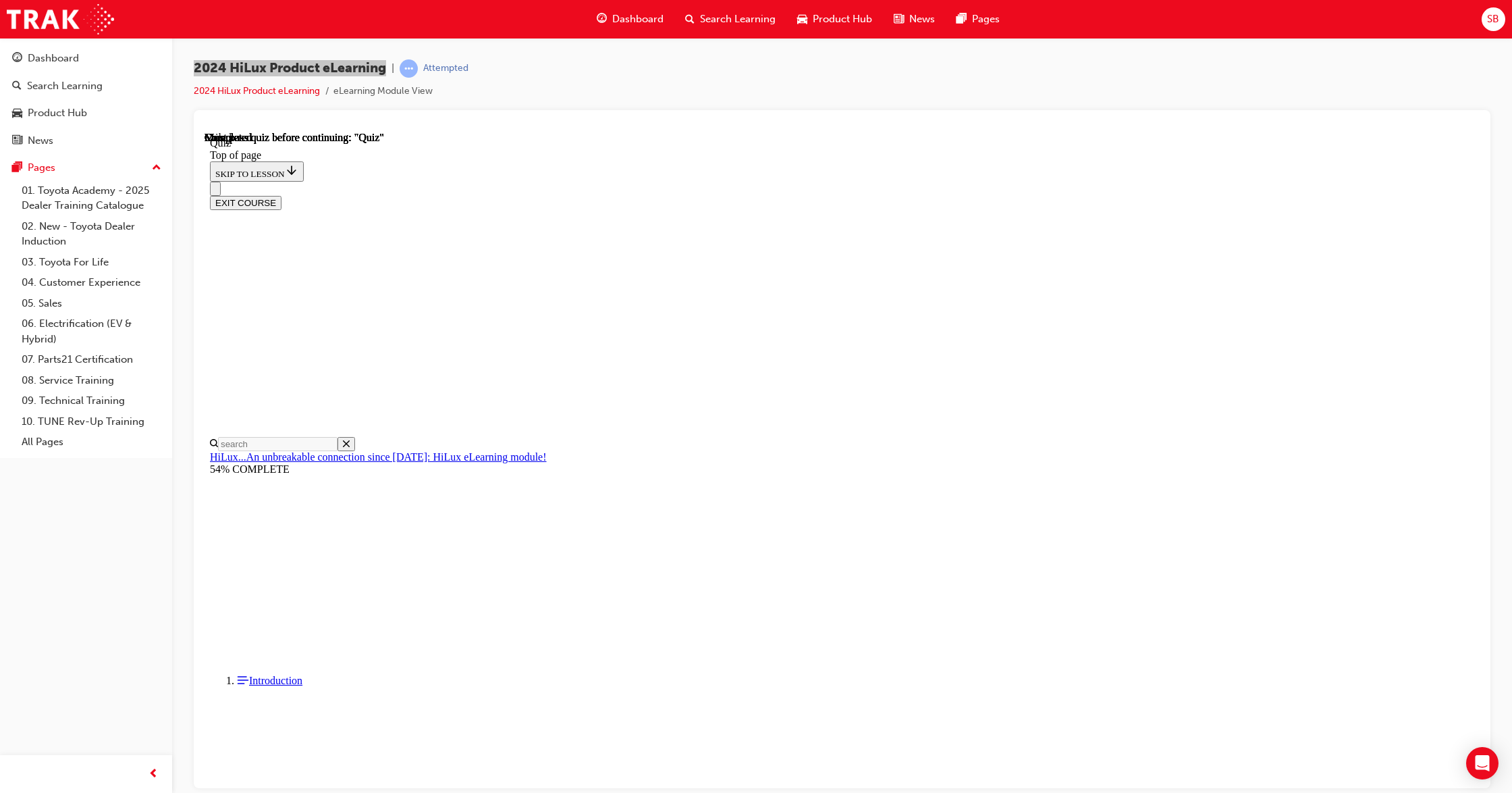
scroll to position [84, 0]
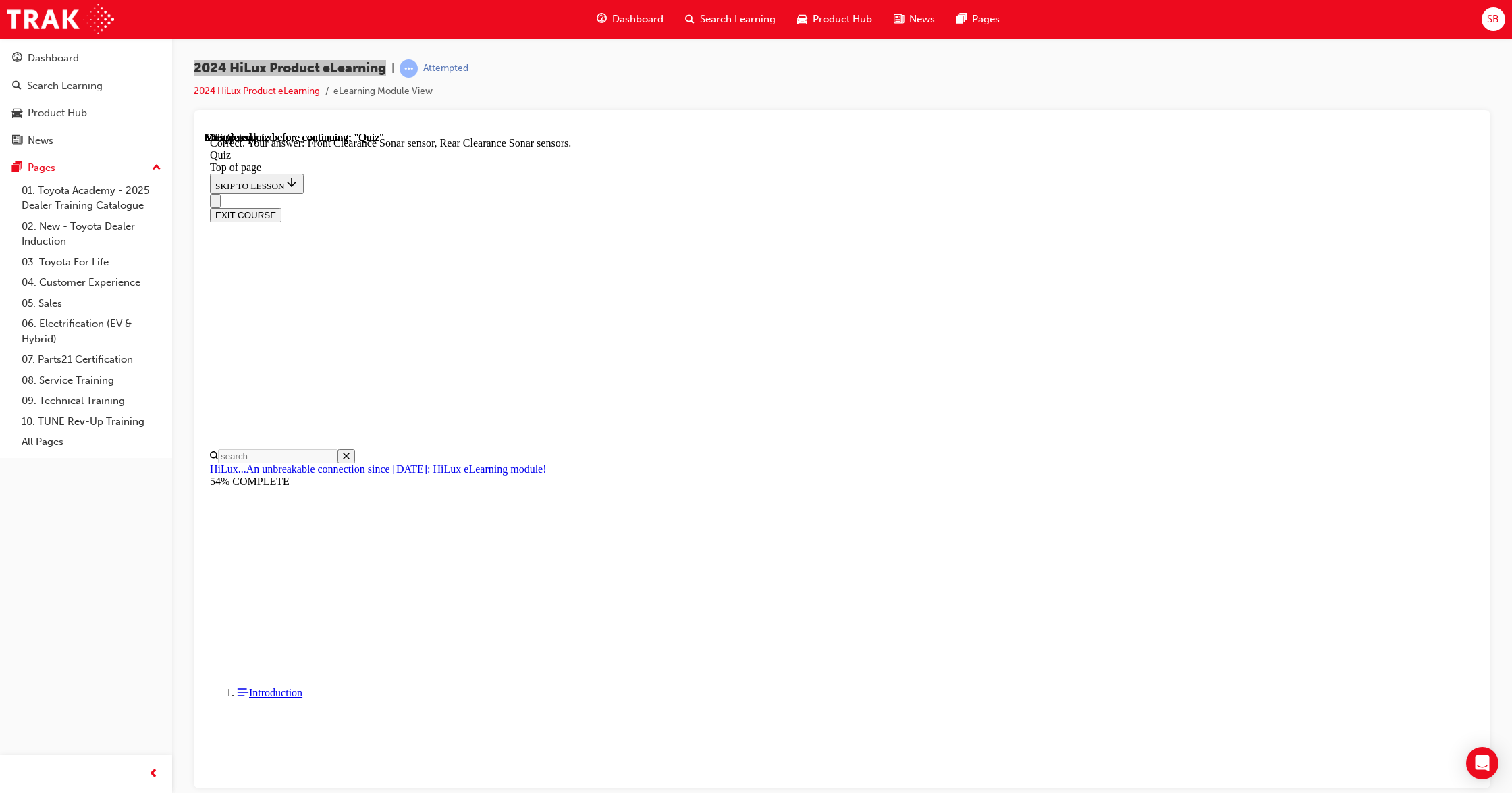
scroll to position [71, 0]
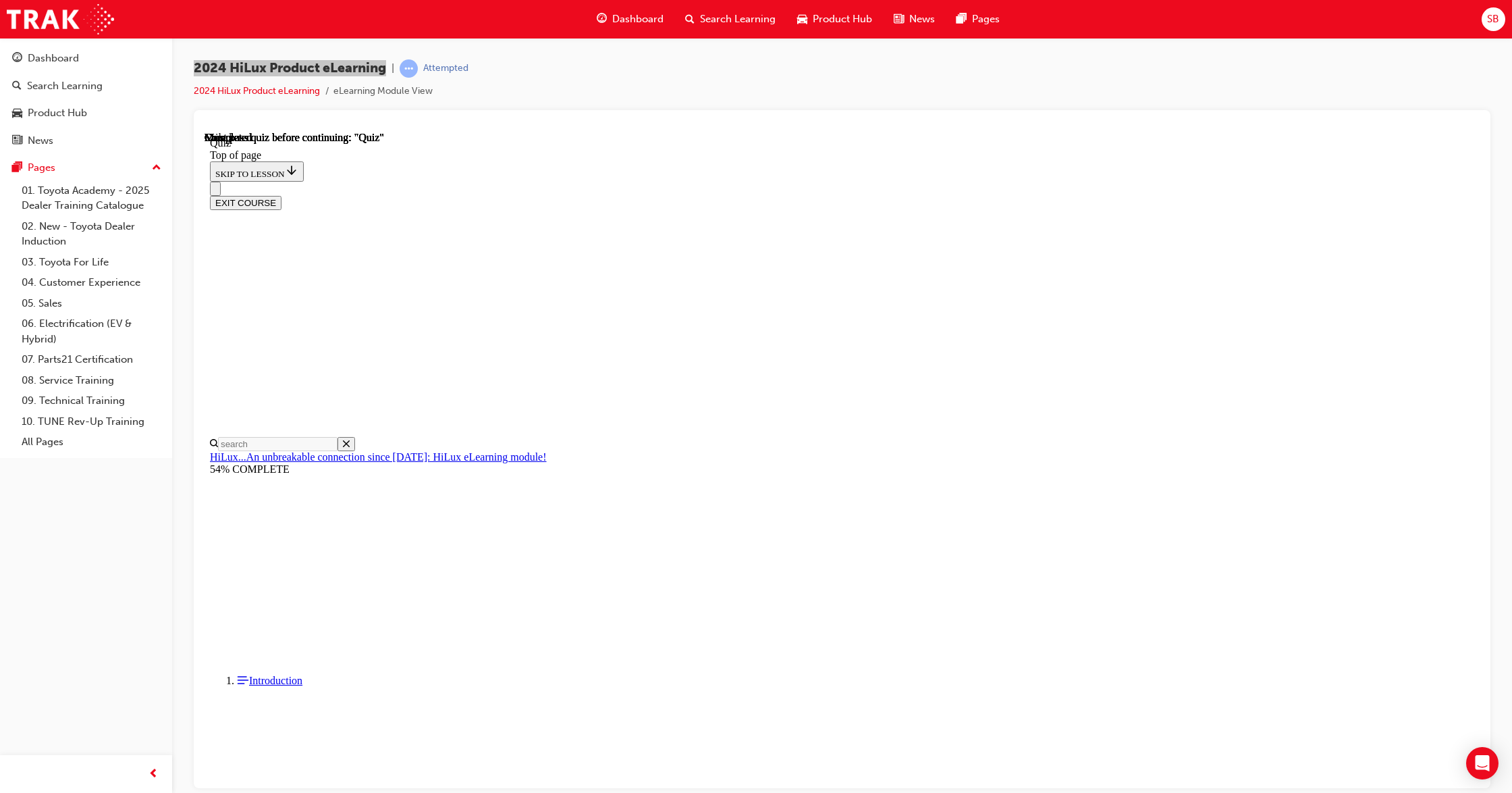
scroll to position [84, 0]
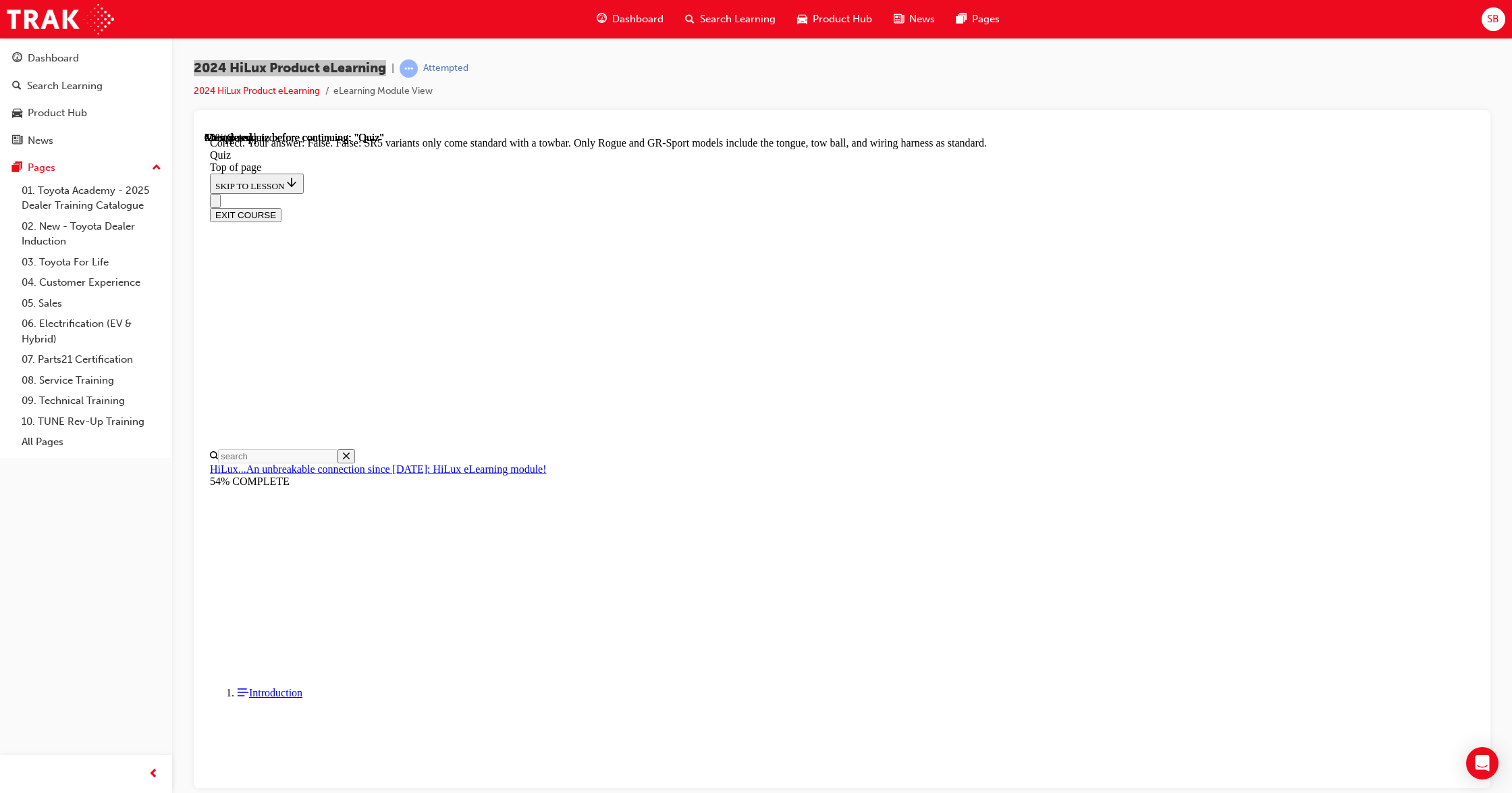
scroll to position [42, 0]
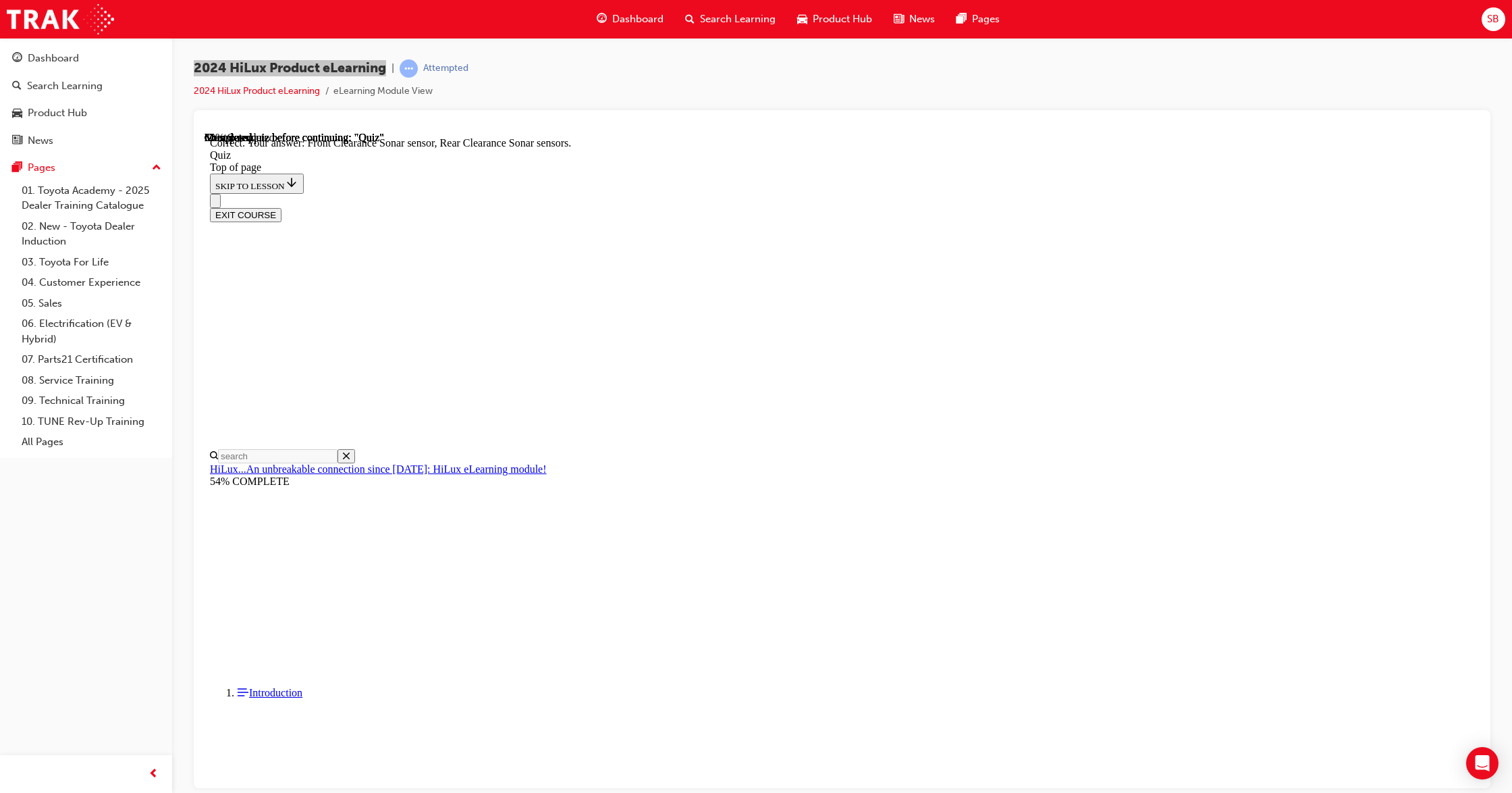
scroll to position [71, 0]
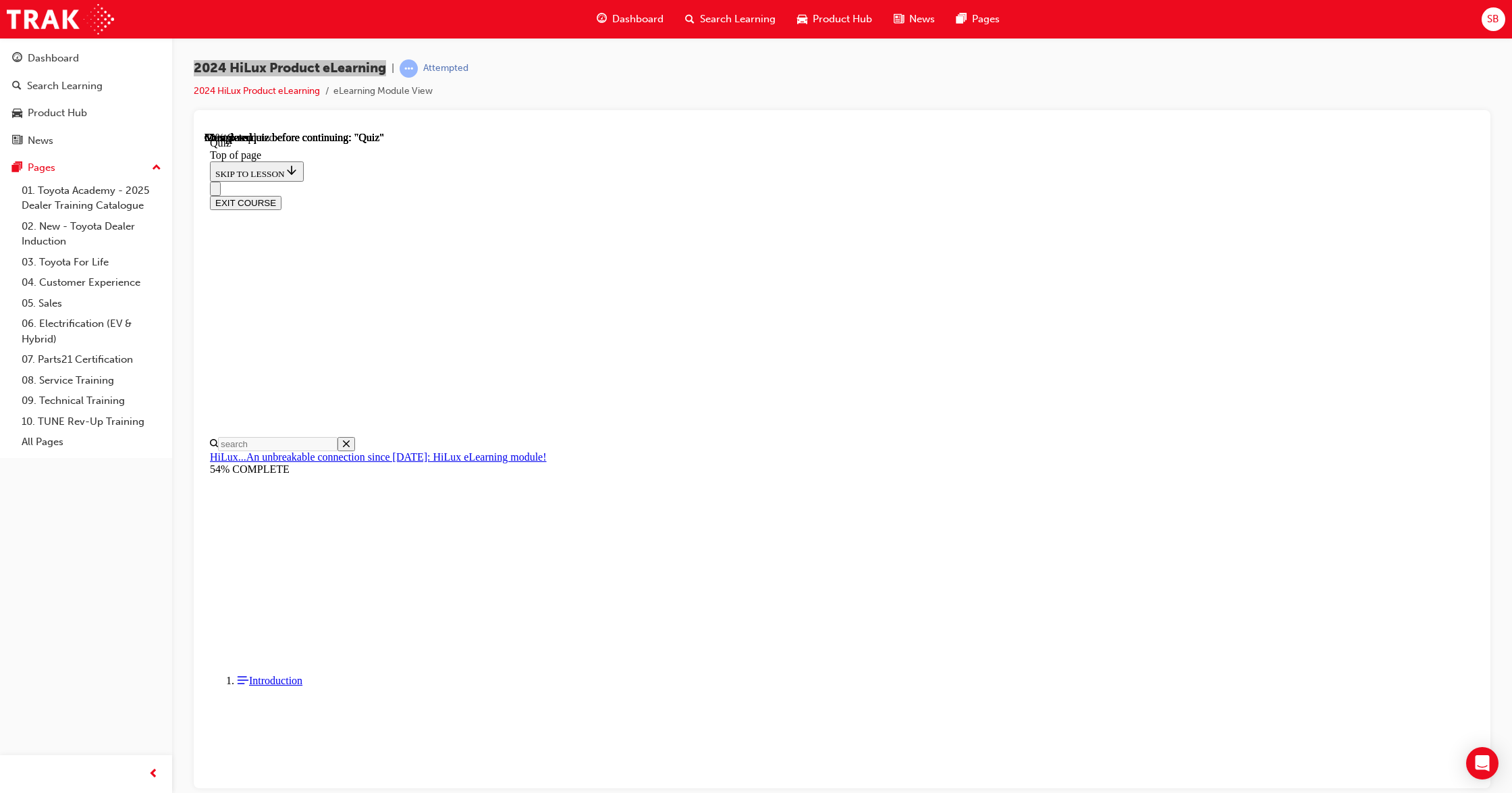
scroll to position [42, 0]
drag, startPoint x: 691, startPoint y: 333, endPoint x: 790, endPoint y: 496, distance: 190.7
copy div "True or False: From [DATE] production, the 6-sensor front and rear (2 front, 4 …"
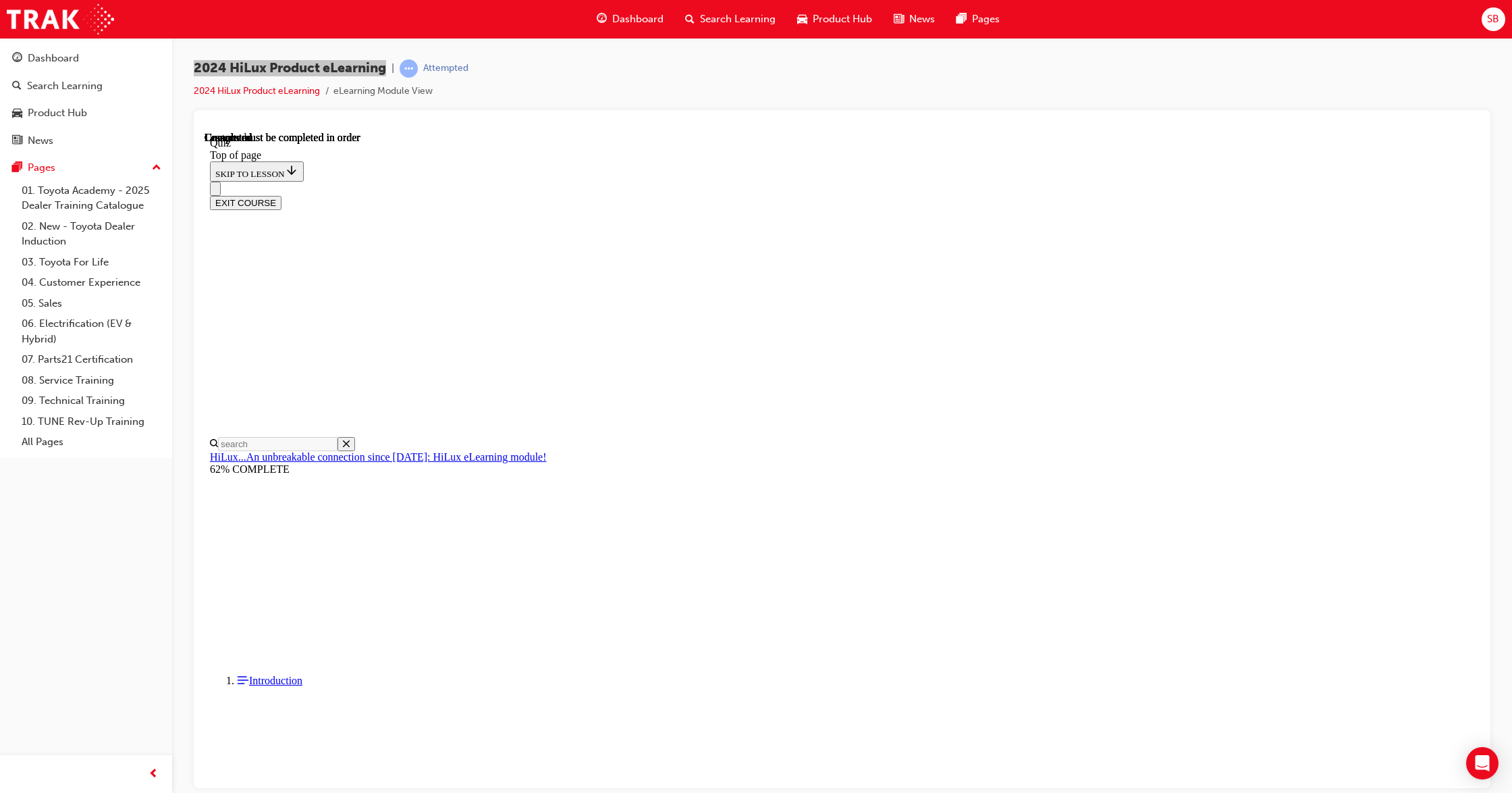
scroll to position [84, 0]
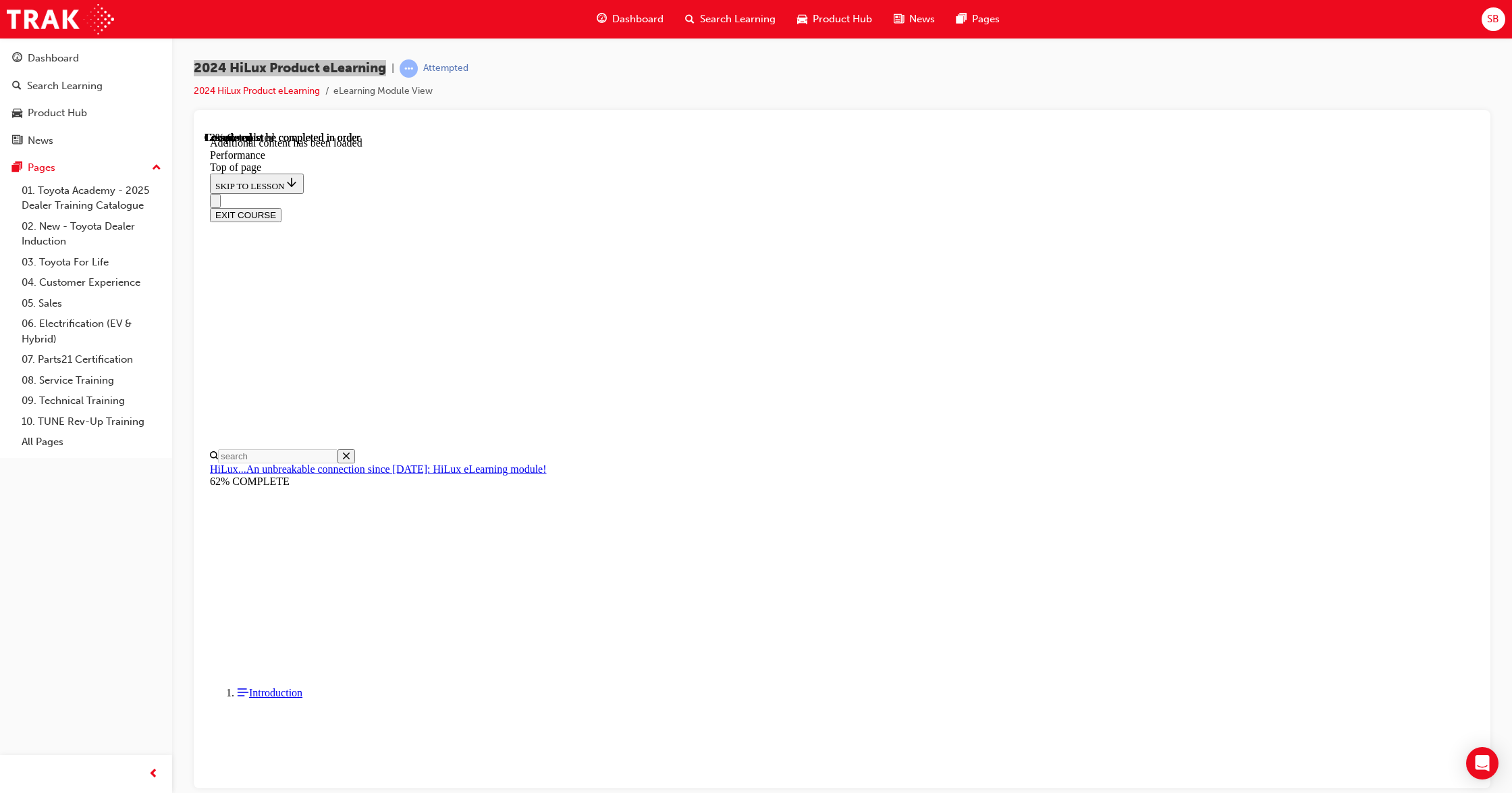
scroll to position [1098, 0]
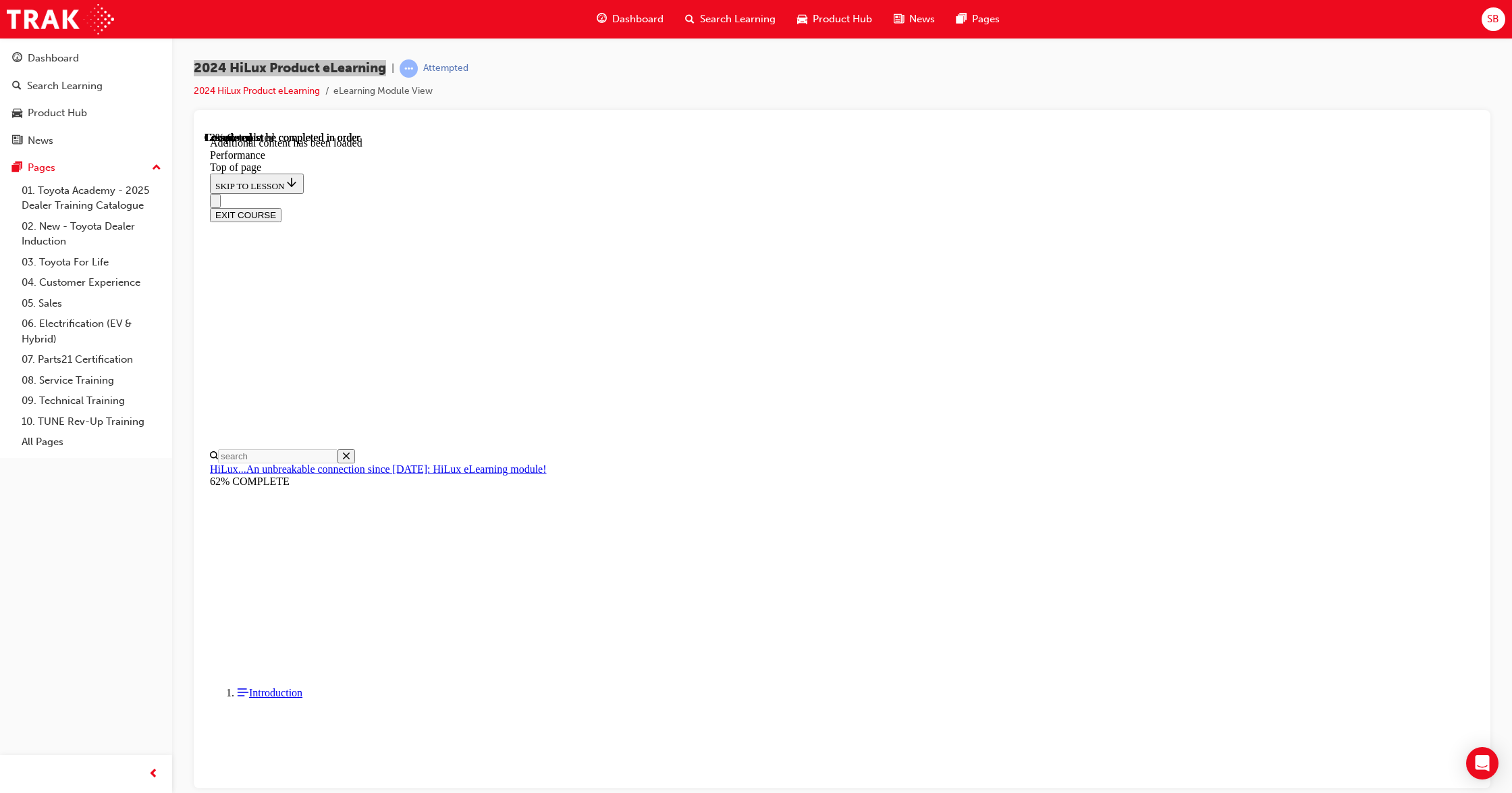
drag, startPoint x: 892, startPoint y: 313, endPoint x: 965, endPoint y: 316, distance: 73.1
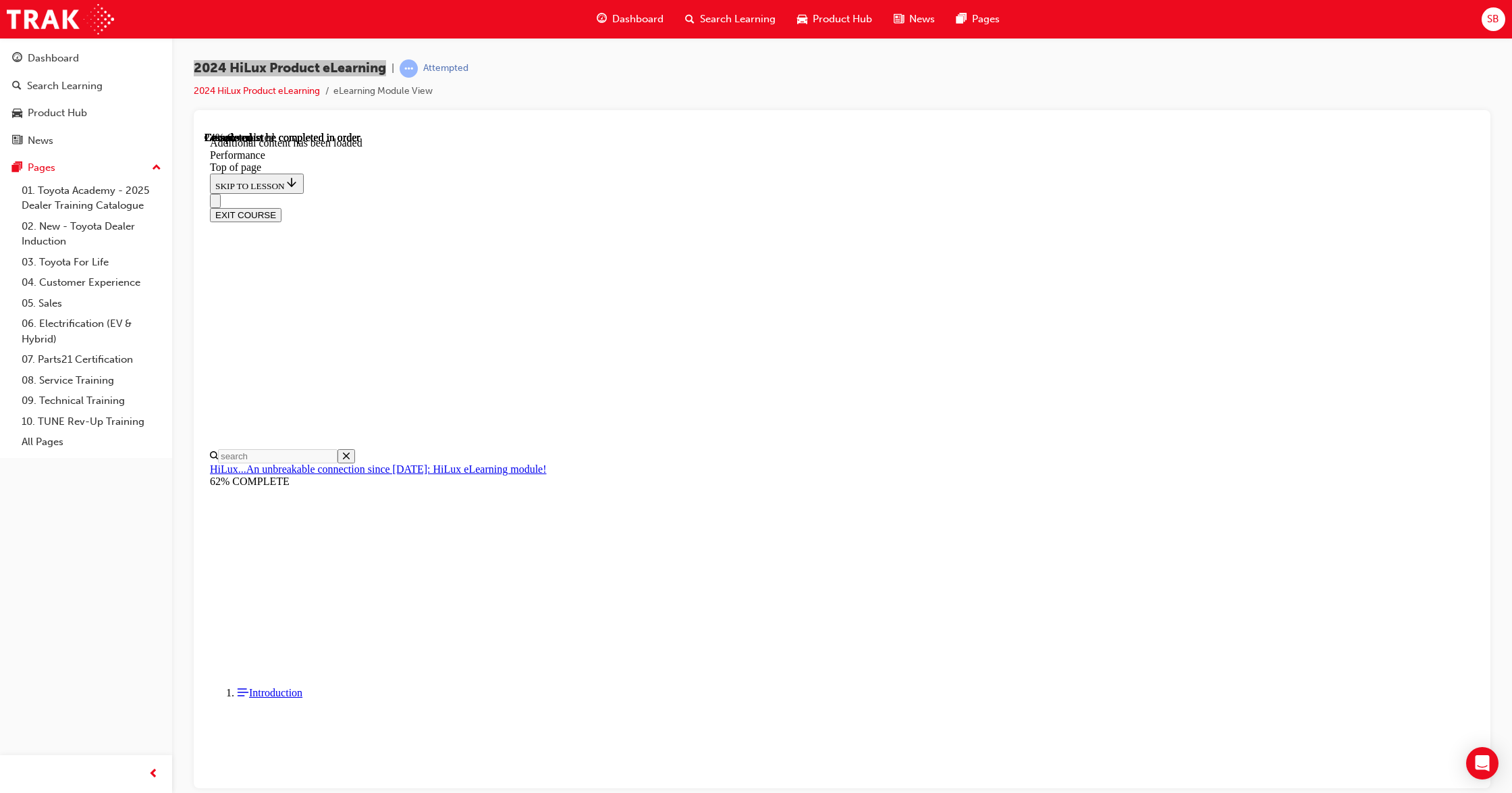
drag, startPoint x: 1146, startPoint y: 327, endPoint x: 1124, endPoint y: 356, distance: 36.4
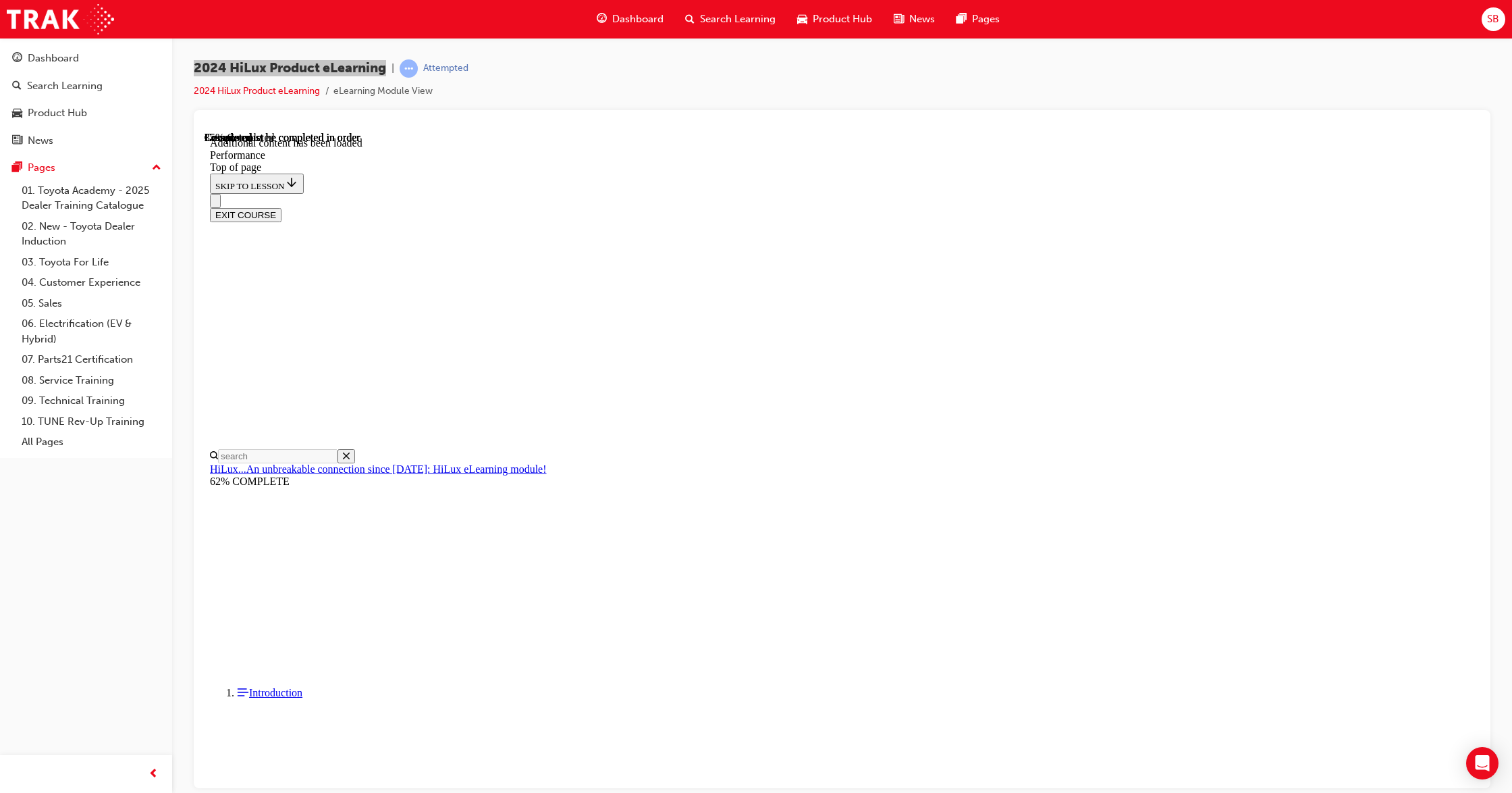
scroll to position [4231, 0]
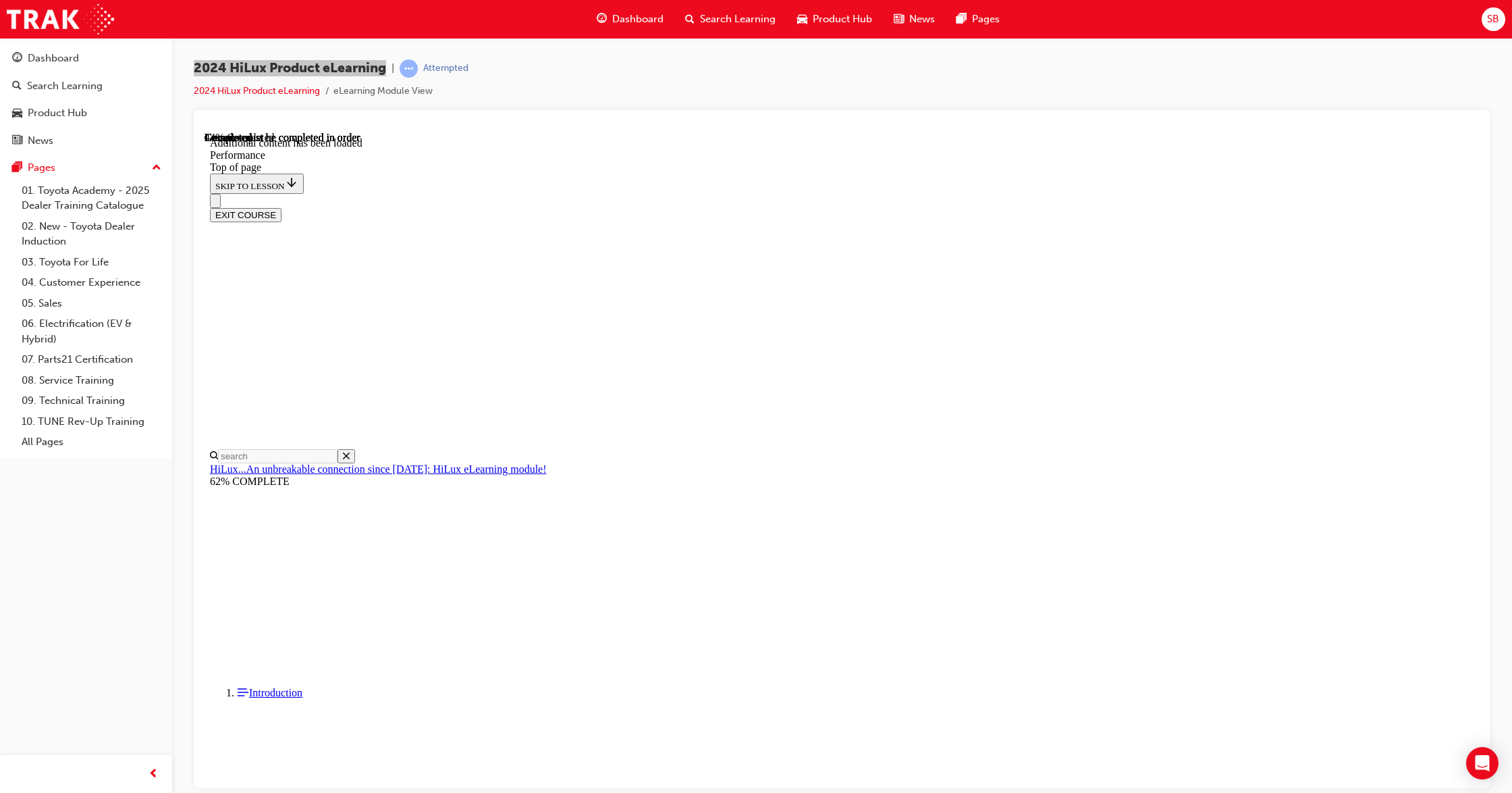
scroll to position [4813, 0]
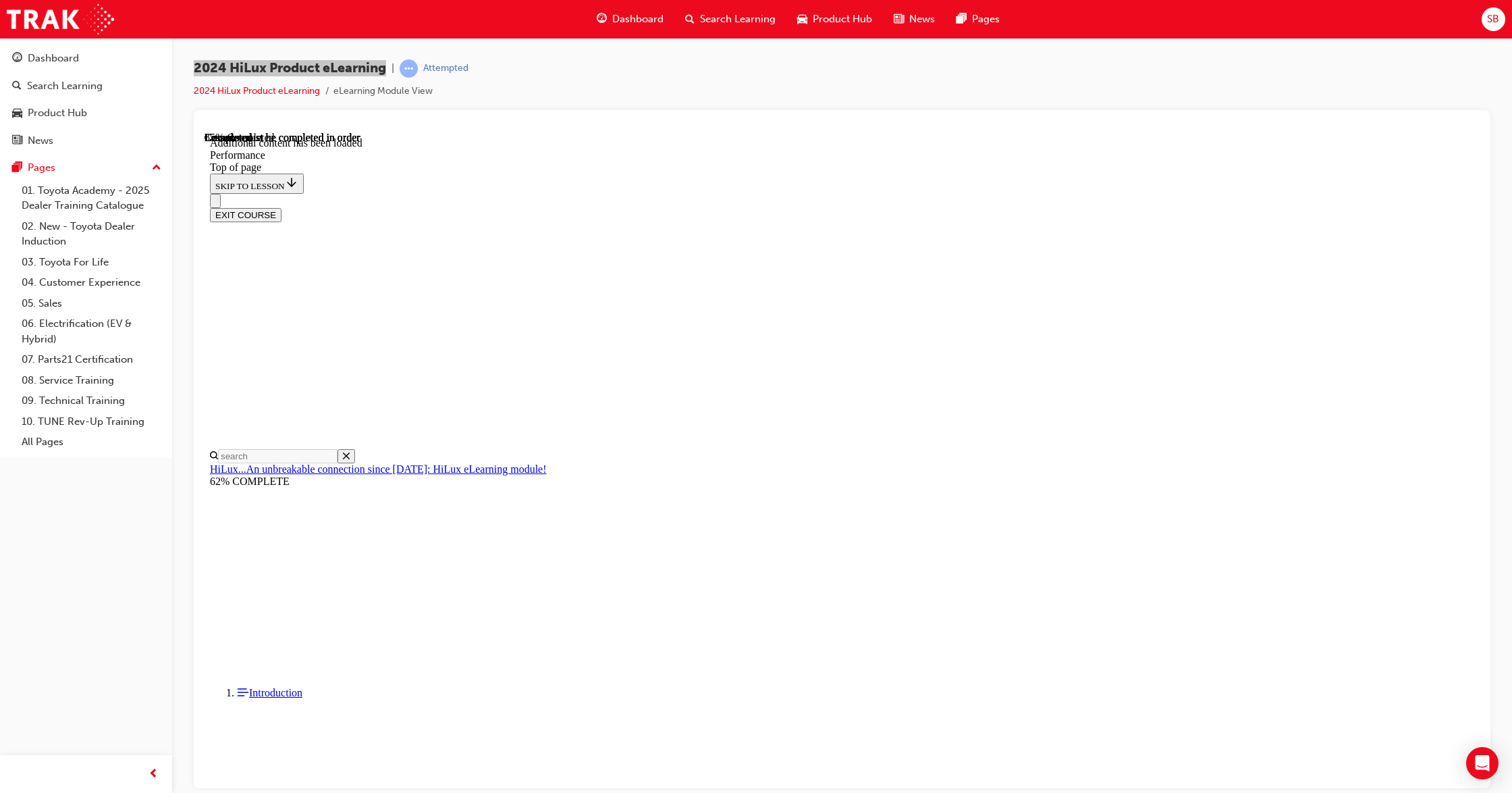
scroll to position [8814, 0]
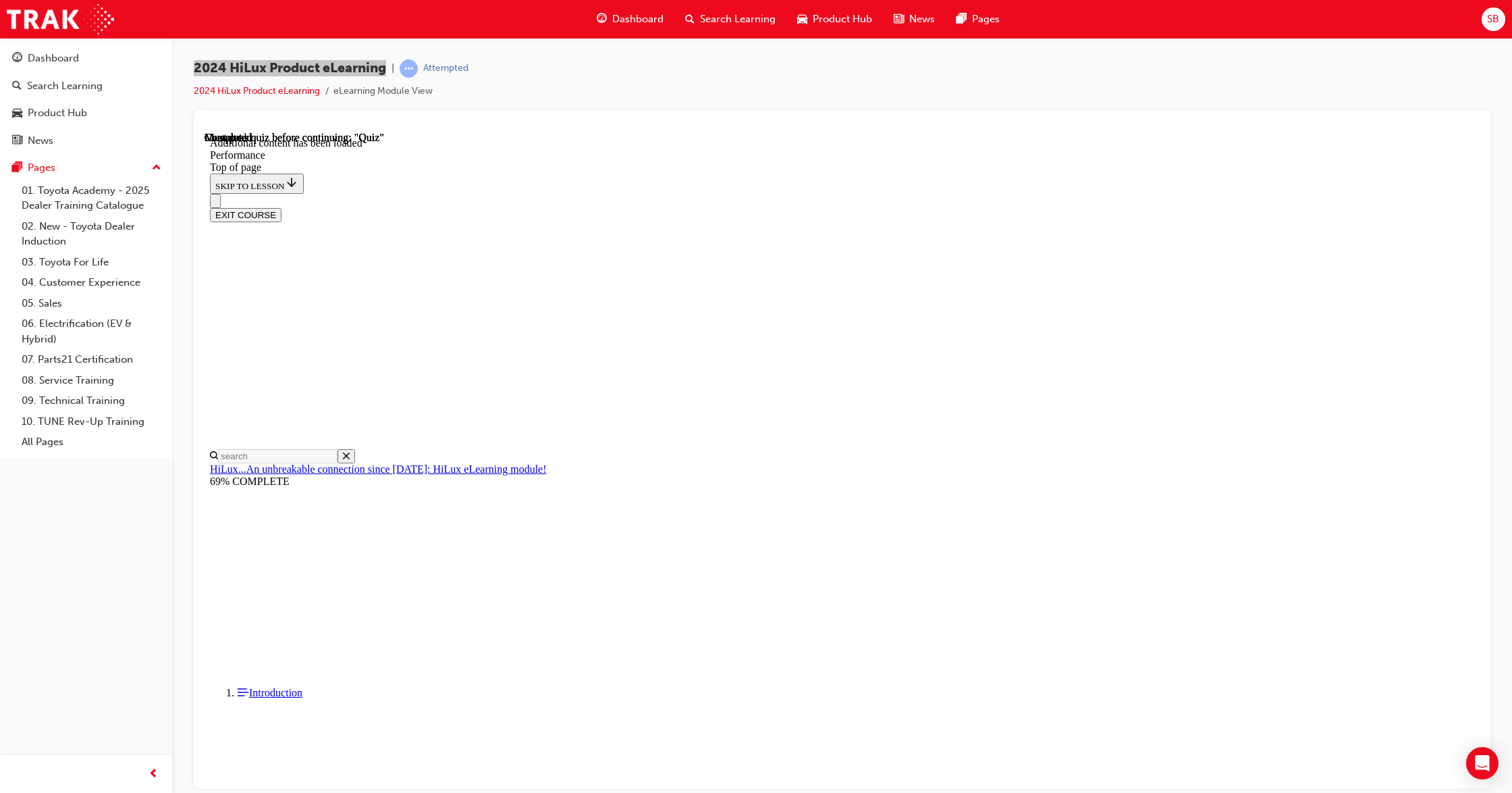
drag, startPoint x: 665, startPoint y: 324, endPoint x: 770, endPoint y: 576, distance: 273.0
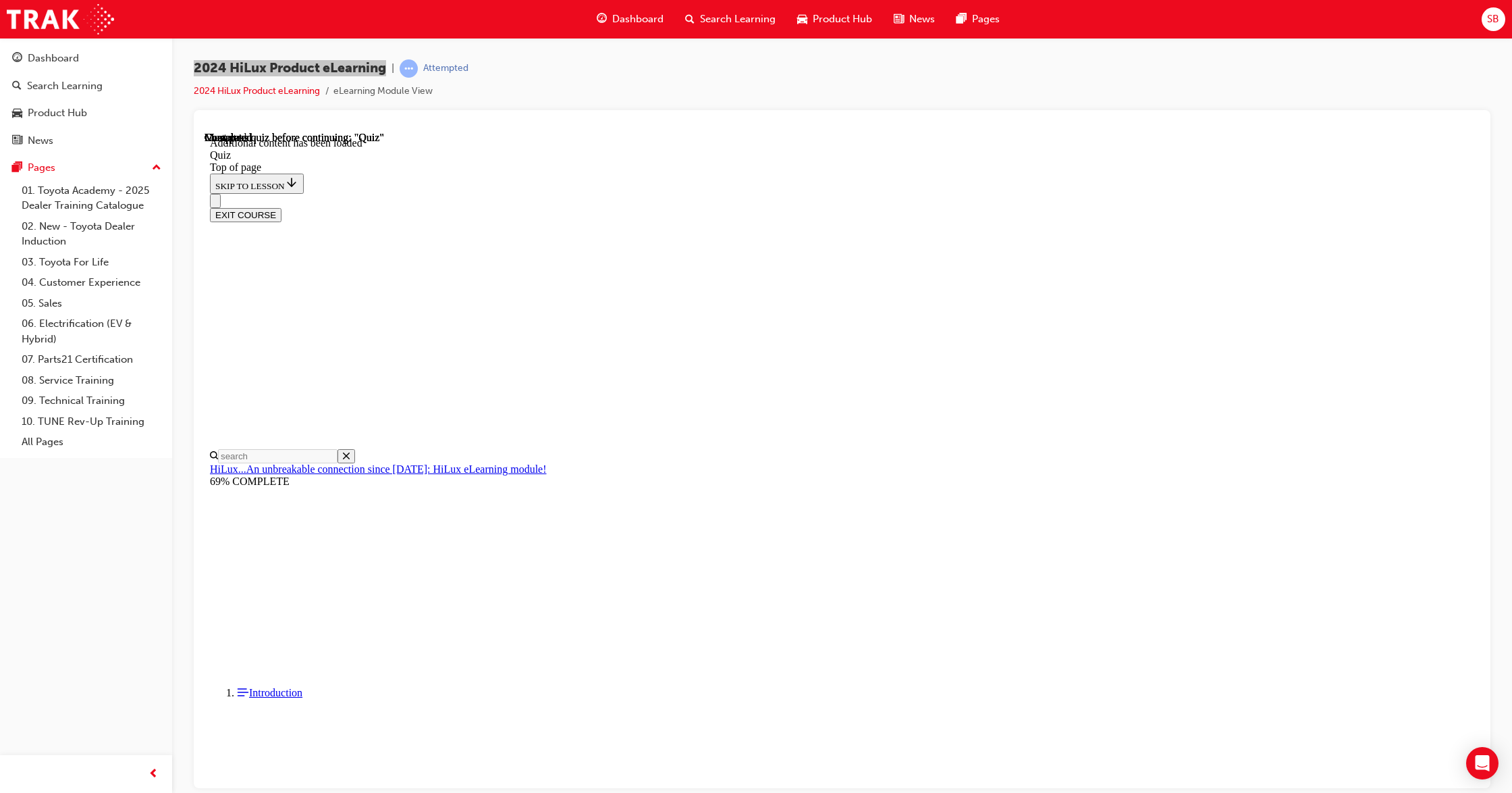
copy div "Which driving mode is most suitable for on road driving? Select the most correc…"
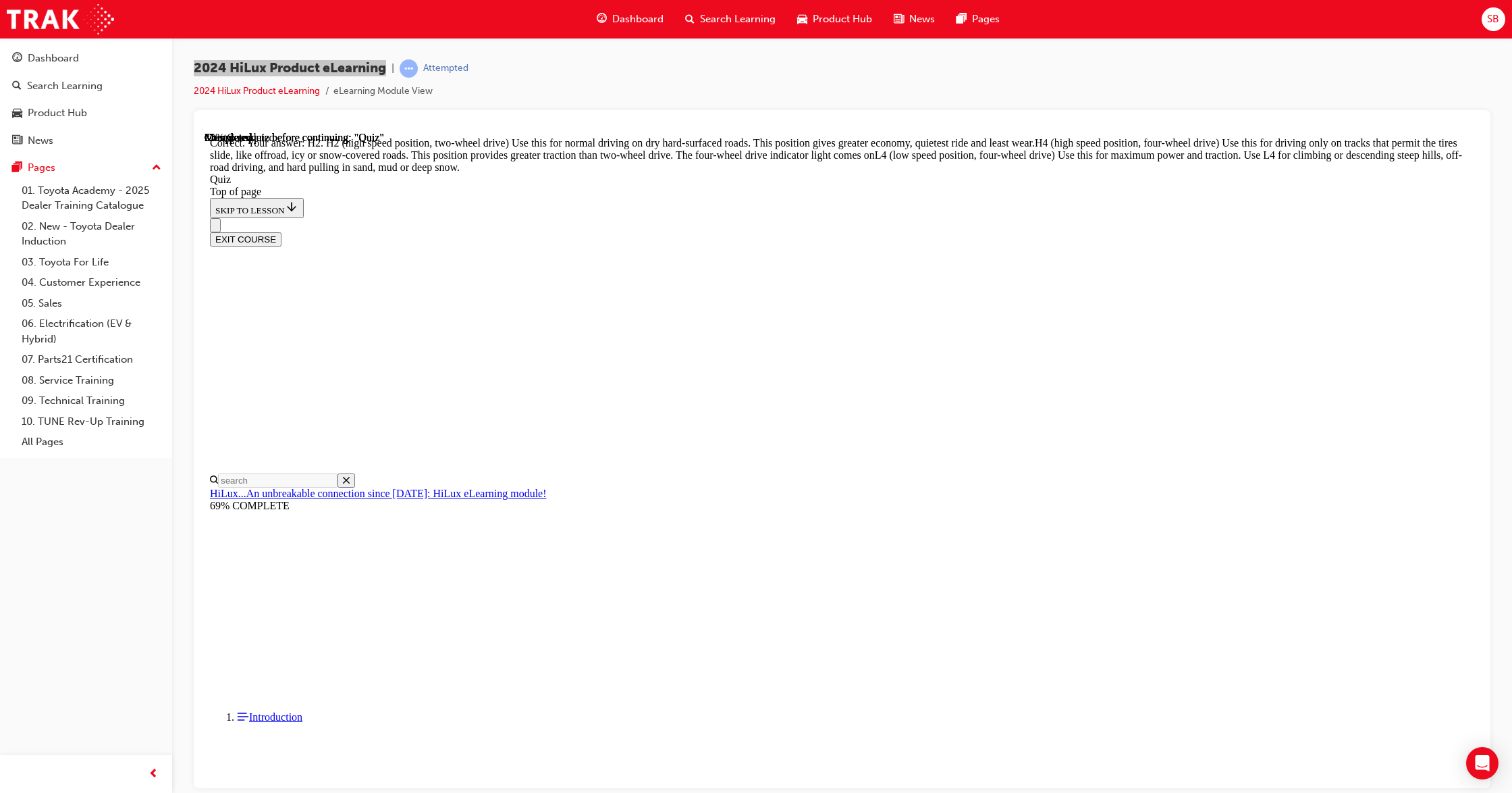
scroll to position [305, 0]
drag, startPoint x: 686, startPoint y: 254, endPoint x: 781, endPoint y: 571, distance: 330.9
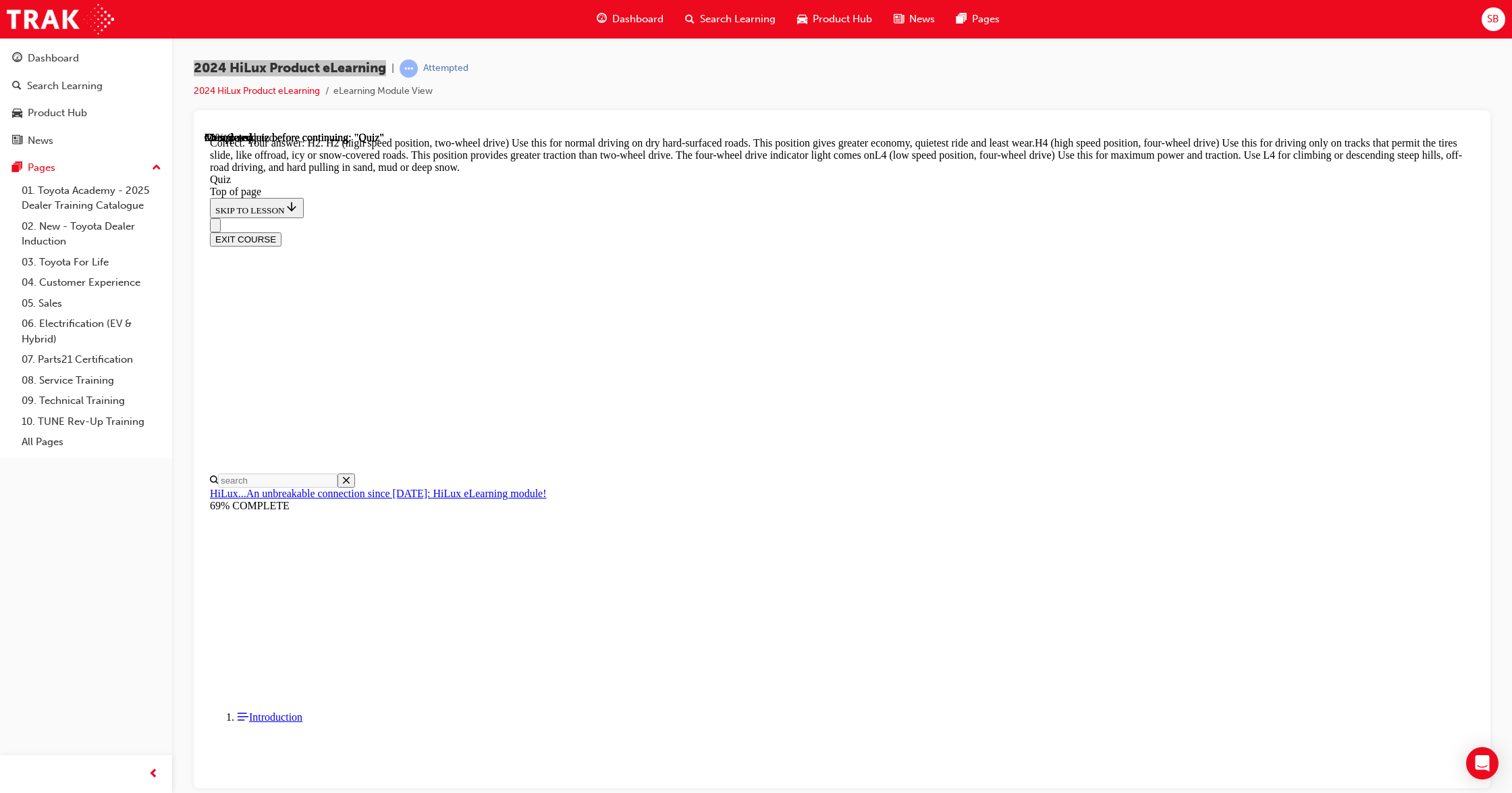
copy div "Up to what fuel consumption gains in percentage are achieved by combining the o…"
drag, startPoint x: 740, startPoint y: 570, endPoint x: 749, endPoint y: 572, distance: 9.2
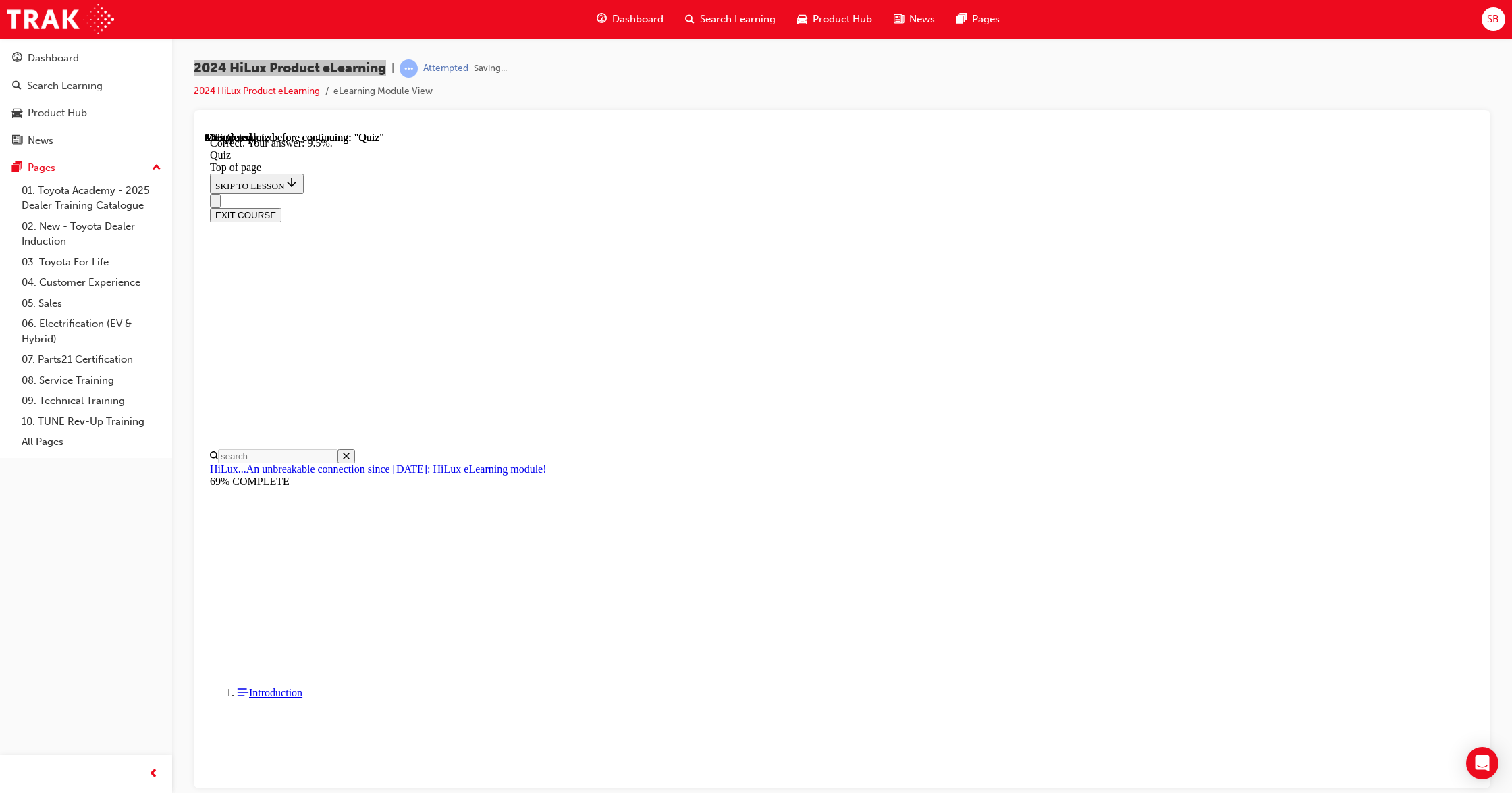
scroll to position [139, 0]
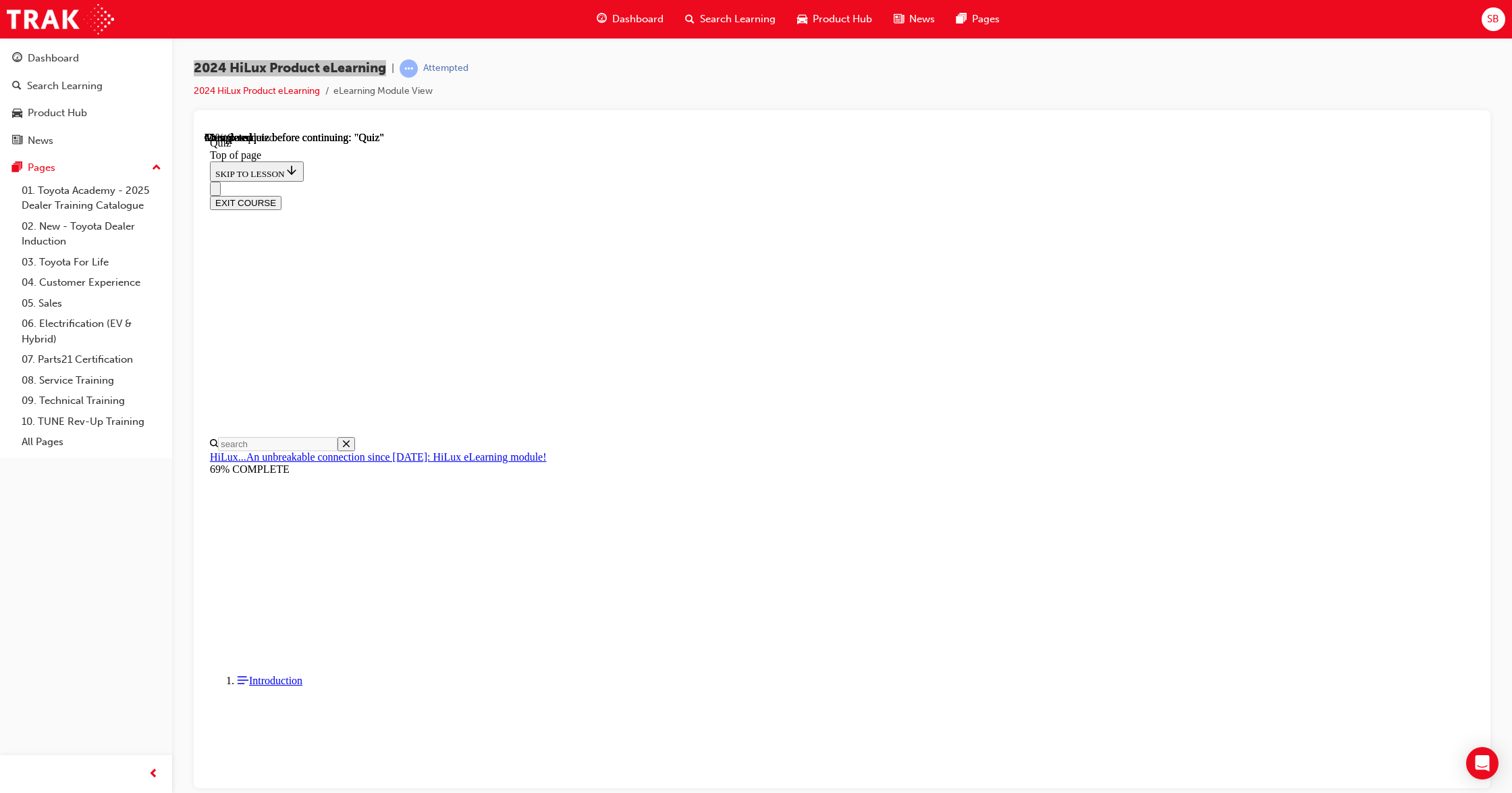
drag, startPoint x: 692, startPoint y: 337, endPoint x: 799, endPoint y: 470, distance: 170.7
copy div "True or False: V-Active technology provides electric assistance to the powerful…"
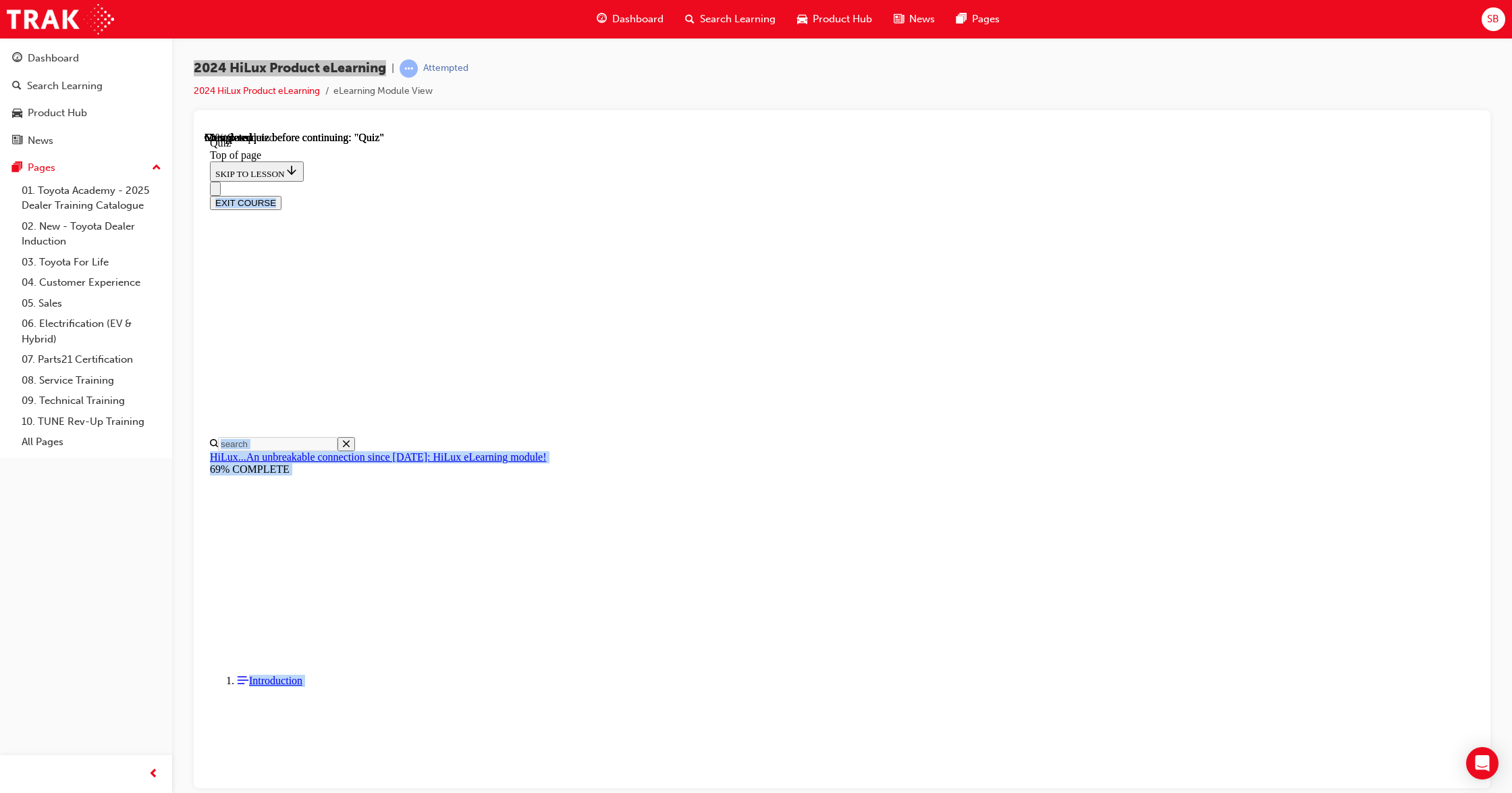
scroll to position [222, 0]
drag, startPoint x: 686, startPoint y: 336, endPoint x: 915, endPoint y: 625, distance: 368.7
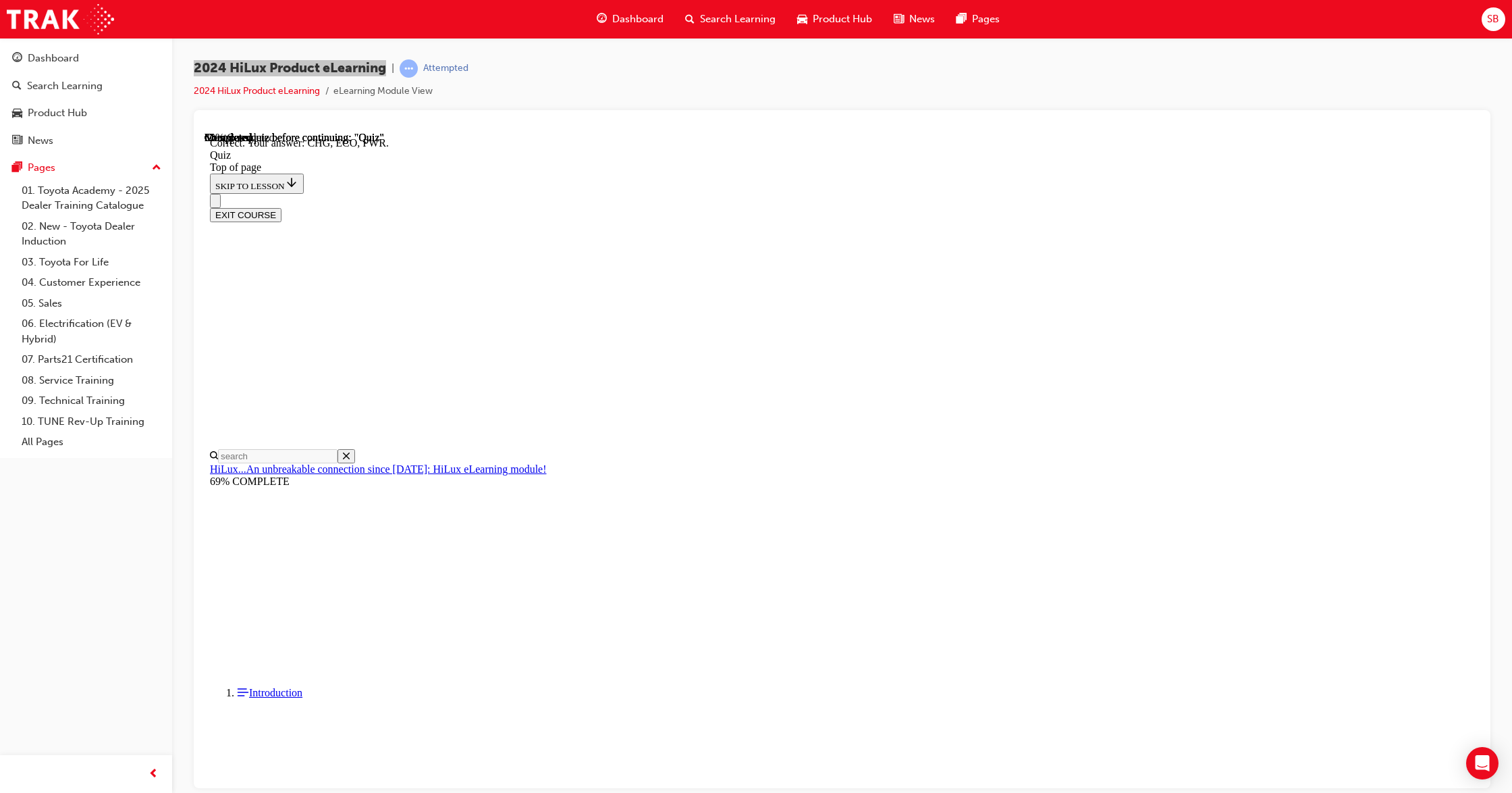
scroll to position [266, 0]
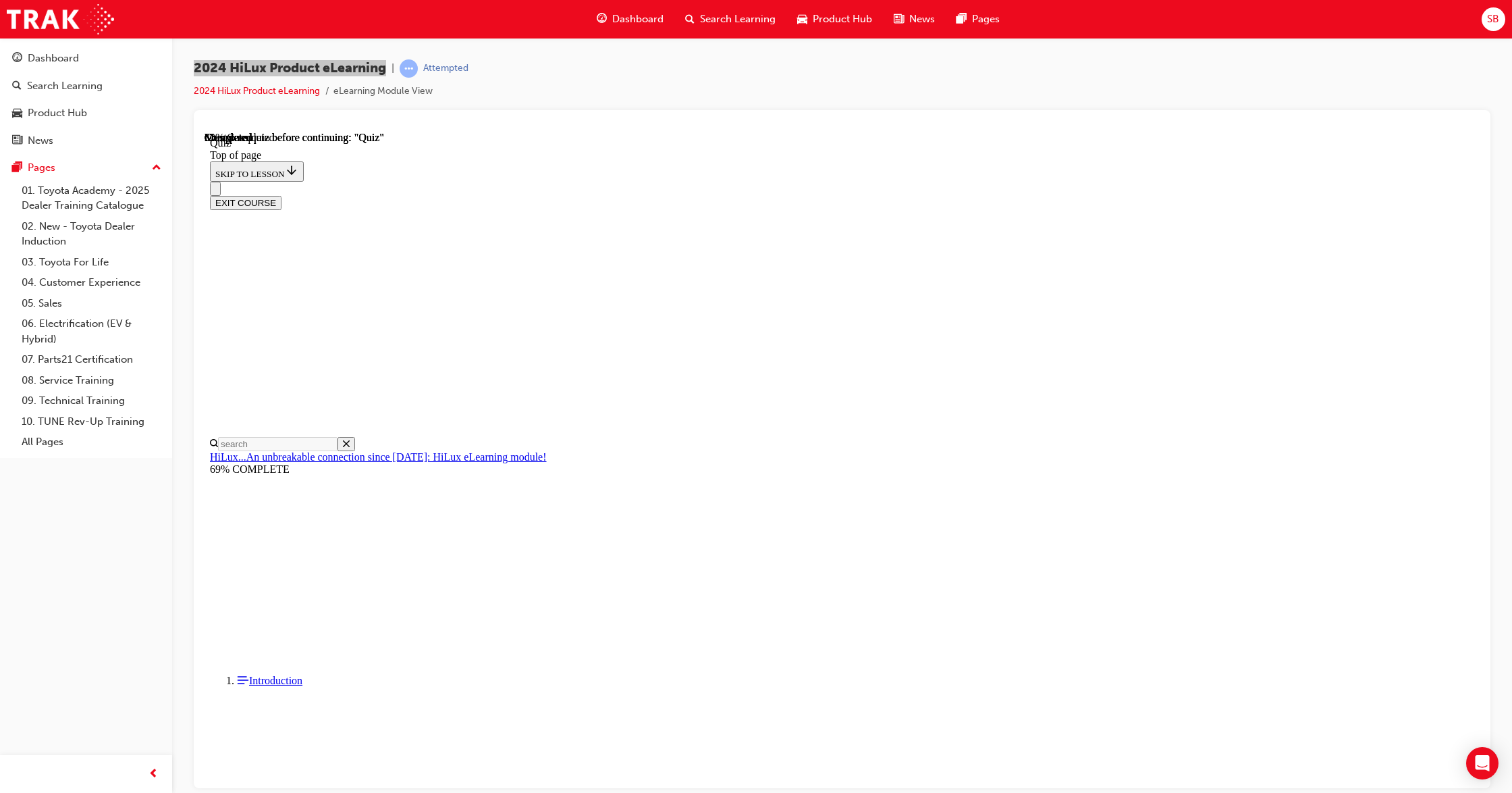
drag, startPoint x: 698, startPoint y: 330, endPoint x: 916, endPoint y: 564, distance: 319.8
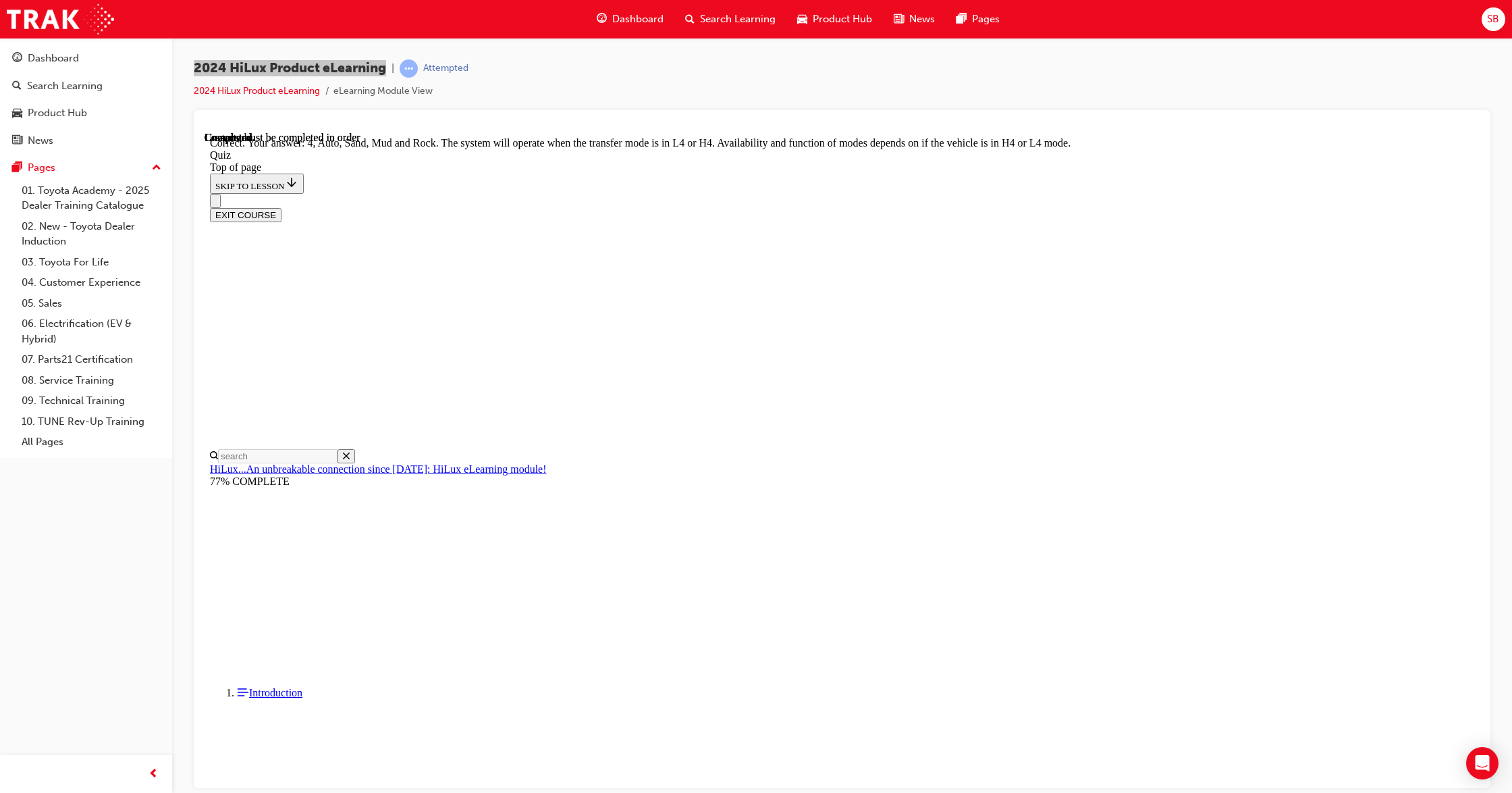
scroll to position [192, 0]
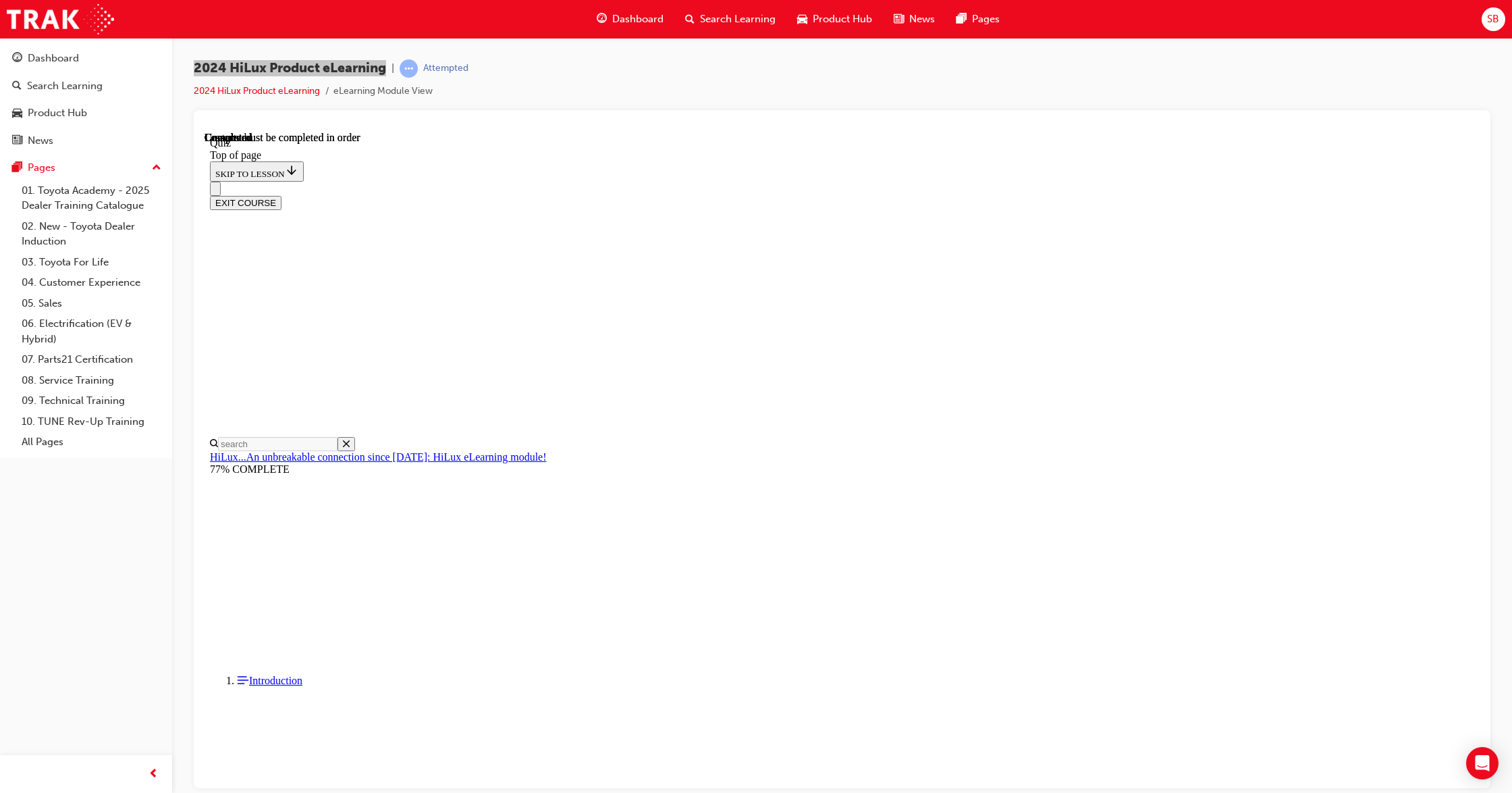
scroll to position [101, 0]
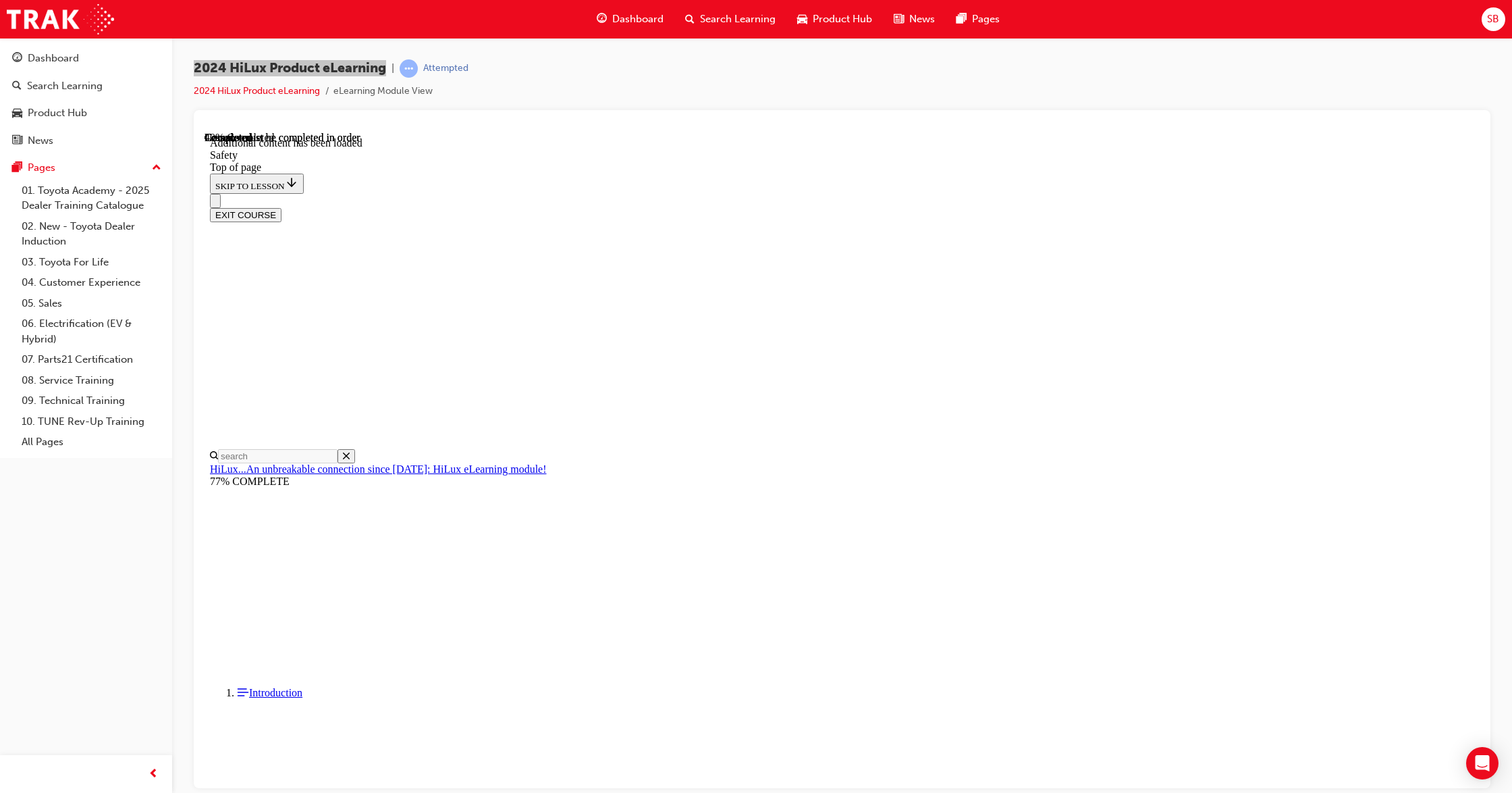
scroll to position [541, 0]
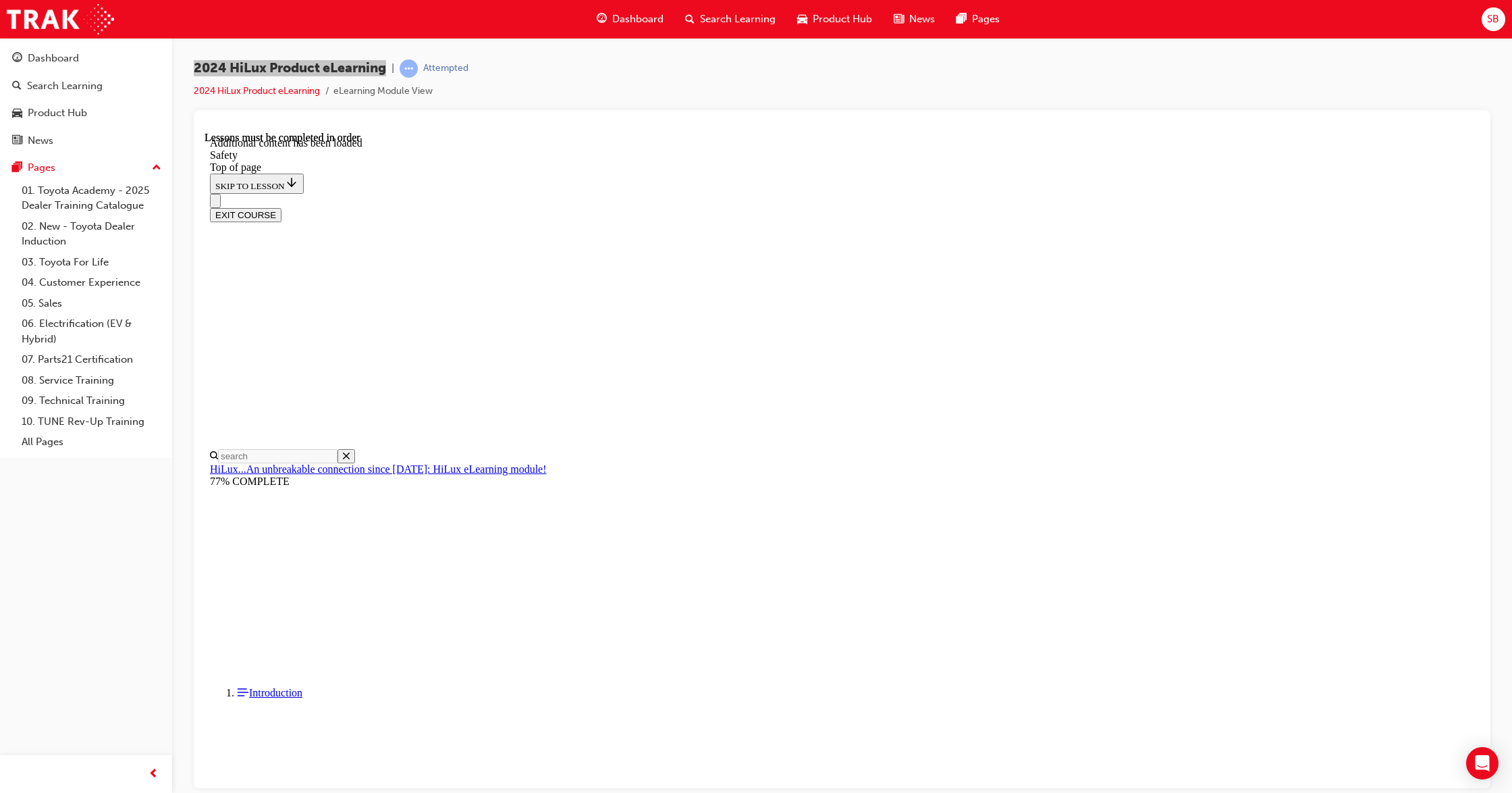
scroll to position [2864, 0]
drag, startPoint x: 700, startPoint y: 318, endPoint x: 781, endPoint y: 526, distance: 223.2
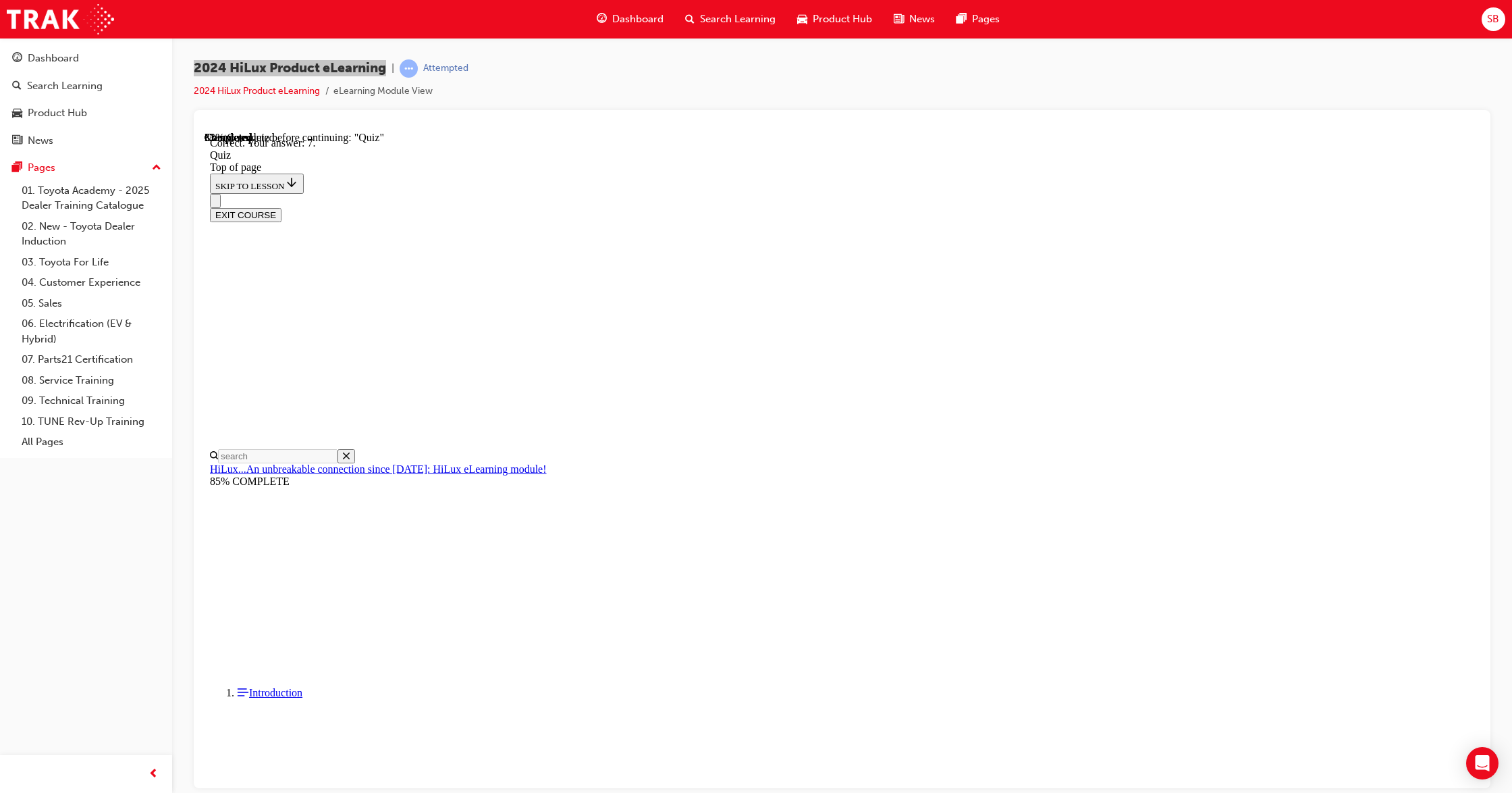
drag, startPoint x: 694, startPoint y: 331, endPoint x: 947, endPoint y: 526, distance: 319.4
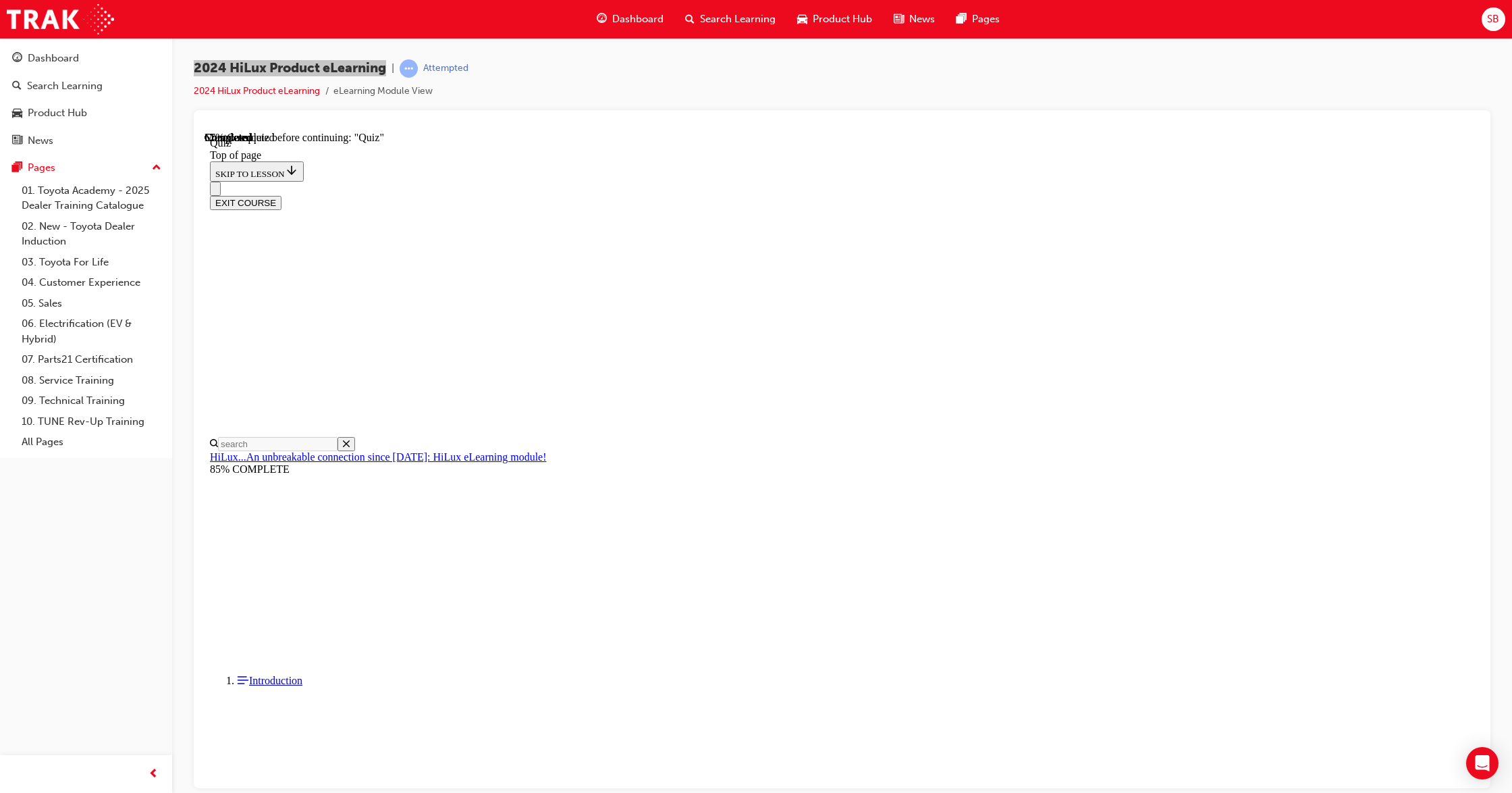
drag, startPoint x: 694, startPoint y: 327, endPoint x: 781, endPoint y: 472, distance: 169.1
